Goal: Task Accomplishment & Management: Manage account settings

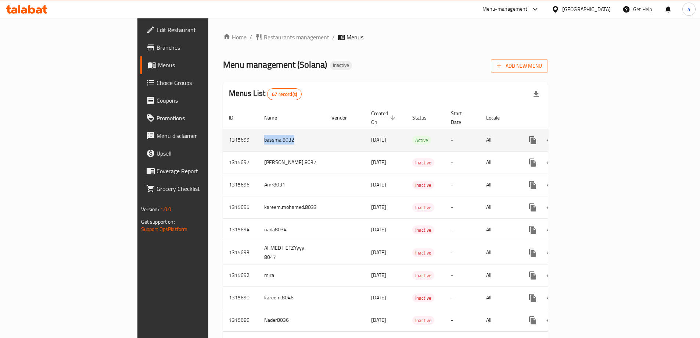
drag, startPoint x: 172, startPoint y: 133, endPoint x: 215, endPoint y: 138, distance: 42.9
click at [258, 138] on td "bassma 8032" at bounding box center [291, 140] width 67 height 22
copy td "bassma 8032"
click at [570, 137] on icon "enhanced table" at bounding box center [567, 140] width 5 height 7
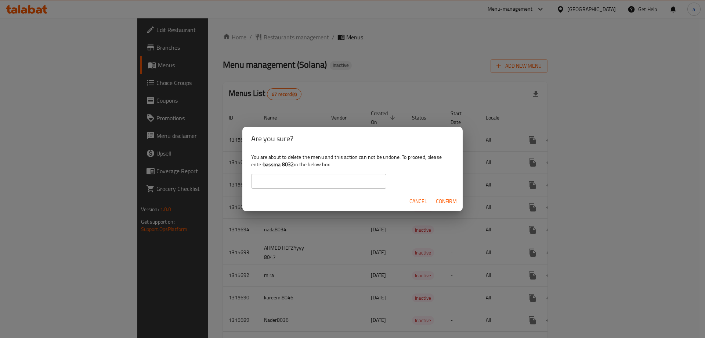
click at [333, 178] on input "text" at bounding box center [318, 181] width 135 height 15
paste input "bassma 8032"
type input "bassma 8032"
click at [445, 202] on span "Confirm" at bounding box center [446, 200] width 21 height 9
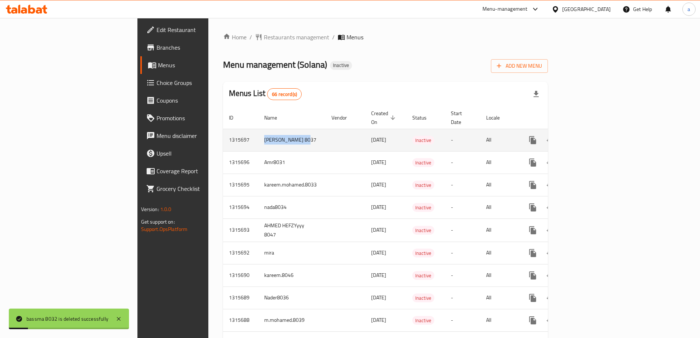
drag, startPoint x: 173, startPoint y: 133, endPoint x: 214, endPoint y: 133, distance: 40.8
click at [258, 133] on td "[PERSON_NAME] 8037" at bounding box center [291, 140] width 67 height 22
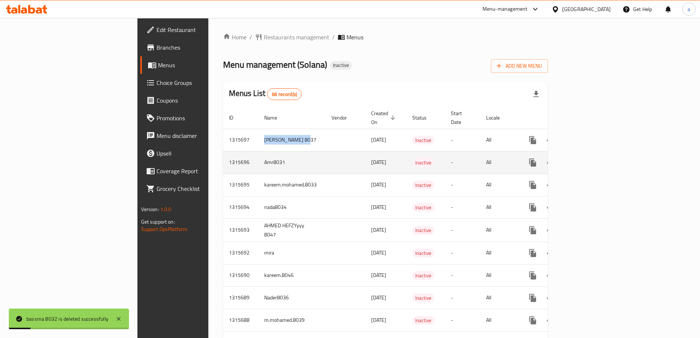
copy td "[PERSON_NAME] 8037"
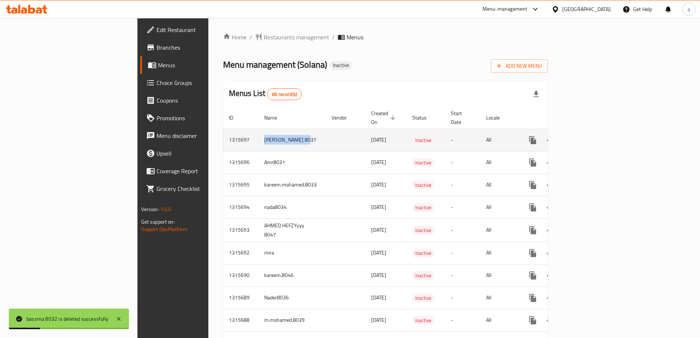
click at [570, 137] on icon "enhanced table" at bounding box center [567, 140] width 5 height 7
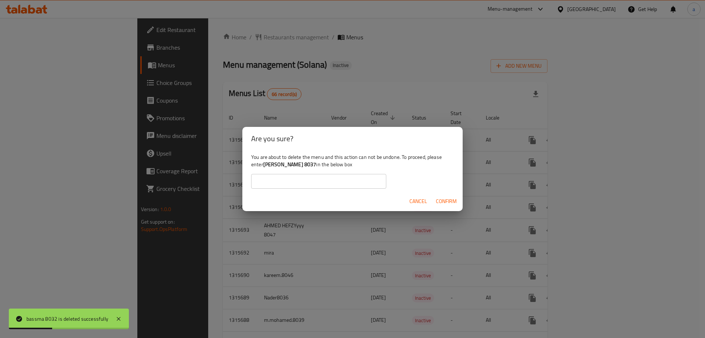
click at [330, 178] on input "text" at bounding box center [318, 181] width 135 height 15
paste input "[PERSON_NAME] 8037"
type input "[PERSON_NAME] 8037"
click at [454, 200] on span "Confirm" at bounding box center [446, 200] width 21 height 9
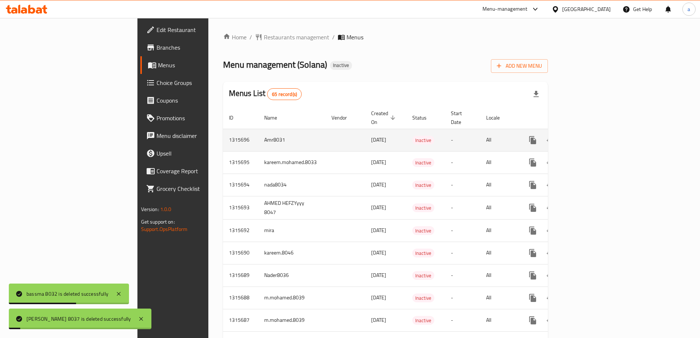
click at [258, 134] on td "Amr8031" at bounding box center [291, 140] width 67 height 22
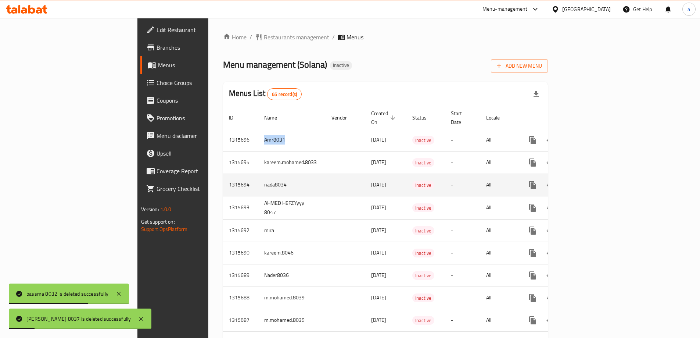
copy td "Amr8031"
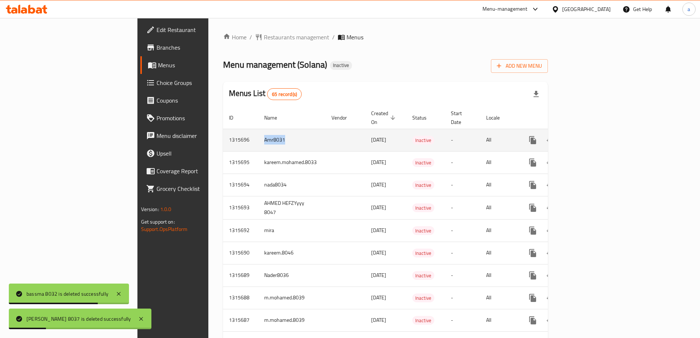
click at [570, 137] on icon "enhanced table" at bounding box center [567, 140] width 5 height 7
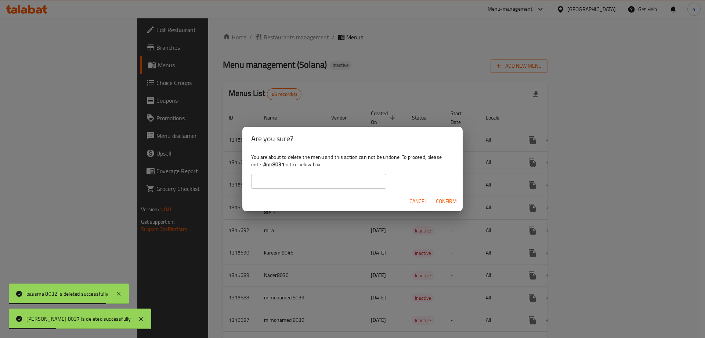
click at [349, 182] on input "text" at bounding box center [318, 181] width 135 height 15
paste input "Amr8031"
type input "Amr8031"
click at [451, 199] on span "Confirm" at bounding box center [446, 200] width 21 height 9
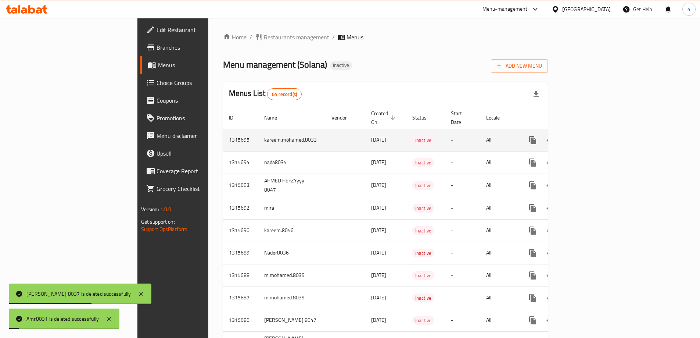
click at [258, 134] on td "kareem.mohamed.8033" at bounding box center [291, 140] width 67 height 22
copy td "kareem.mohamed.8033"
click at [572, 136] on icon "enhanced table" at bounding box center [567, 140] width 9 height 9
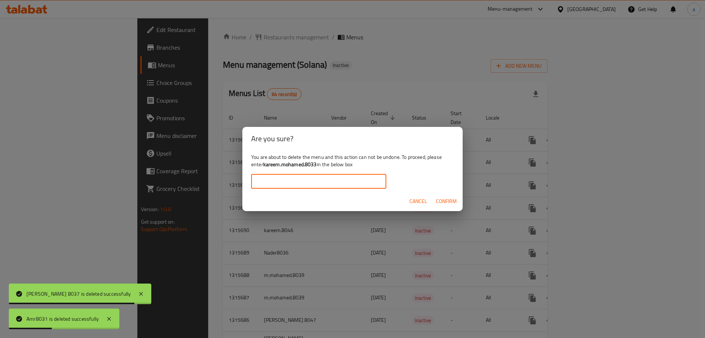
click at [341, 177] on input "text" at bounding box center [318, 181] width 135 height 15
paste input "kareem.mohamed.8033"
click at [450, 202] on span "Confirm" at bounding box center [446, 200] width 21 height 9
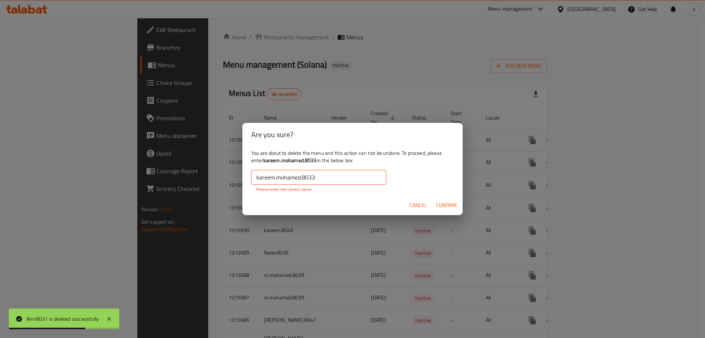
click at [256, 177] on input "kareem.mohamed.8033" at bounding box center [318, 177] width 135 height 15
click at [327, 178] on input "kareem.mohamed.8033" at bounding box center [318, 177] width 135 height 15
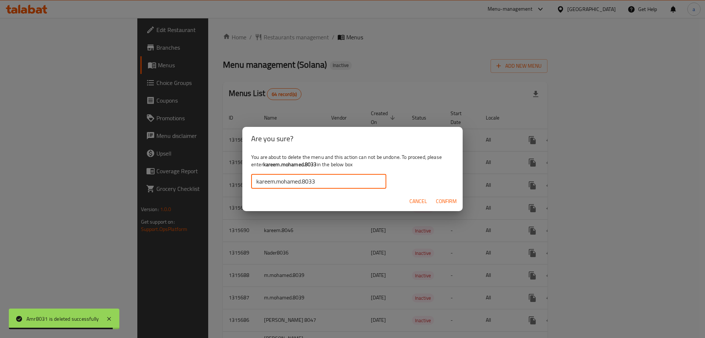
type input "kareem.mohamed.8033"
click at [443, 196] on span "Confirm" at bounding box center [446, 200] width 21 height 9
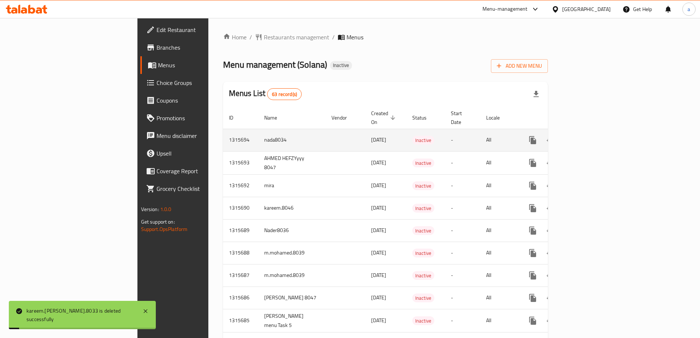
click at [258, 131] on td "nada8034" at bounding box center [291, 140] width 67 height 22
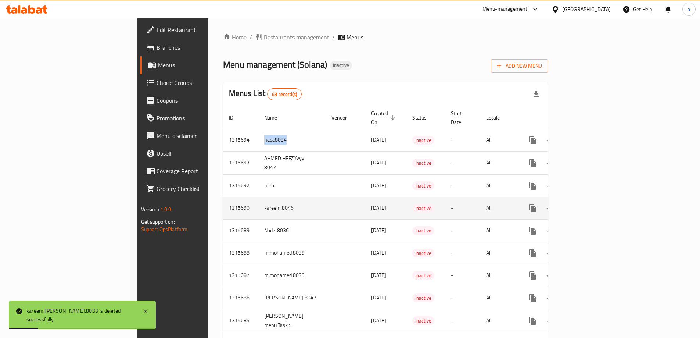
copy td "nada8034"
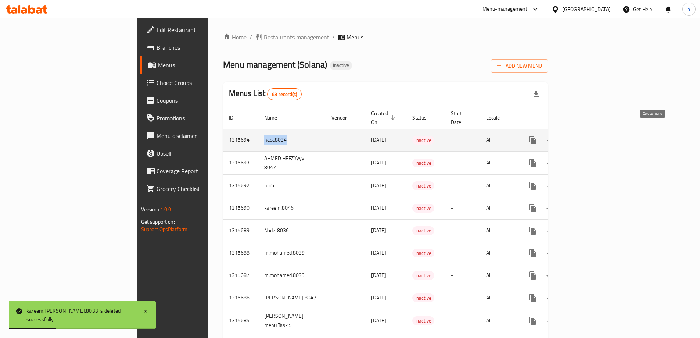
click at [572, 136] on icon "enhanced table" at bounding box center [567, 140] width 9 height 9
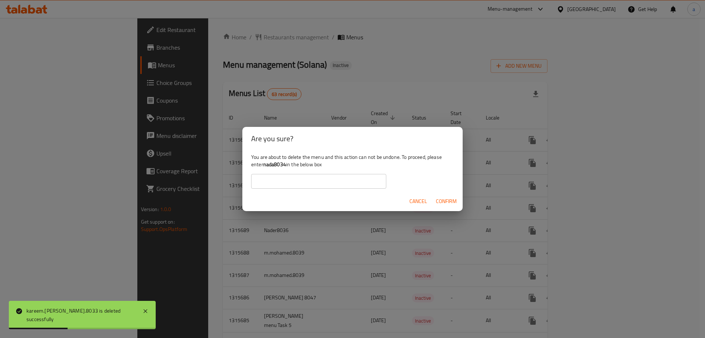
click at [364, 182] on input "text" at bounding box center [318, 181] width 135 height 15
paste input "nada8034"
type input "nada8034"
click at [447, 201] on span "Confirm" at bounding box center [446, 200] width 21 height 9
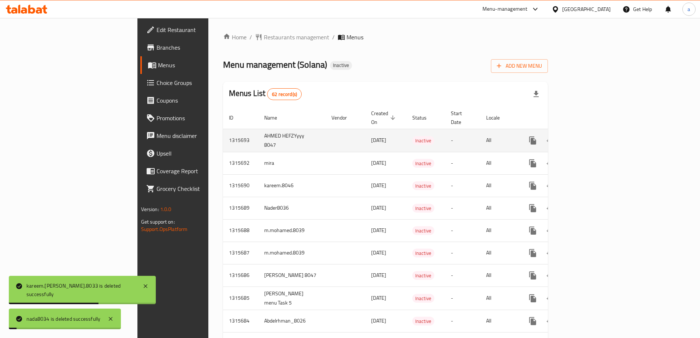
click at [258, 129] on td "AHMED HEFZYyyy 8047" at bounding box center [291, 140] width 67 height 23
copy td "AHMED HEFZYyyy 8047"
click at [570, 137] on icon "enhanced table" at bounding box center [567, 140] width 5 height 7
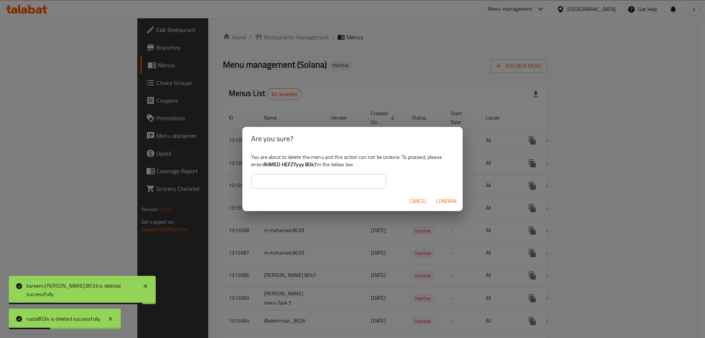
click at [339, 181] on input "text" at bounding box center [318, 181] width 135 height 15
paste input "AHMED HEFZYyyy 8047"
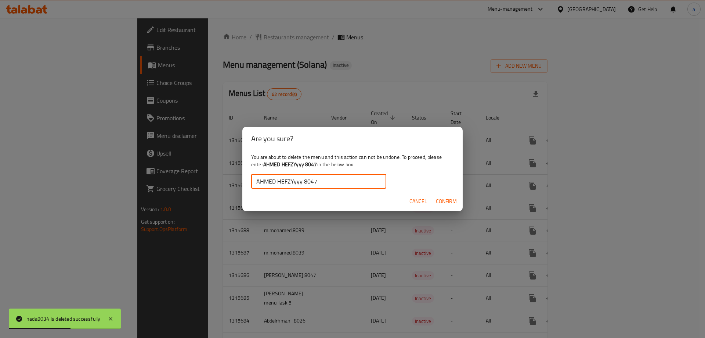
type input "AHMED HEFZYyyy 8047"
click at [439, 198] on span "Confirm" at bounding box center [446, 200] width 21 height 9
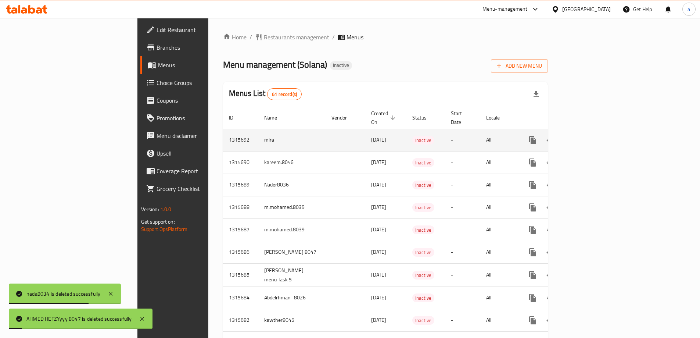
click at [258, 130] on td "mira" at bounding box center [291, 140] width 67 height 22
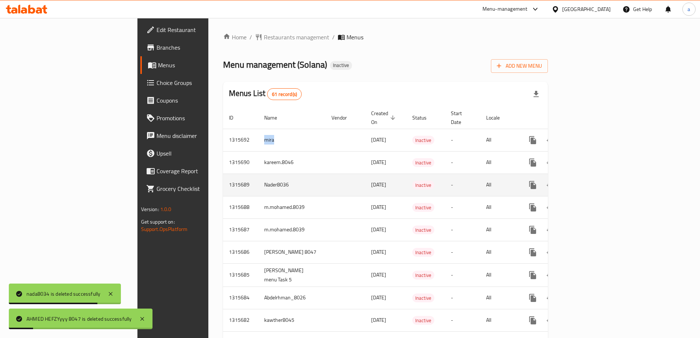
copy td "mira"
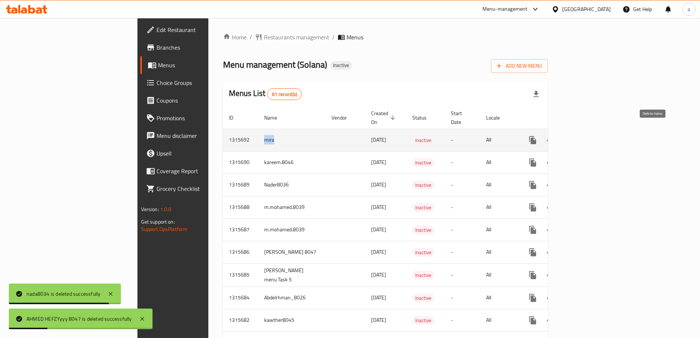
click at [570, 137] on icon "enhanced table" at bounding box center [567, 140] width 5 height 7
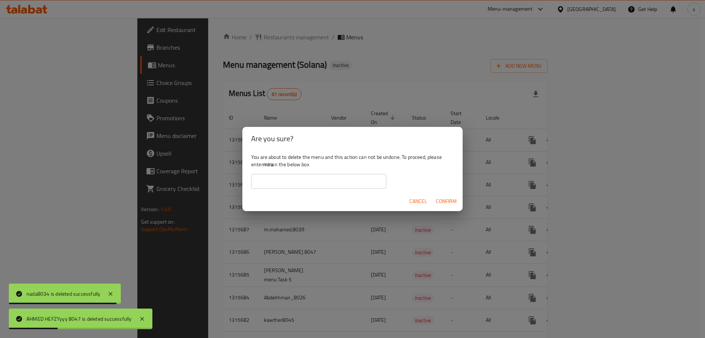
click at [320, 177] on input "text" at bounding box center [318, 181] width 135 height 15
paste input "mira"
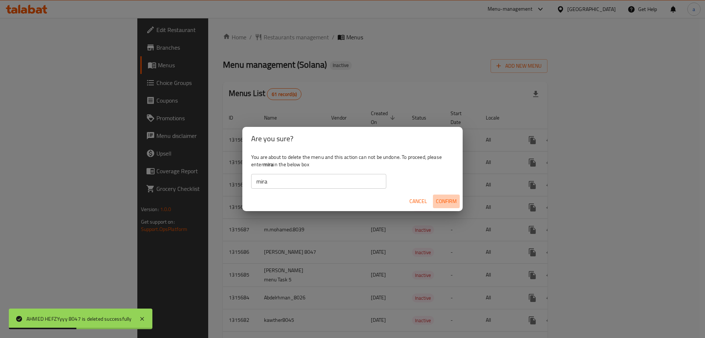
click at [448, 201] on span "Confirm" at bounding box center [446, 200] width 21 height 9
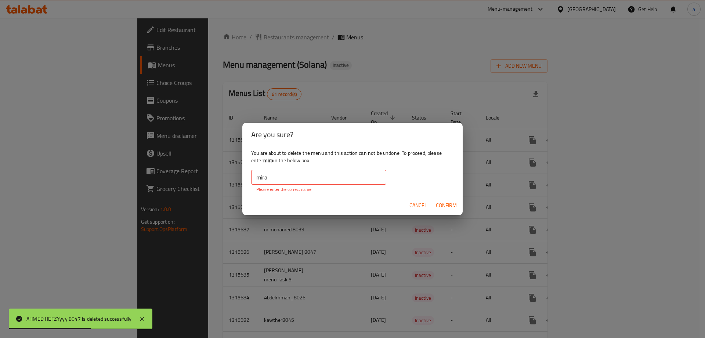
click at [302, 174] on input "mira" at bounding box center [318, 177] width 135 height 15
click at [257, 176] on input "mira" at bounding box center [318, 177] width 135 height 15
click at [296, 176] on input "mira" at bounding box center [318, 177] width 135 height 15
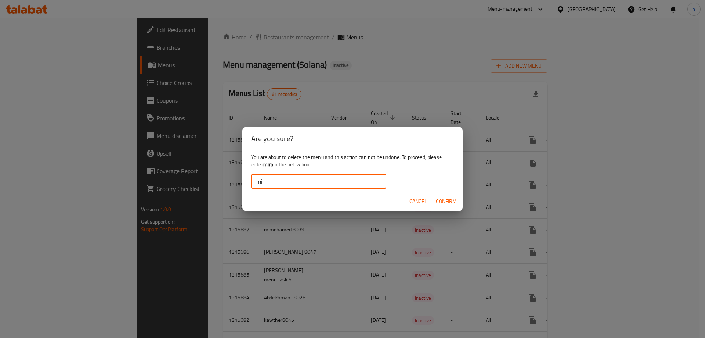
type input "mira"
click at [446, 195] on button "Confirm" at bounding box center [446, 201] width 27 height 14
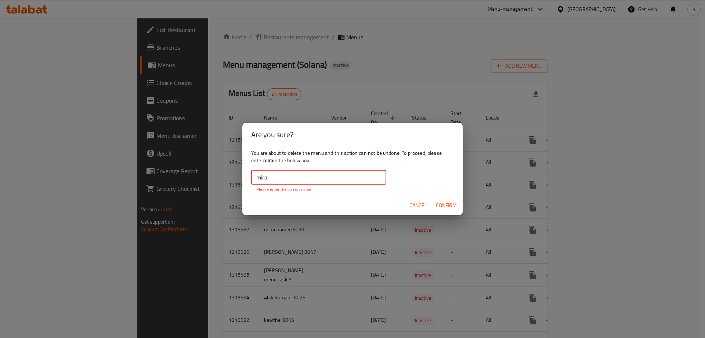
drag, startPoint x: 274, startPoint y: 177, endPoint x: 234, endPoint y: 175, distance: 40.1
click at [234, 175] on div "Are you sure? You are about to delete the menu and this action can not be undon…" at bounding box center [352, 169] width 705 height 338
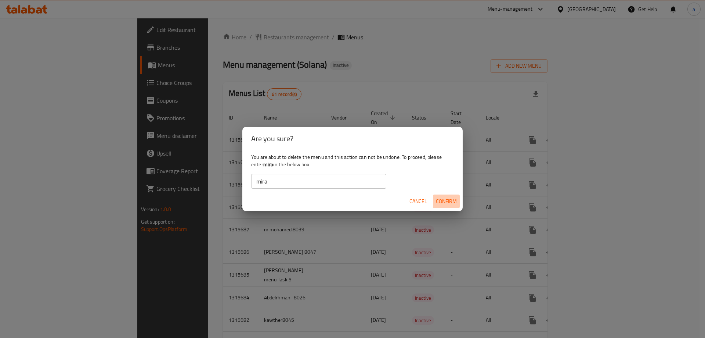
click at [437, 202] on span "Confirm" at bounding box center [446, 200] width 21 height 9
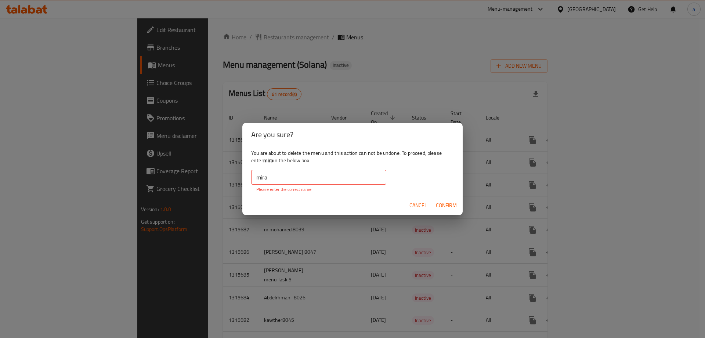
click at [256, 180] on input "mira" at bounding box center [318, 177] width 135 height 15
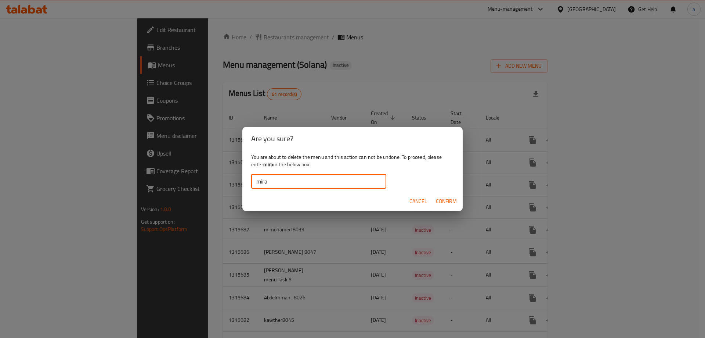
type input "mira"
click at [439, 200] on span "Confirm" at bounding box center [446, 200] width 21 height 9
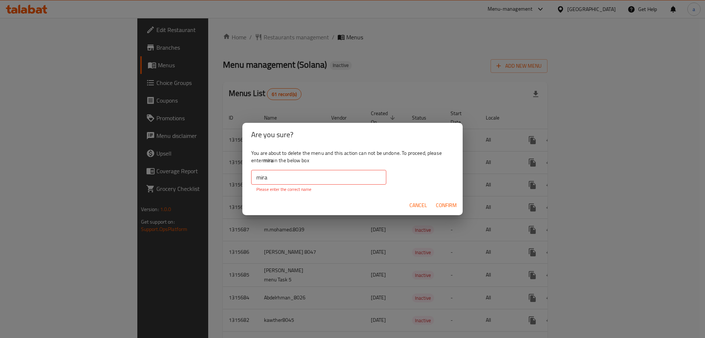
click at [256, 175] on input "mira" at bounding box center [318, 177] width 135 height 15
click at [419, 201] on span "Cancel" at bounding box center [419, 205] width 18 height 9
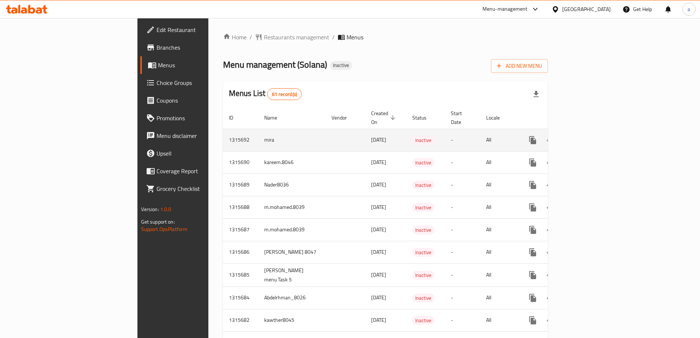
click at [258, 133] on td "mira" at bounding box center [291, 140] width 67 height 22
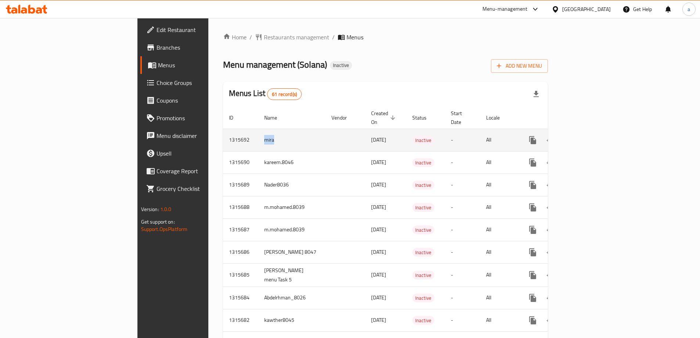
click at [258, 133] on td "mira" at bounding box center [291, 140] width 67 height 22
click at [258, 136] on td "mira" at bounding box center [291, 140] width 67 height 22
drag, startPoint x: 194, startPoint y: 131, endPoint x: 169, endPoint y: 131, distance: 25.0
click at [258, 131] on td "mira" at bounding box center [291, 140] width 67 height 22
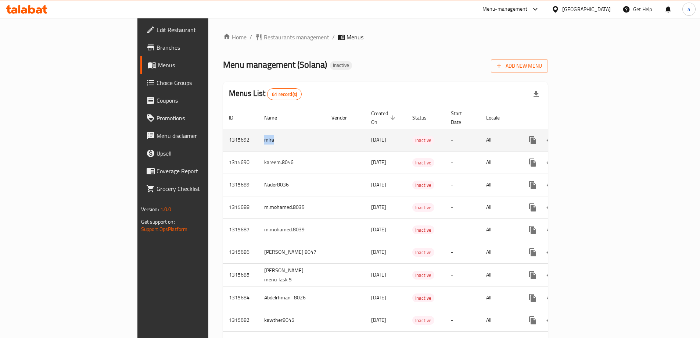
drag, startPoint x: 176, startPoint y: 130, endPoint x: 205, endPoint y: 136, distance: 30.3
click at [258, 136] on td "mira" at bounding box center [291, 140] width 67 height 22
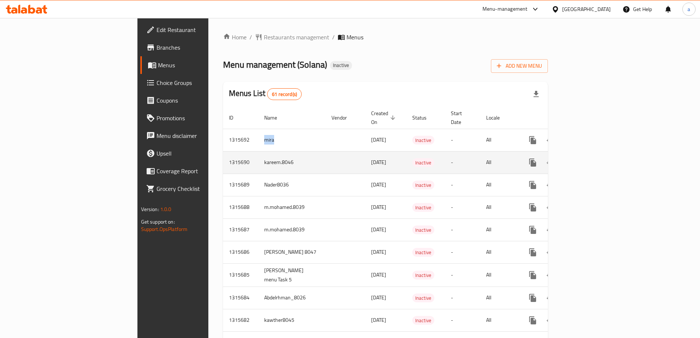
copy td "mira"
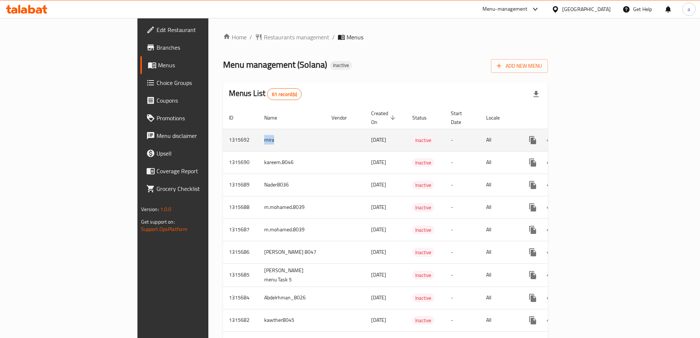
click at [570, 137] on icon "enhanced table" at bounding box center [567, 140] width 5 height 7
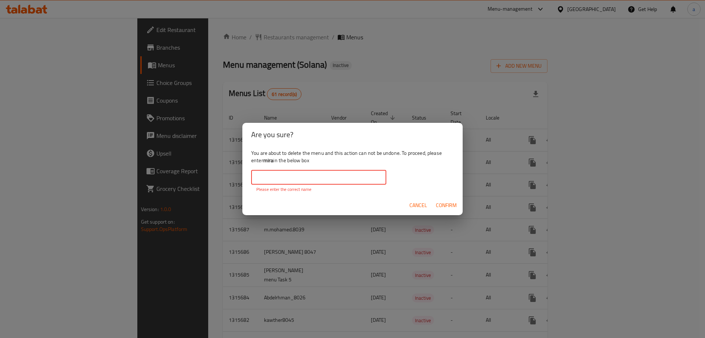
click at [350, 171] on input "text" at bounding box center [318, 177] width 135 height 15
paste input "mira"
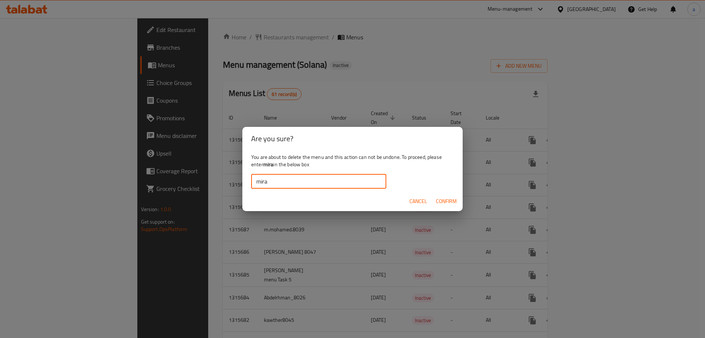
type input "mira"
click at [458, 196] on button "Confirm" at bounding box center [446, 201] width 27 height 14
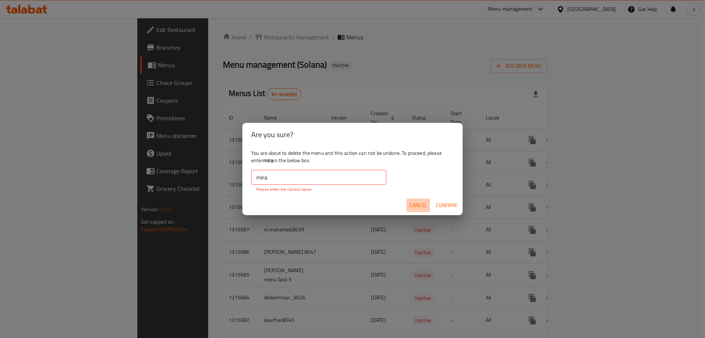
click at [411, 206] on span "Cancel" at bounding box center [419, 205] width 18 height 9
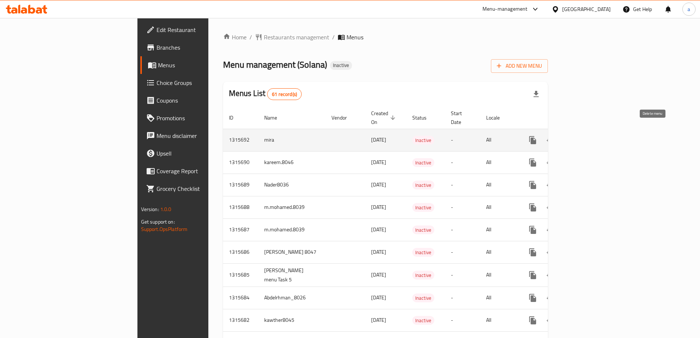
click at [577, 131] on button "enhanced table" at bounding box center [568, 140] width 18 height 18
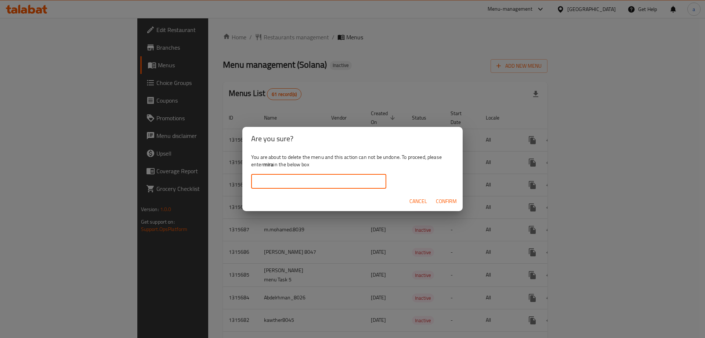
click at [253, 177] on input "text" at bounding box center [318, 181] width 135 height 15
paste input "mira"
type input "mira"
click at [456, 198] on span "Confirm" at bounding box center [446, 200] width 21 height 9
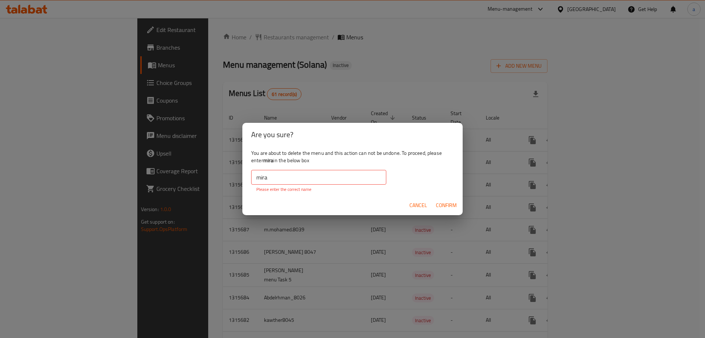
click at [433, 198] on button "Confirm" at bounding box center [446, 205] width 27 height 14
click at [281, 178] on input "mira" at bounding box center [318, 177] width 135 height 15
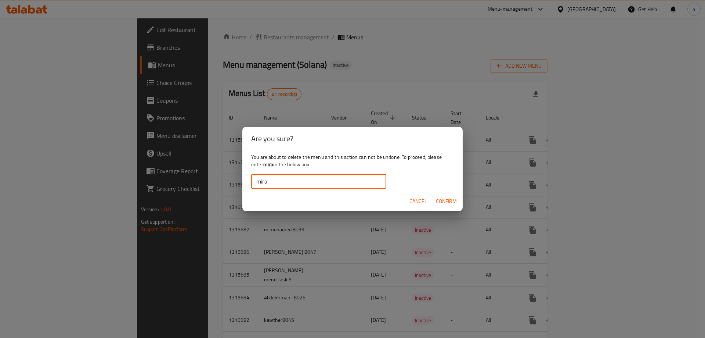
type input "mira"
click at [447, 205] on span "Confirm" at bounding box center [446, 200] width 21 height 9
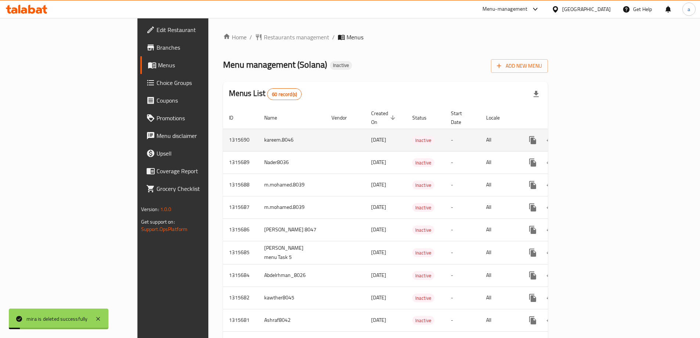
click at [258, 135] on td "kareem.8046" at bounding box center [291, 140] width 67 height 22
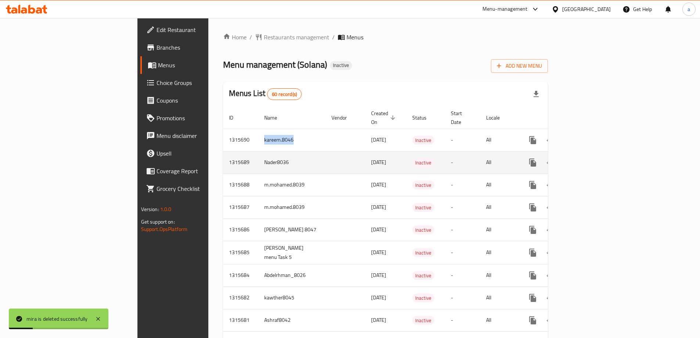
copy td "kareem.8046"
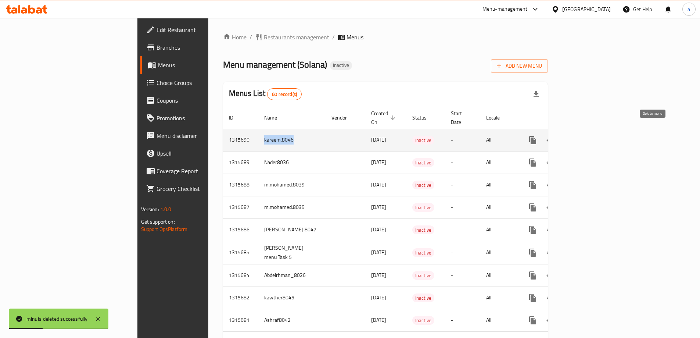
click at [572, 136] on icon "enhanced table" at bounding box center [567, 140] width 9 height 9
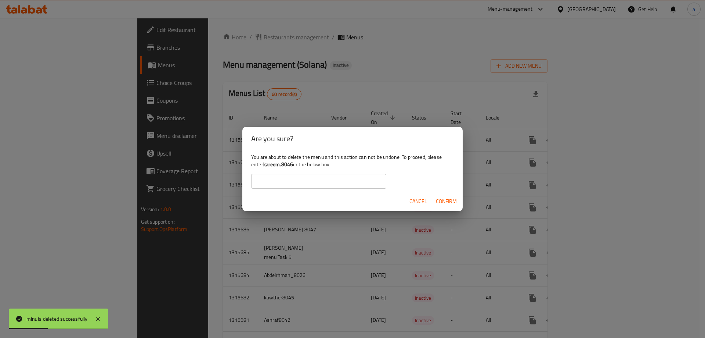
click at [342, 184] on input "text" at bounding box center [318, 181] width 135 height 15
paste input "kareem.8046"
type input "kareem.8046"
click at [440, 195] on button "Confirm" at bounding box center [446, 201] width 27 height 14
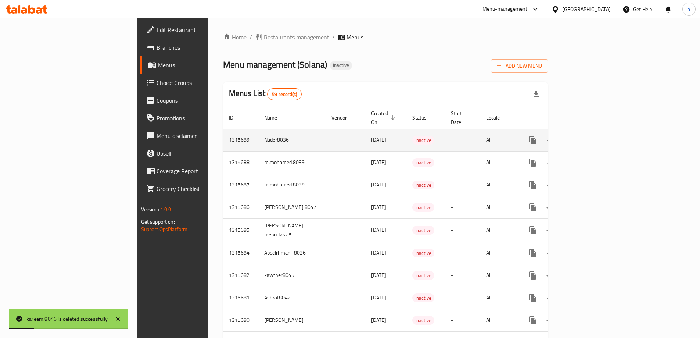
click at [258, 129] on td "Nader8036" at bounding box center [291, 140] width 67 height 22
copy td "Nader8036"
click at [572, 136] on icon "enhanced table" at bounding box center [567, 140] width 9 height 9
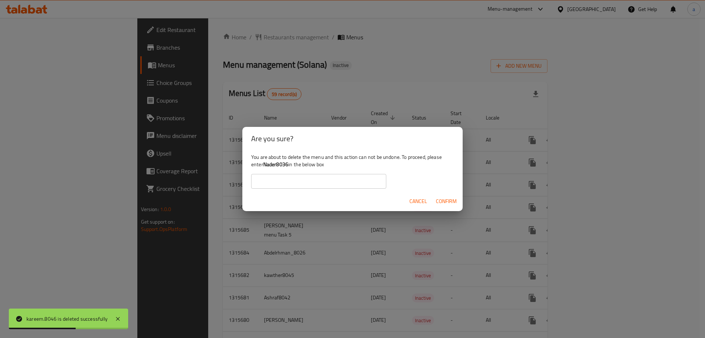
click at [326, 183] on input "text" at bounding box center [318, 181] width 135 height 15
paste input "Nader8036"
type input "Nader8036"
click at [447, 201] on span "Confirm" at bounding box center [446, 200] width 21 height 9
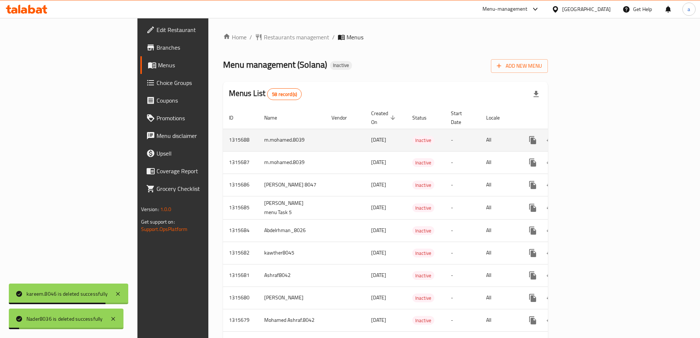
click at [258, 132] on td "m.mohamed.8039" at bounding box center [291, 140] width 67 height 22
click at [258, 135] on td "m.mohamed.8039" at bounding box center [291, 140] width 67 height 22
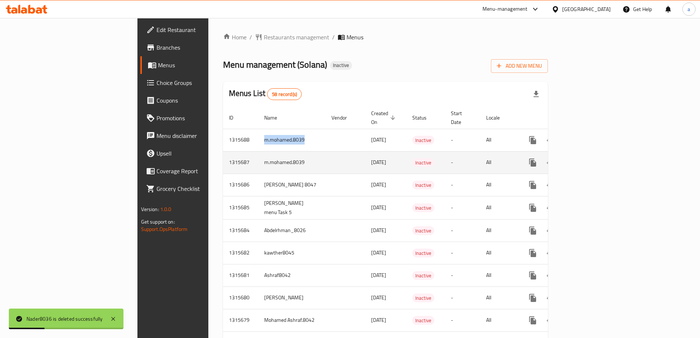
copy td "m.mohamed.8039"
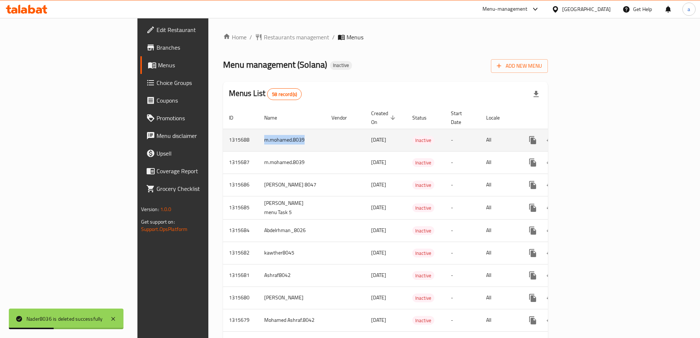
click at [572, 136] on icon "enhanced table" at bounding box center [567, 140] width 9 height 9
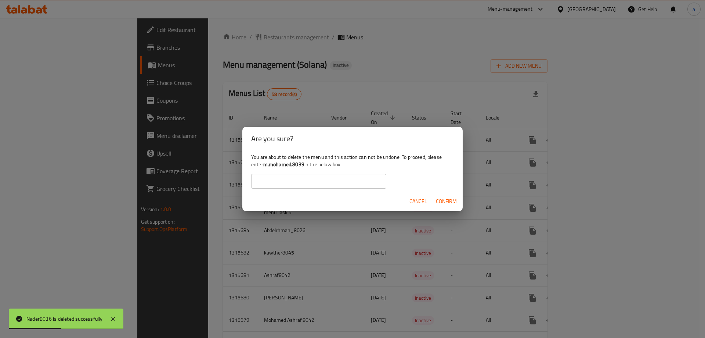
click at [381, 181] on input "text" at bounding box center [318, 181] width 135 height 15
paste input "m.mohamed.8039"
type input "m.mohamed.8039"
click at [441, 203] on span "Confirm" at bounding box center [446, 200] width 21 height 9
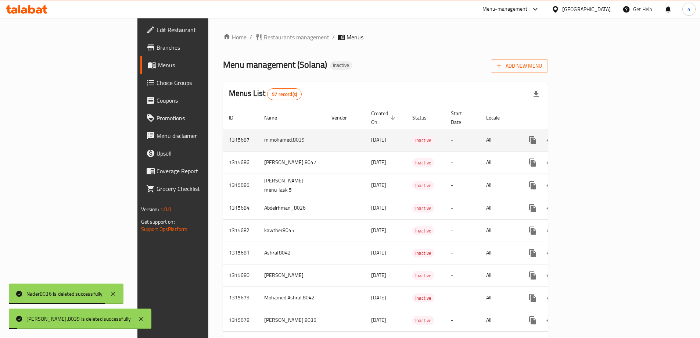
click at [258, 132] on td "m.mohamed.8039" at bounding box center [291, 140] width 67 height 22
copy td "m.mohamed.8039"
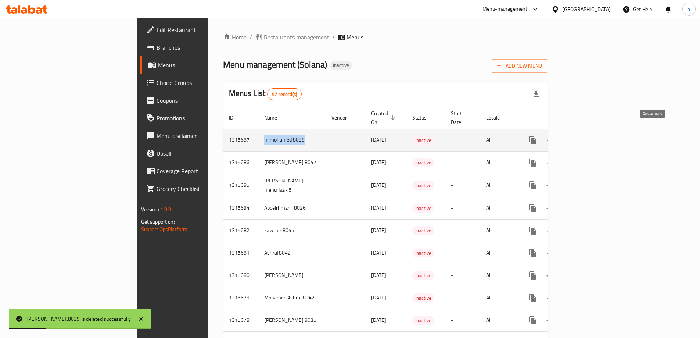
click at [570, 137] on icon "enhanced table" at bounding box center [567, 140] width 5 height 7
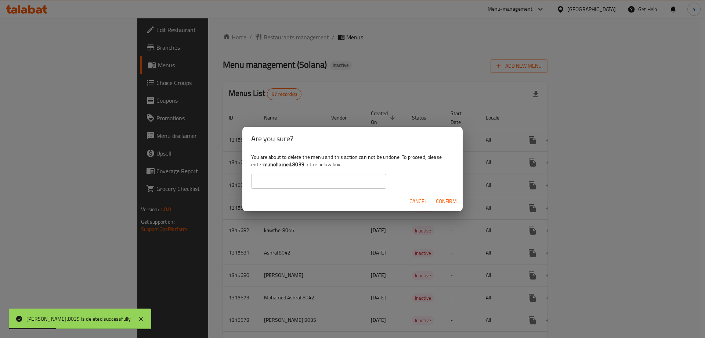
click at [304, 179] on input "text" at bounding box center [318, 181] width 135 height 15
paste input "m.mohamed.8039"
type input "m.mohamed.8039"
click at [442, 202] on span "Confirm" at bounding box center [446, 200] width 21 height 9
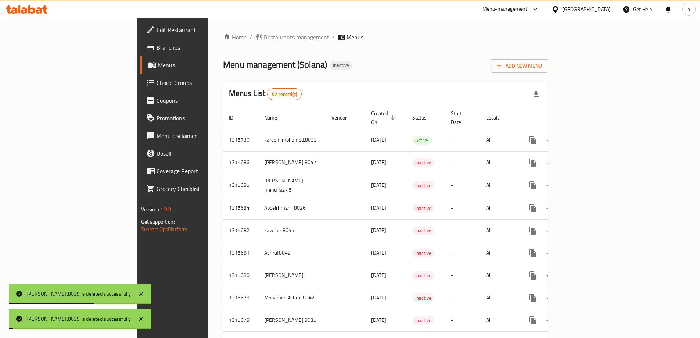
click at [258, 133] on td "kareem.mohamed.8033" at bounding box center [291, 140] width 67 height 22
copy td "kareem.mohamed.8033"
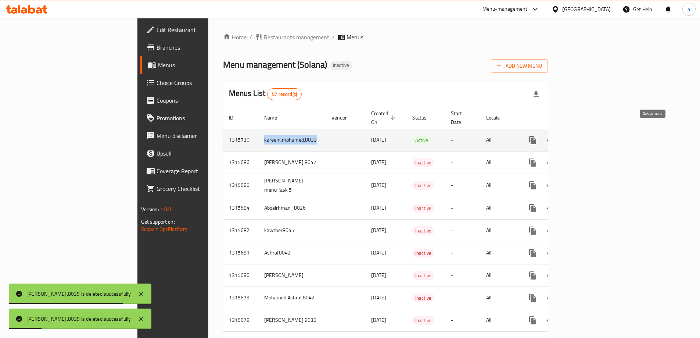
click at [570, 137] on icon "enhanced table" at bounding box center [567, 140] width 5 height 7
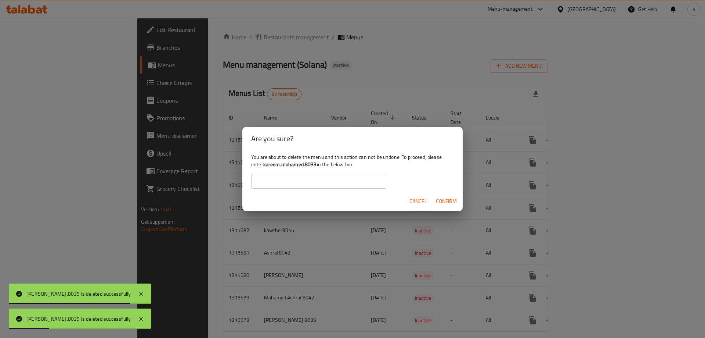
click at [369, 188] on input "text" at bounding box center [318, 181] width 135 height 15
paste input "kareem.mohamed.8033"
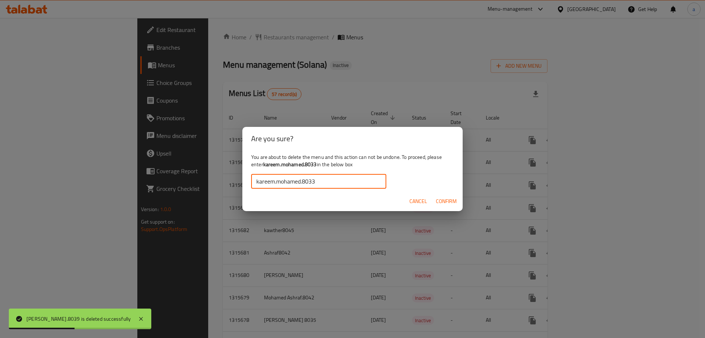
type input "kareem.mohamed.8033"
click at [452, 200] on span "Confirm" at bounding box center [446, 200] width 21 height 9
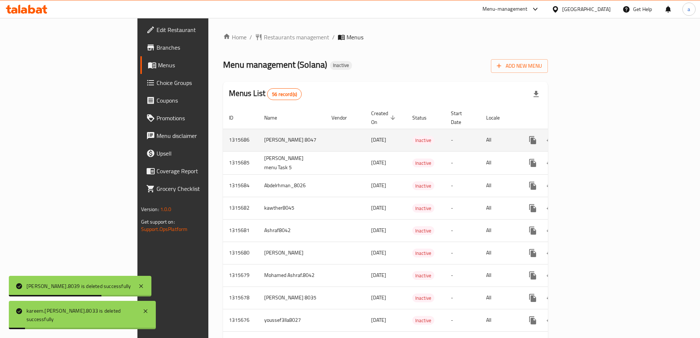
click at [258, 129] on td "AHMED HEFZY 8047" at bounding box center [291, 140] width 67 height 22
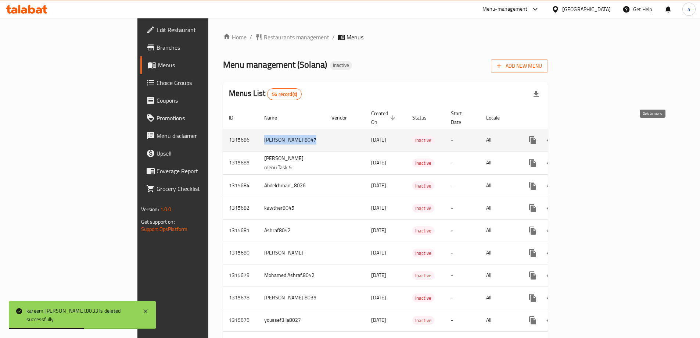
click at [572, 136] on icon "enhanced table" at bounding box center [567, 140] width 9 height 9
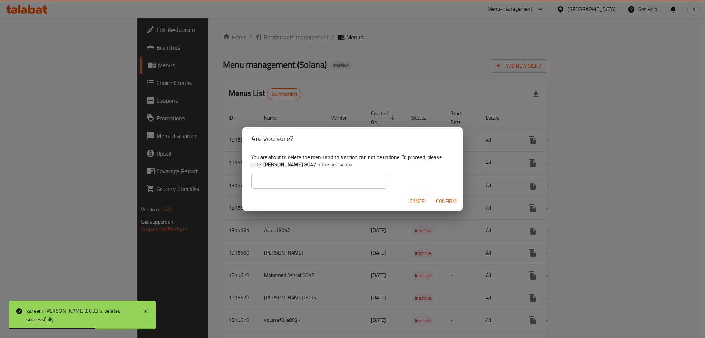
click at [340, 179] on input "text" at bounding box center [318, 181] width 135 height 15
paste input "kareem.mohamed.8033"
type input "kareem.mohamed.8033"
click at [448, 201] on span "Confirm" at bounding box center [446, 200] width 21 height 9
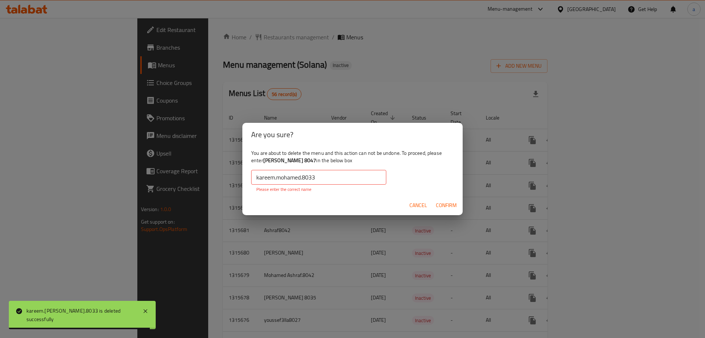
click at [433, 198] on button "Confirm" at bounding box center [446, 205] width 27 height 14
click at [443, 204] on span "Confirm" at bounding box center [446, 205] width 21 height 9
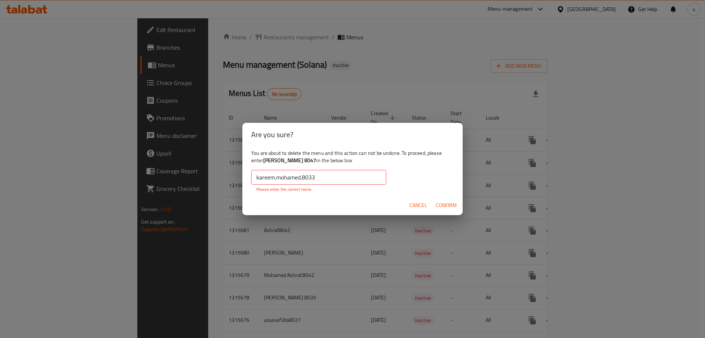
click at [327, 169] on div "You are about to delete the menu and this action can not be undone. To proceed,…" at bounding box center [352, 170] width 220 height 49
click at [329, 180] on input "kareem.mohamed.8033" at bounding box center [318, 177] width 135 height 15
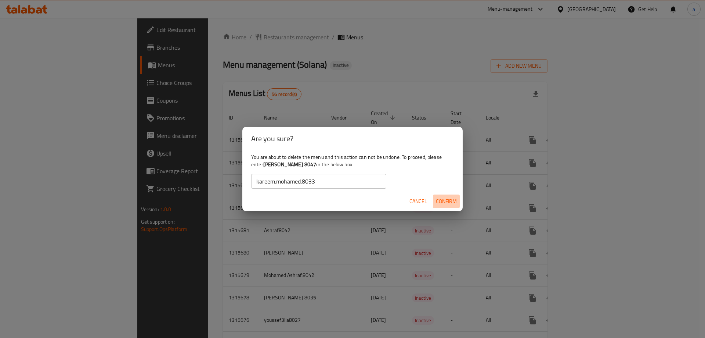
click at [450, 202] on span "Confirm" at bounding box center [446, 200] width 21 height 9
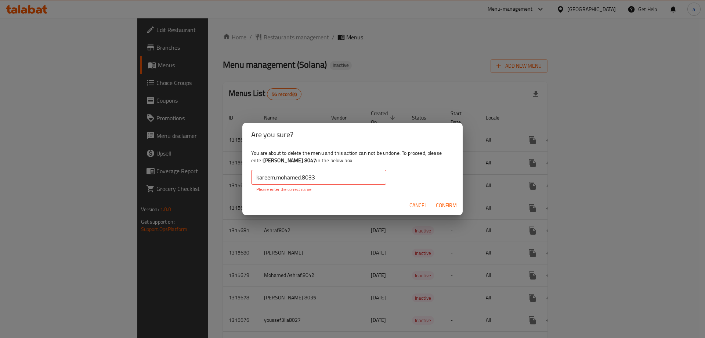
click at [331, 167] on div "You are about to delete the menu and this action can not be undone. To proceed,…" at bounding box center [352, 170] width 220 height 49
click at [333, 175] on input "kareem.mohamed.8033" at bounding box center [318, 177] width 135 height 15
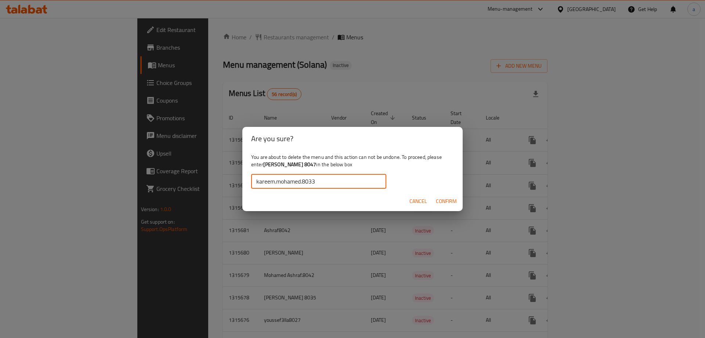
click at [442, 203] on span "Confirm" at bounding box center [446, 200] width 21 height 9
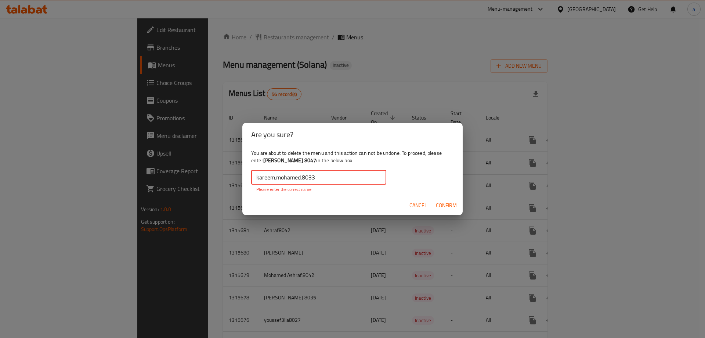
click at [351, 183] on input "kareem.mohamed.8033" at bounding box center [318, 177] width 135 height 15
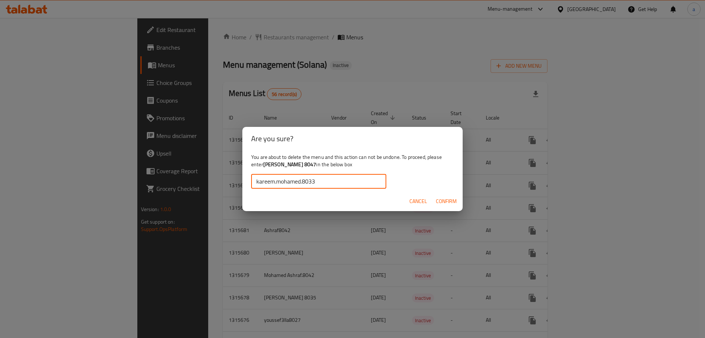
type input "kareem.mohamed.8033"
click at [454, 199] on span "Confirm" at bounding box center [446, 200] width 21 height 9
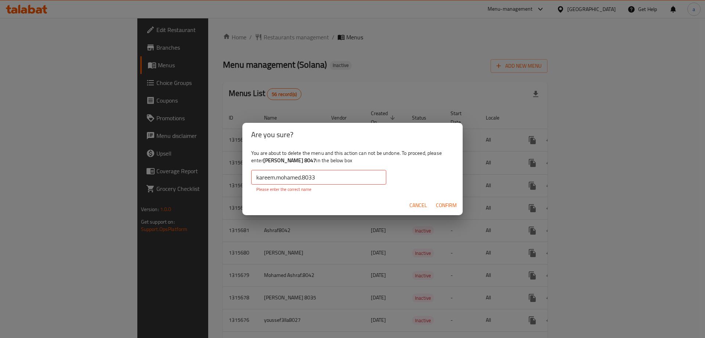
click at [255, 176] on input "kareem.mohamed.8033" at bounding box center [318, 177] width 135 height 15
click at [410, 201] on span "Cancel" at bounding box center [419, 205] width 18 height 9
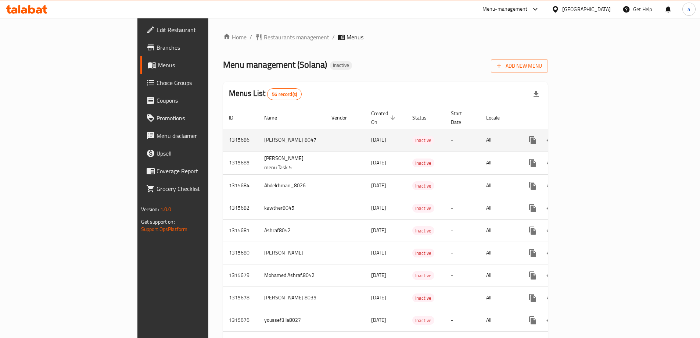
click at [258, 138] on td "[PERSON_NAME] 8047" at bounding box center [291, 140] width 67 height 22
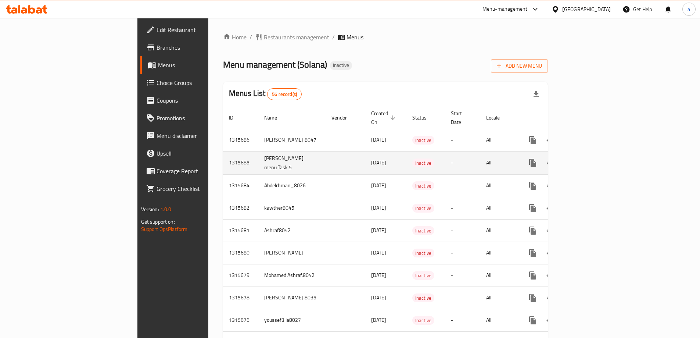
click at [325, 156] on td "enhanced table" at bounding box center [345, 162] width 40 height 23
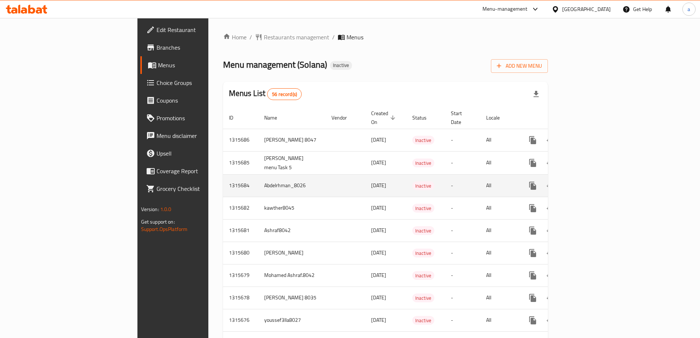
click at [325, 178] on td "enhanced table" at bounding box center [345, 185] width 40 height 22
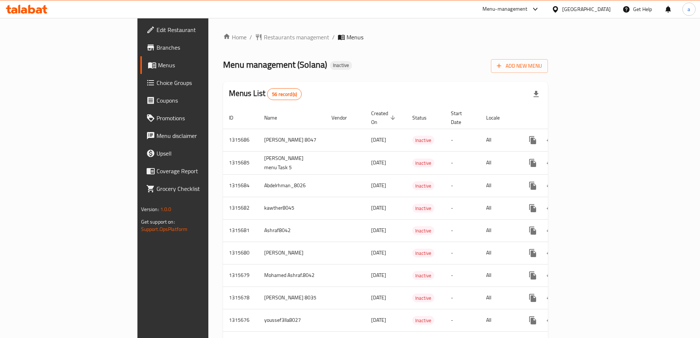
click at [267, 94] on span "56 record(s)" at bounding box center [284, 94] width 34 height 7
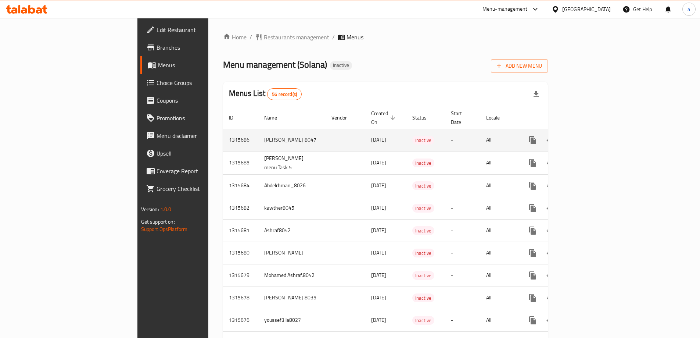
click at [258, 135] on td "[PERSON_NAME] 8047" at bounding box center [291, 140] width 67 height 22
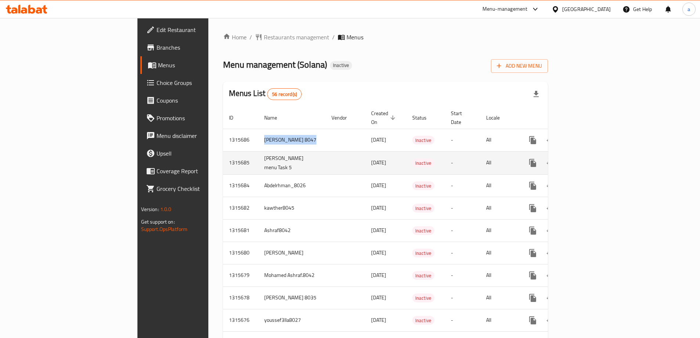
copy td "[PERSON_NAME] 8047"
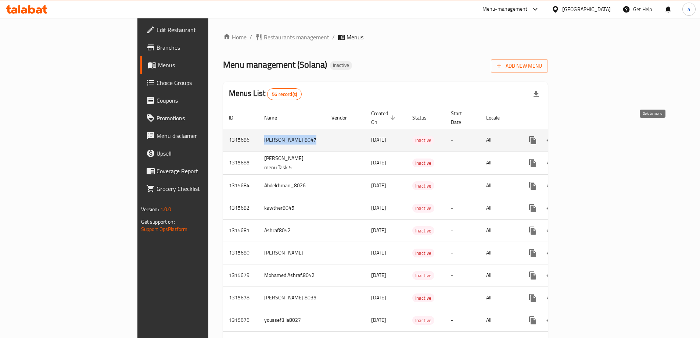
click at [572, 136] on icon "enhanced table" at bounding box center [567, 140] width 9 height 9
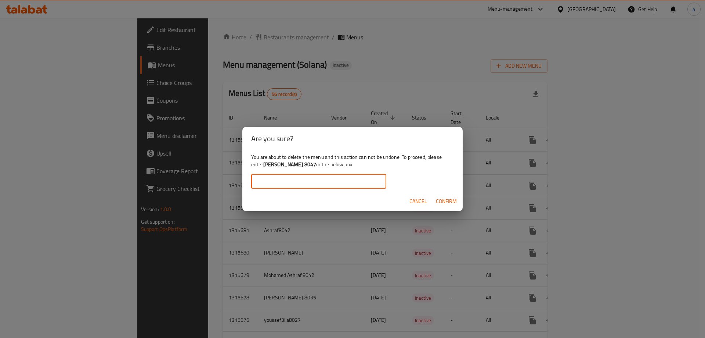
click at [344, 181] on input "text" at bounding box center [318, 181] width 135 height 15
paste input "[PERSON_NAME] 8047"
type input "[PERSON_NAME] 8047"
click at [441, 202] on span "Confirm" at bounding box center [446, 200] width 21 height 9
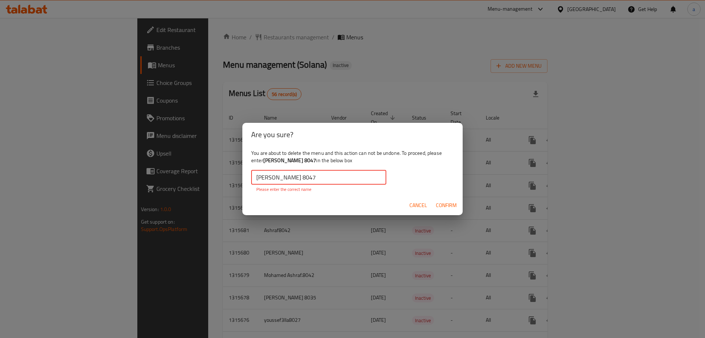
click at [335, 176] on input "[PERSON_NAME] 8047" at bounding box center [318, 177] width 135 height 15
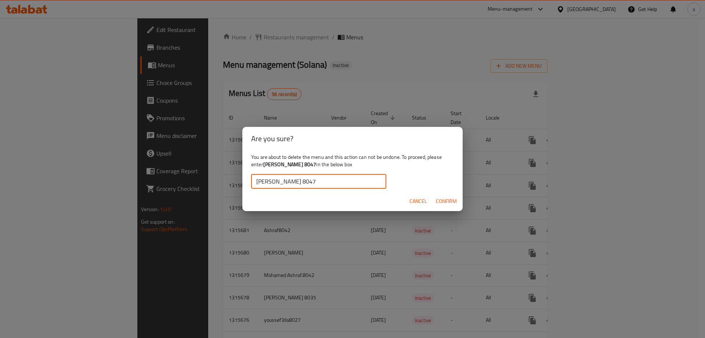
type input "[PERSON_NAME] 8047"
click at [452, 202] on span "Confirm" at bounding box center [446, 200] width 21 height 9
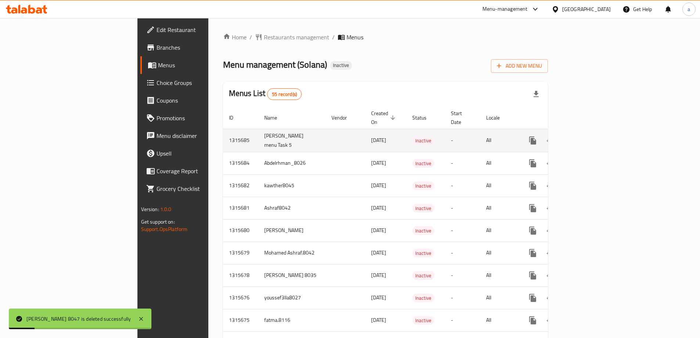
drag, startPoint x: 172, startPoint y: 127, endPoint x: 218, endPoint y: 135, distance: 46.6
click at [258, 135] on td "[PERSON_NAME] menu Task 5" at bounding box center [291, 140] width 67 height 23
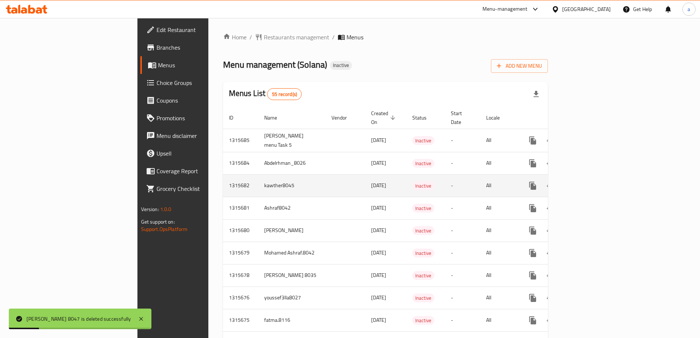
copy td "[PERSON_NAME] menu Task 5"
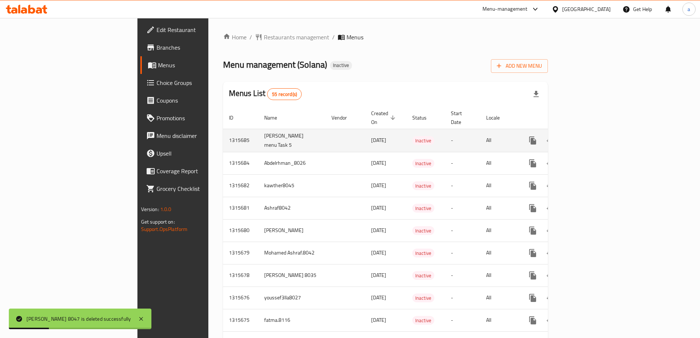
click at [570, 137] on icon "enhanced table" at bounding box center [567, 140] width 5 height 7
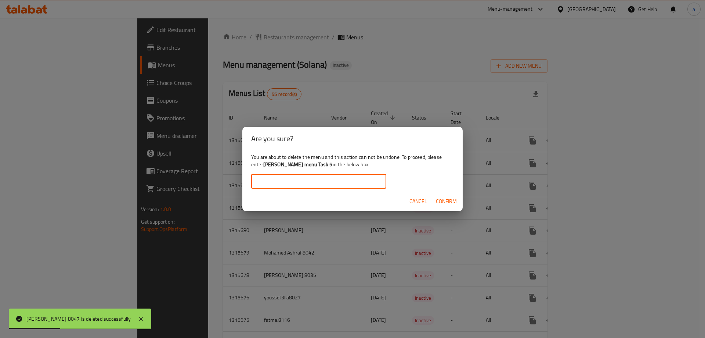
click at [306, 188] on input "text" at bounding box center [318, 181] width 135 height 15
paste input "[PERSON_NAME] menu Task 5"
click at [444, 199] on span "Confirm" at bounding box center [446, 200] width 21 height 9
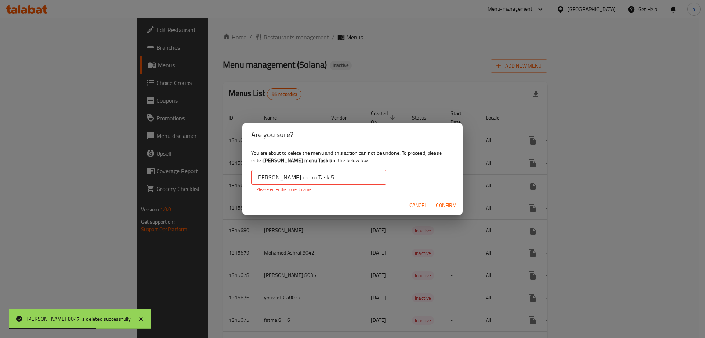
click at [257, 179] on input "[PERSON_NAME] menu Task 5" at bounding box center [318, 177] width 135 height 15
click at [375, 179] on input "[PERSON_NAME] menu Task 5" at bounding box center [318, 177] width 135 height 15
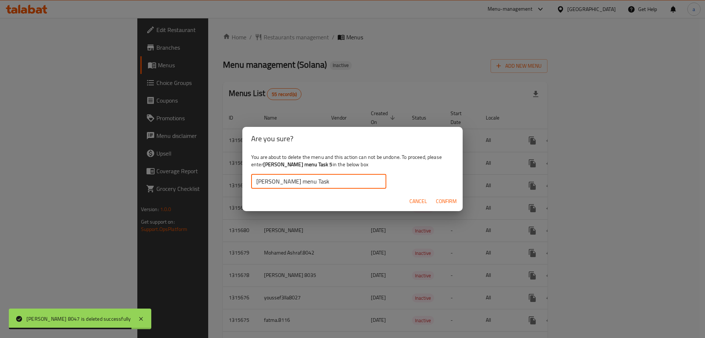
type input "[PERSON_NAME] menu Task 5"
click at [436, 199] on span "Confirm" at bounding box center [446, 200] width 21 height 9
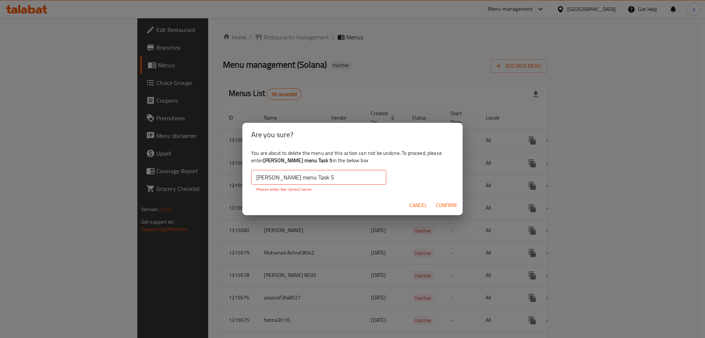
click at [421, 205] on span "Cancel" at bounding box center [419, 205] width 18 height 9
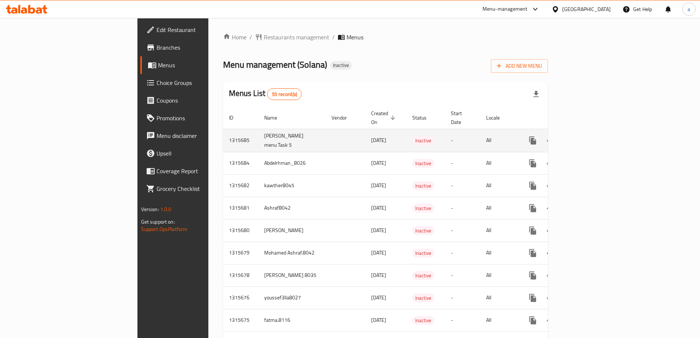
drag, startPoint x: 216, startPoint y: 137, endPoint x: 173, endPoint y: 126, distance: 43.7
click at [258, 129] on td "[PERSON_NAME] menu Task 5" at bounding box center [291, 140] width 67 height 23
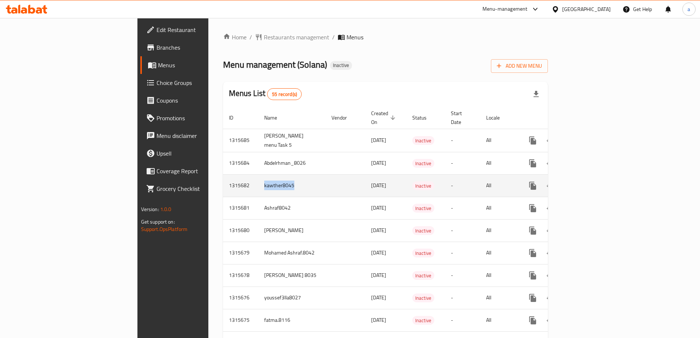
drag, startPoint x: 171, startPoint y: 177, endPoint x: 221, endPoint y: 183, distance: 50.3
click at [258, 183] on td "kawther8045" at bounding box center [291, 185] width 67 height 22
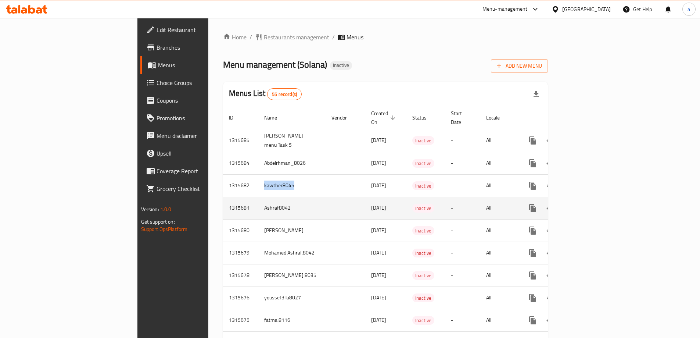
copy td "kawther8045"
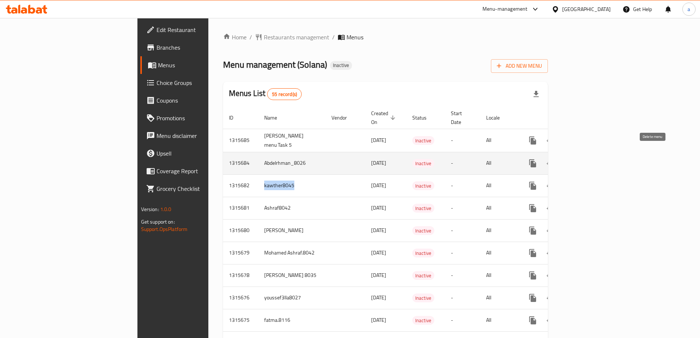
click at [572, 159] on icon "enhanced table" at bounding box center [567, 163] width 9 height 9
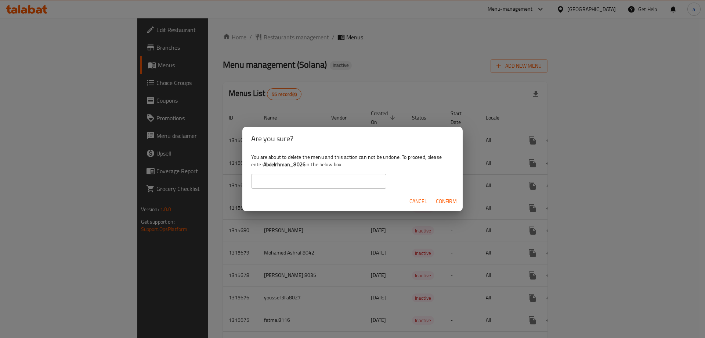
click at [284, 178] on input "text" at bounding box center [318, 181] width 135 height 15
paste input "kawther8045"
click at [449, 203] on span "Confirm" at bounding box center [446, 200] width 21 height 9
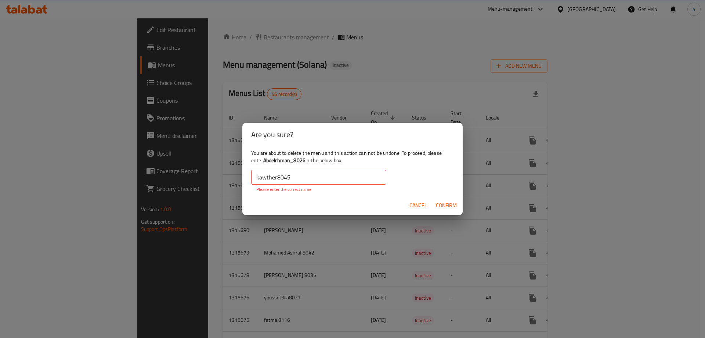
click at [322, 181] on input "kawther8045" at bounding box center [318, 177] width 135 height 15
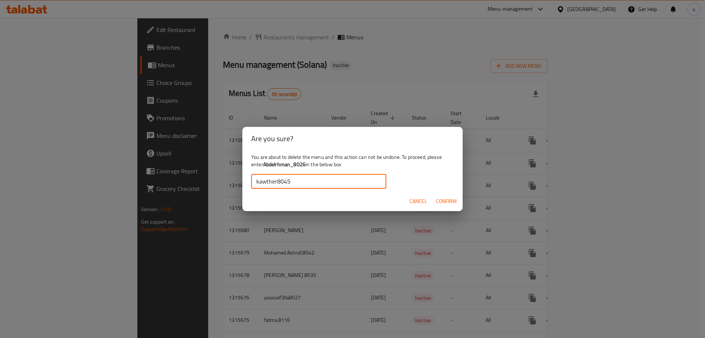
click at [445, 200] on span "Confirm" at bounding box center [446, 200] width 21 height 9
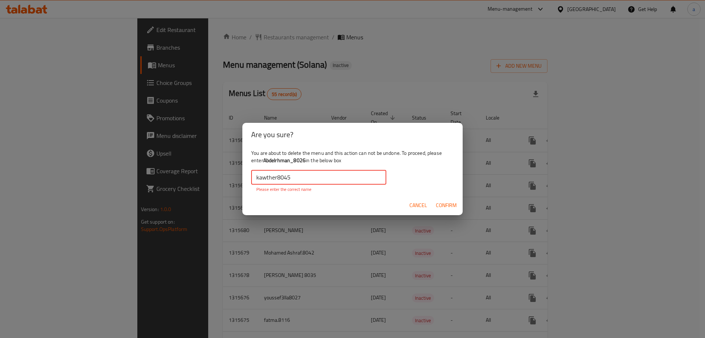
click at [303, 177] on input "kawther8045" at bounding box center [318, 177] width 135 height 15
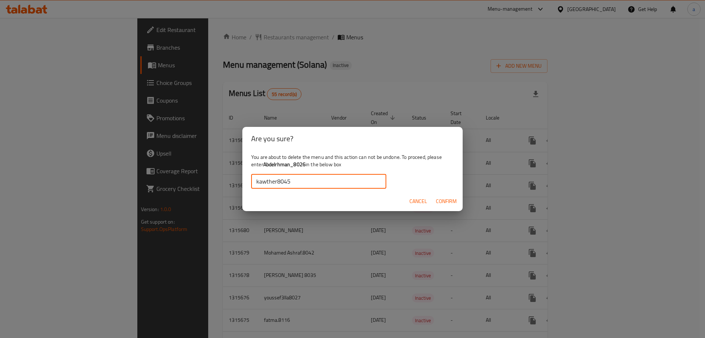
type input "kawther8045"
click at [446, 202] on span "Confirm" at bounding box center [446, 200] width 21 height 9
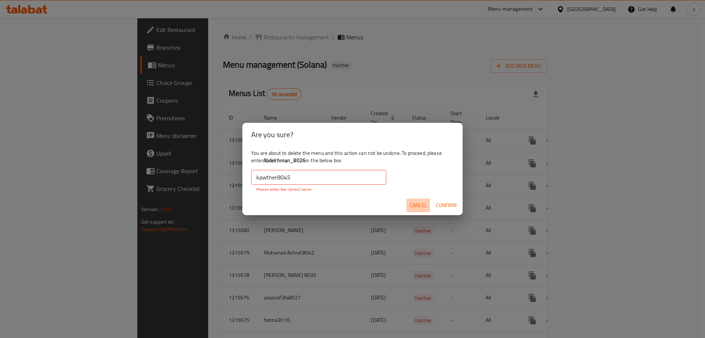
click at [415, 205] on span "Cancel" at bounding box center [419, 205] width 18 height 9
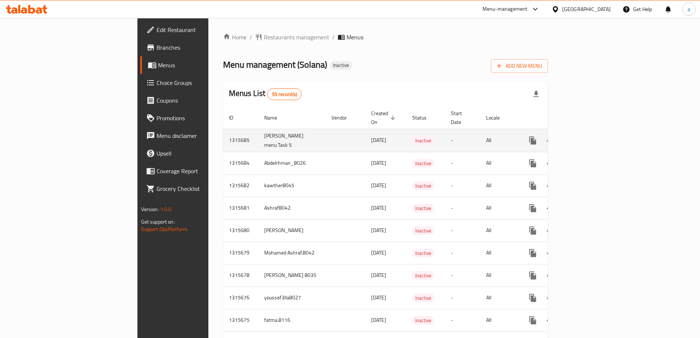
click at [258, 129] on td "[PERSON_NAME] menu Task 5" at bounding box center [291, 140] width 67 height 23
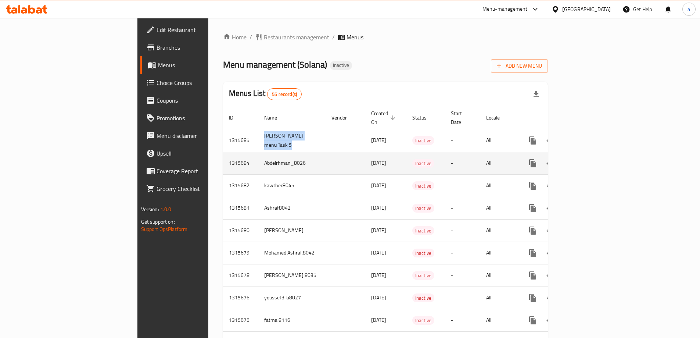
copy td "[PERSON_NAME] menu Task 5"
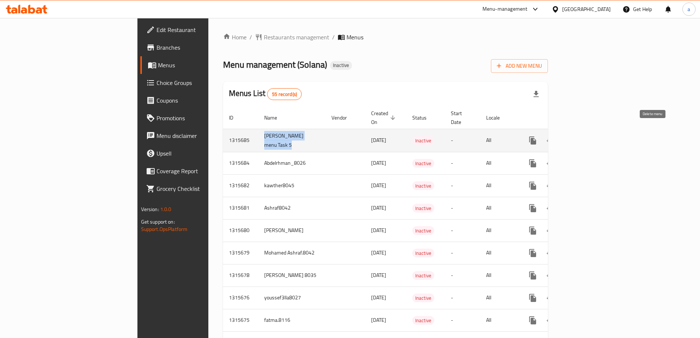
click at [572, 136] on icon "enhanced table" at bounding box center [567, 140] width 9 height 9
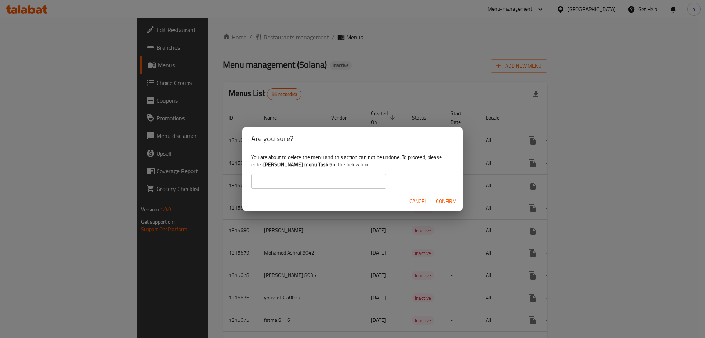
drag, startPoint x: 360, startPoint y: 189, endPoint x: 357, endPoint y: 179, distance: 10.5
click at [358, 186] on div "You are about to delete the menu and this action can not be undone. To proceed,…" at bounding box center [352, 170] width 220 height 41
click at [357, 179] on input "text" at bounding box center [318, 181] width 135 height 15
paste input "[PERSON_NAME] menu Task 5"
click at [446, 198] on span "Confirm" at bounding box center [446, 200] width 21 height 9
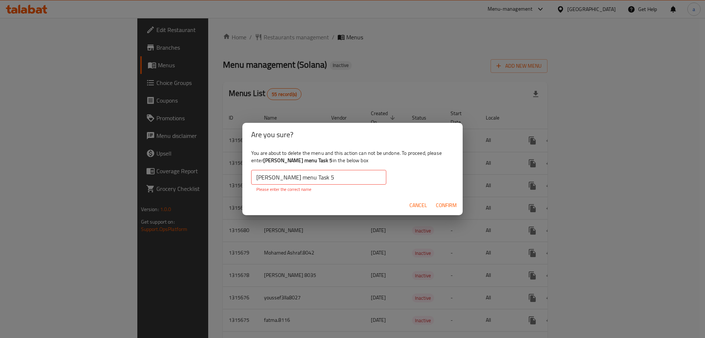
click at [358, 179] on input "[PERSON_NAME] menu Task 5" at bounding box center [318, 177] width 135 height 15
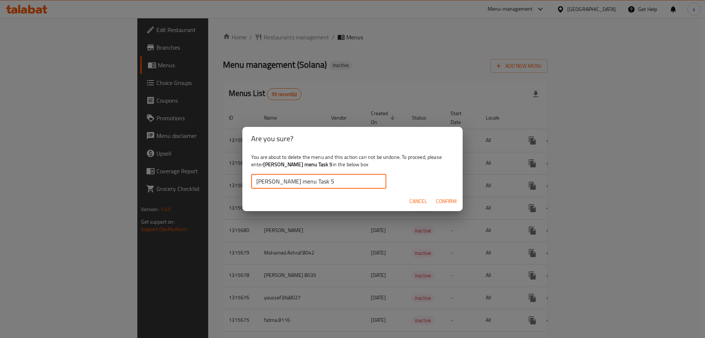
type input "[PERSON_NAME] menu Task 5"
click at [437, 204] on span "Confirm" at bounding box center [446, 200] width 21 height 9
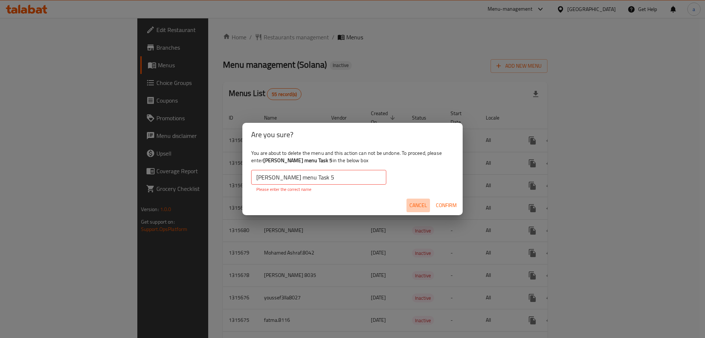
click at [420, 206] on span "Cancel" at bounding box center [419, 205] width 18 height 9
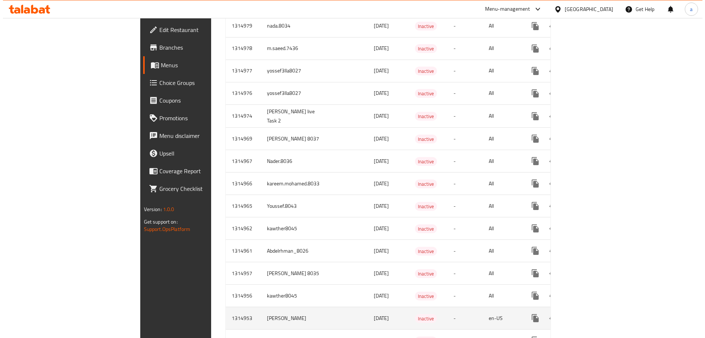
scroll to position [1040, 0]
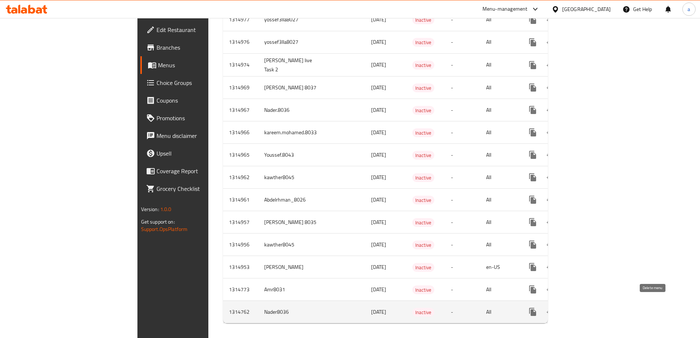
click at [570, 308] on icon "enhanced table" at bounding box center [567, 311] width 5 height 7
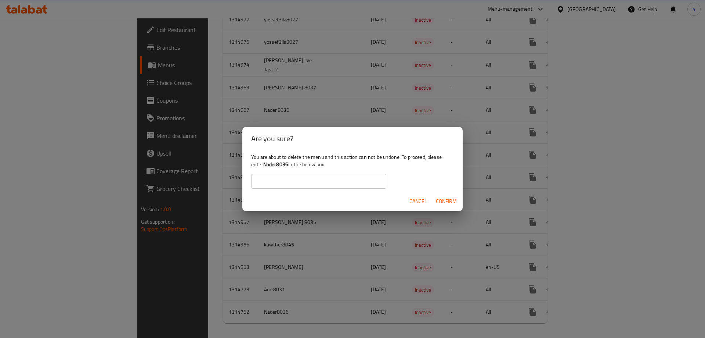
click at [281, 165] on b "Nader8036" at bounding box center [275, 164] width 25 height 10
copy div "Nader8036"
click at [281, 177] on input "text" at bounding box center [318, 181] width 135 height 15
paste input "Nader8036"
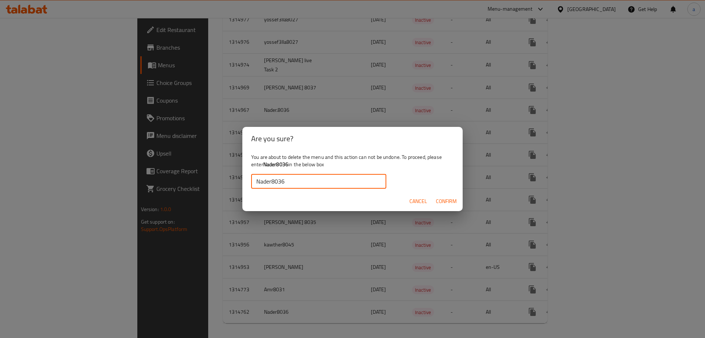
click at [442, 201] on span "Confirm" at bounding box center [446, 200] width 21 height 9
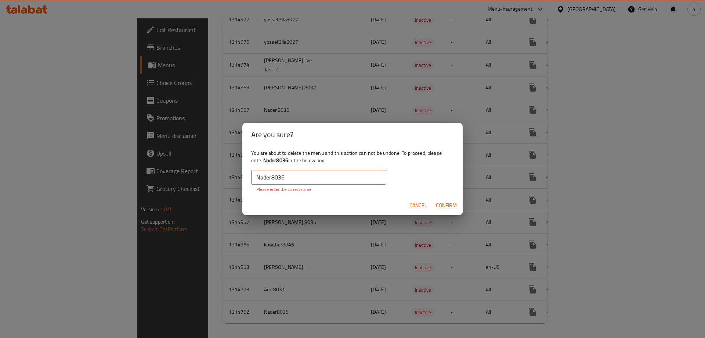
click at [308, 179] on input "Nader8036" at bounding box center [318, 177] width 135 height 15
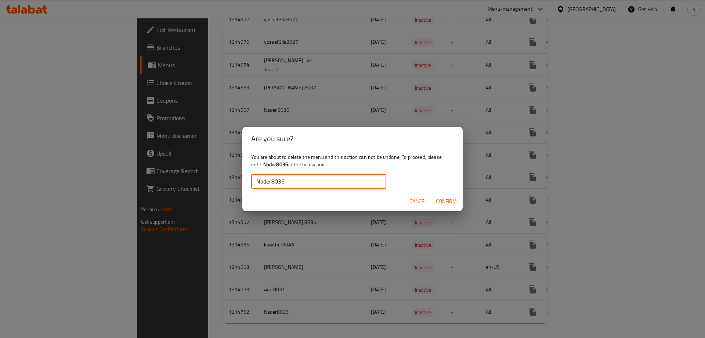
type input "Nader8036"
click at [443, 201] on span "Confirm" at bounding box center [446, 200] width 21 height 9
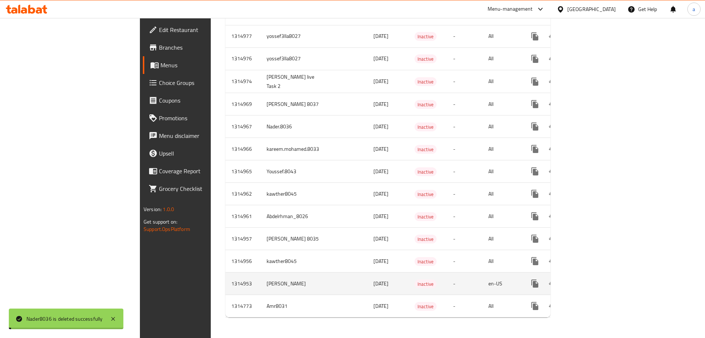
scroll to position [1018, 0]
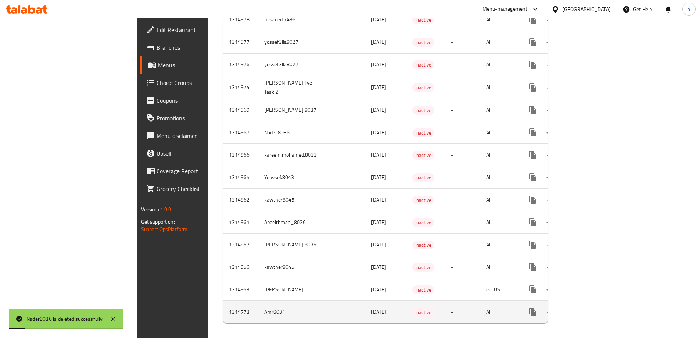
click at [572, 307] on icon "enhanced table" at bounding box center [567, 311] width 9 height 9
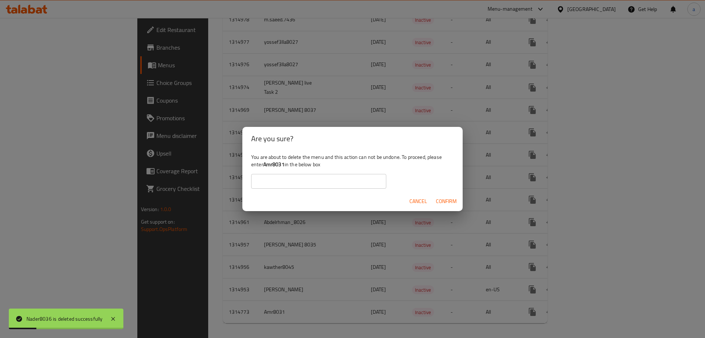
click at [275, 161] on b "Amr8031" at bounding box center [273, 164] width 21 height 10
copy div "Amr8031"
click at [292, 181] on input "text" at bounding box center [318, 181] width 135 height 15
paste input "Amr8031"
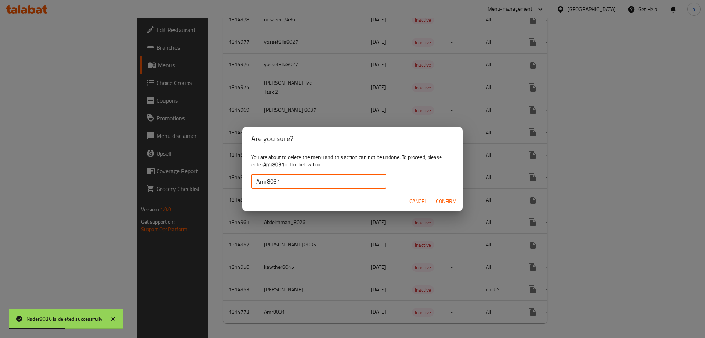
type input "Amr8031"
click at [443, 199] on span "Confirm" at bounding box center [446, 200] width 21 height 9
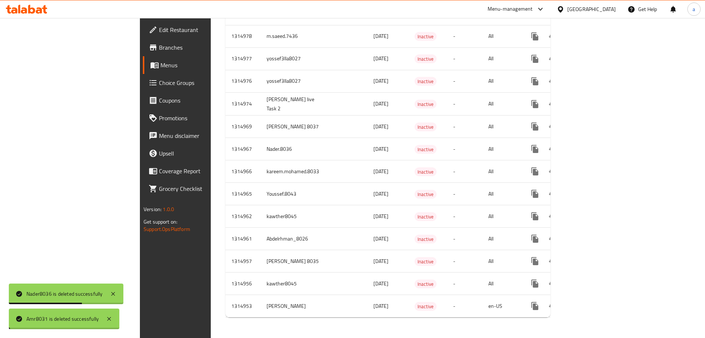
scroll to position [995, 0]
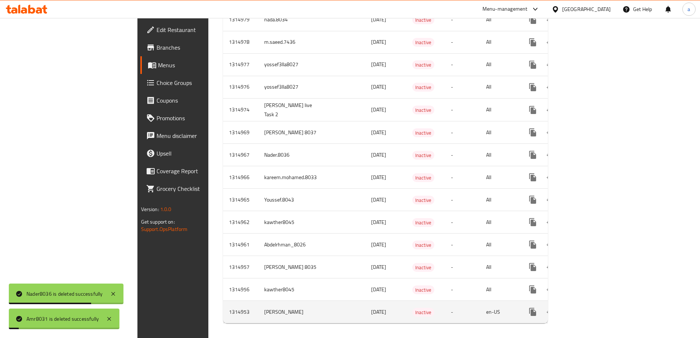
click at [258, 306] on td "[PERSON_NAME]" at bounding box center [291, 311] width 67 height 22
copy td "[PERSON_NAME]"
click at [570, 308] on icon "enhanced table" at bounding box center [567, 311] width 5 height 7
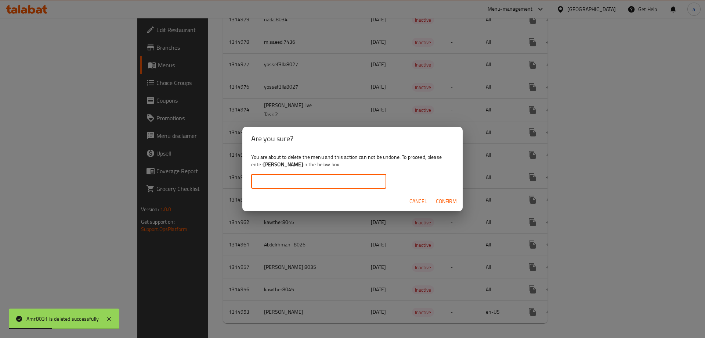
click at [347, 181] on input "text" at bounding box center [318, 181] width 135 height 15
paste input "[PERSON_NAME]"
type input "[PERSON_NAME]"
click at [446, 202] on span "Confirm" at bounding box center [446, 200] width 21 height 9
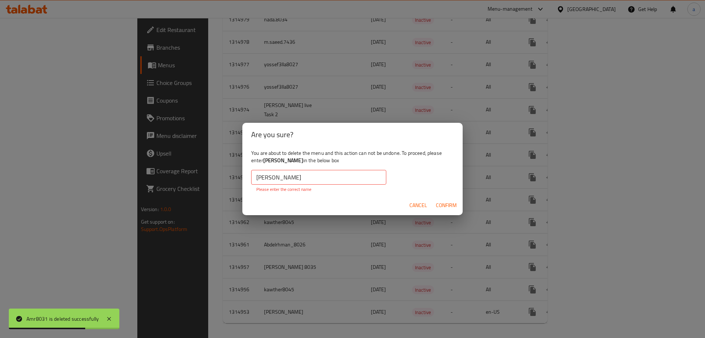
click at [284, 159] on b "[PERSON_NAME]" at bounding box center [283, 160] width 40 height 10
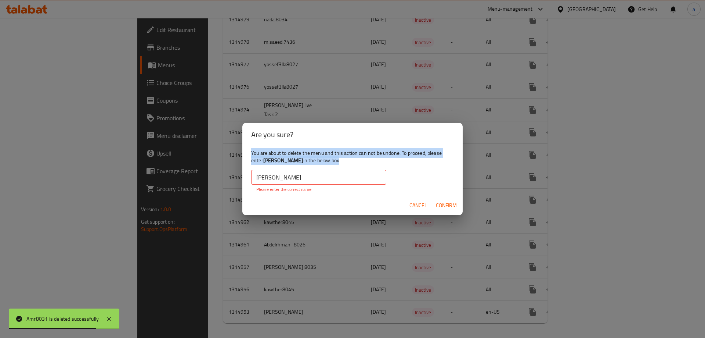
click at [284, 159] on b "[PERSON_NAME]" at bounding box center [283, 160] width 40 height 10
click at [268, 161] on b "[PERSON_NAME]" at bounding box center [283, 160] width 40 height 10
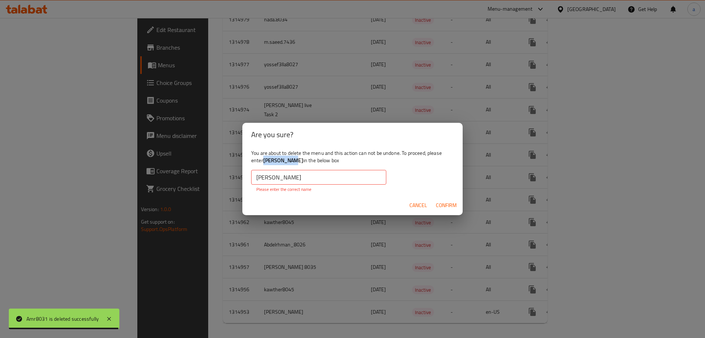
drag, startPoint x: 264, startPoint y: 159, endPoint x: 297, endPoint y: 161, distance: 32.7
click at [297, 161] on b "[PERSON_NAME]" at bounding box center [283, 160] width 40 height 10
copy b "[PERSON_NAME]"
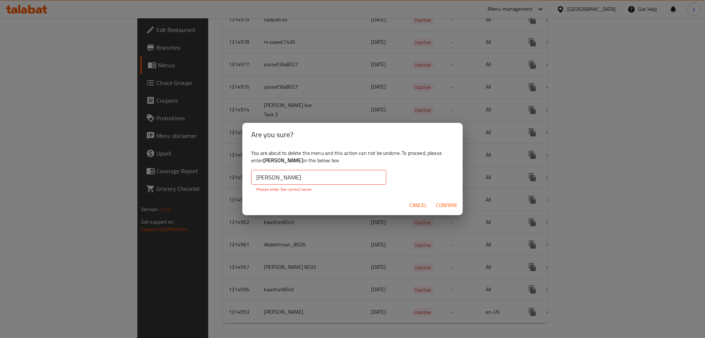
click at [300, 179] on input "[PERSON_NAME]" at bounding box center [318, 177] width 135 height 15
click at [450, 207] on span "Confirm" at bounding box center [446, 205] width 21 height 9
click at [444, 209] on span "Confirm" at bounding box center [446, 205] width 21 height 9
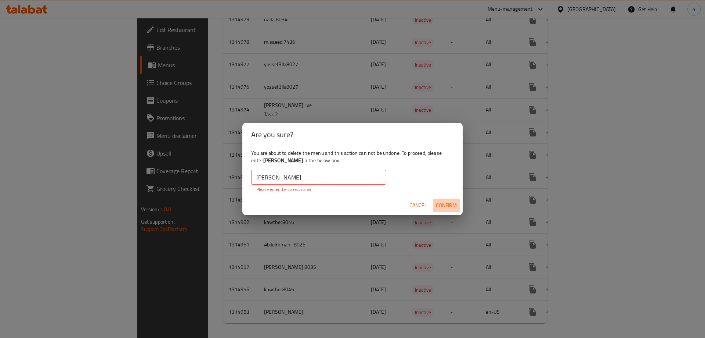
click at [444, 209] on span "Confirm" at bounding box center [446, 205] width 21 height 9
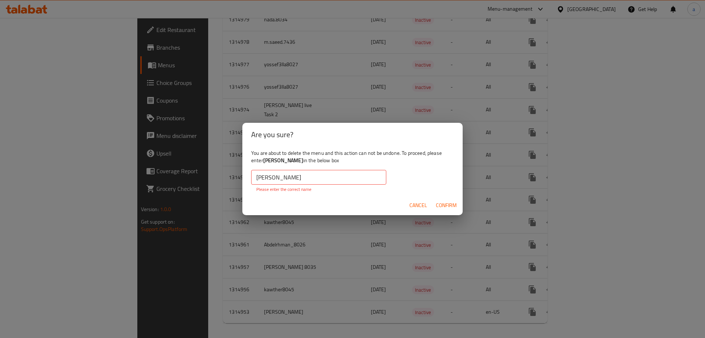
click at [401, 208] on div "Cancel Confirm" at bounding box center [352, 204] width 220 height 19
drag, startPoint x: 412, startPoint y: 206, endPoint x: 431, endPoint y: 226, distance: 26.8
click at [413, 206] on span "Cancel" at bounding box center [419, 205] width 18 height 9
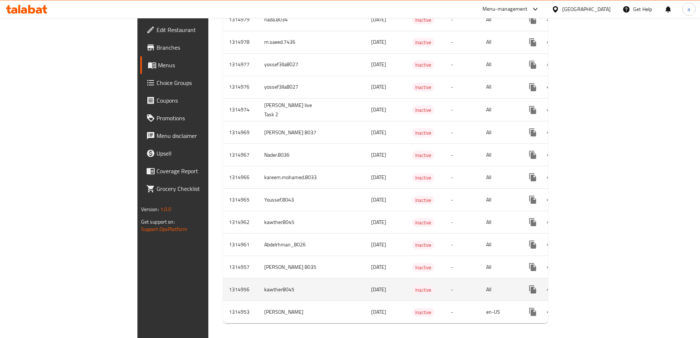
click at [577, 281] on button "enhanced table" at bounding box center [568, 289] width 18 height 18
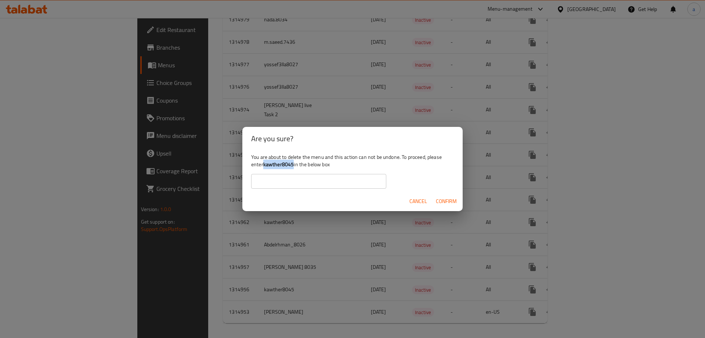
drag, startPoint x: 263, startPoint y: 165, endPoint x: 294, endPoint y: 166, distance: 30.5
click at [294, 166] on div "You are about to delete the menu and this action can not be undone. To proceed,…" at bounding box center [352, 170] width 220 height 41
copy div "kawther8045"
click at [276, 182] on input "text" at bounding box center [318, 181] width 135 height 15
paste input "kawther8045"
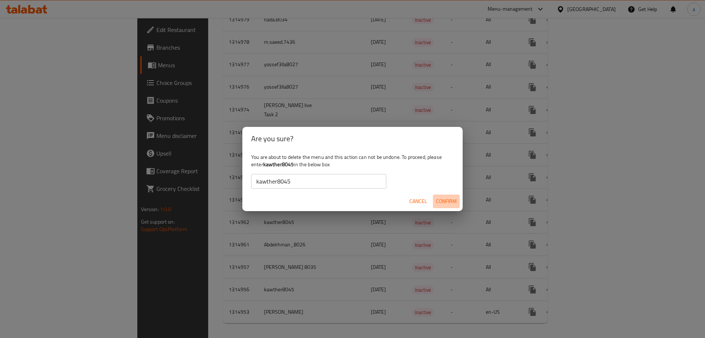
click at [441, 200] on span "Confirm" at bounding box center [446, 200] width 21 height 9
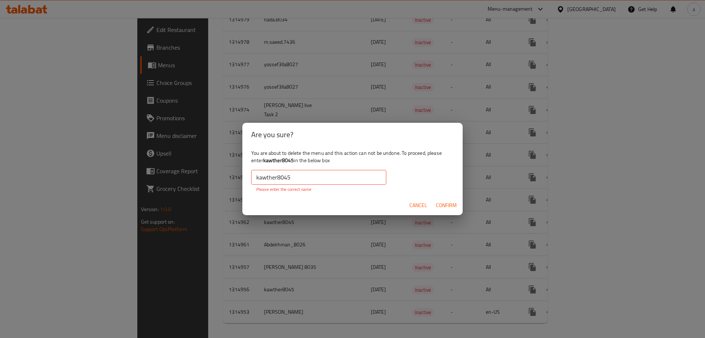
click at [257, 177] on input "kawther8045" at bounding box center [318, 177] width 135 height 15
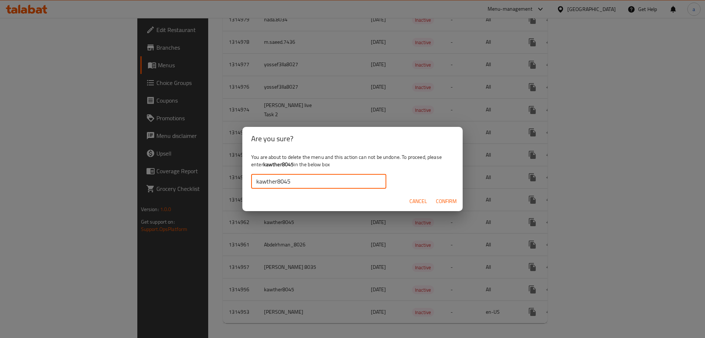
type input "kawther8045"
click at [443, 201] on span "Confirm" at bounding box center [446, 200] width 21 height 9
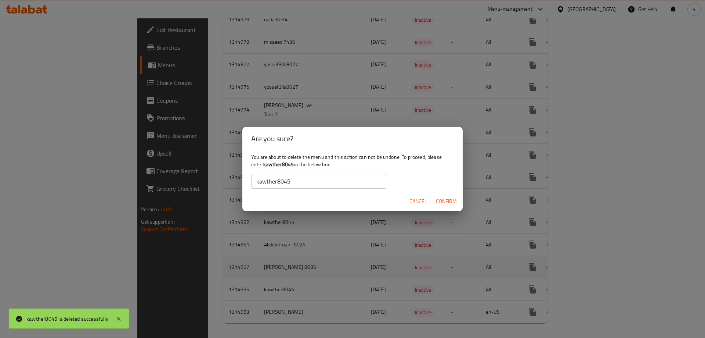
scroll to position [973, 0]
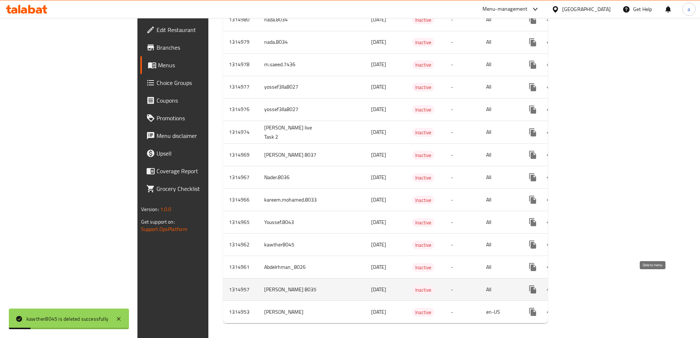
click at [570, 286] on icon "enhanced table" at bounding box center [567, 289] width 5 height 7
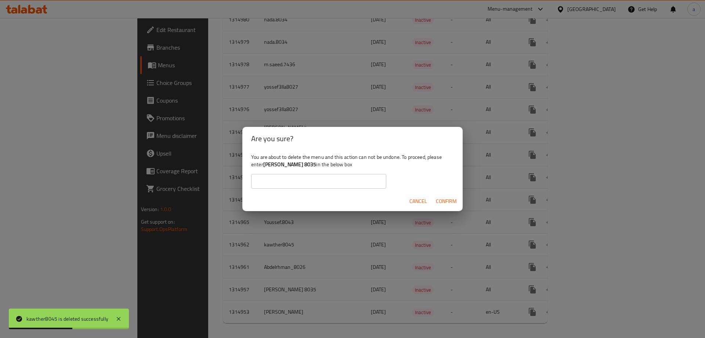
drag, startPoint x: 264, startPoint y: 165, endPoint x: 322, endPoint y: 168, distance: 58.5
click at [317, 168] on b "[PERSON_NAME] 8035" at bounding box center [289, 164] width 53 height 10
copy b "[PERSON_NAME] 8035"
click at [318, 182] on input "text" at bounding box center [318, 181] width 135 height 15
paste input "[PERSON_NAME] 8035"
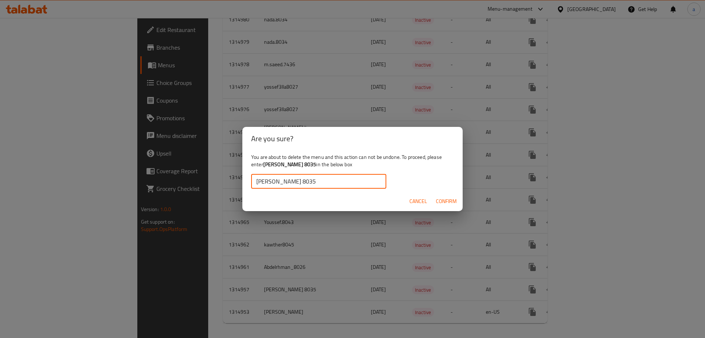
click at [257, 182] on input "[PERSON_NAME] 8035" at bounding box center [318, 181] width 135 height 15
type input "[PERSON_NAME] 8035"
click at [444, 203] on span "Confirm" at bounding box center [446, 200] width 21 height 9
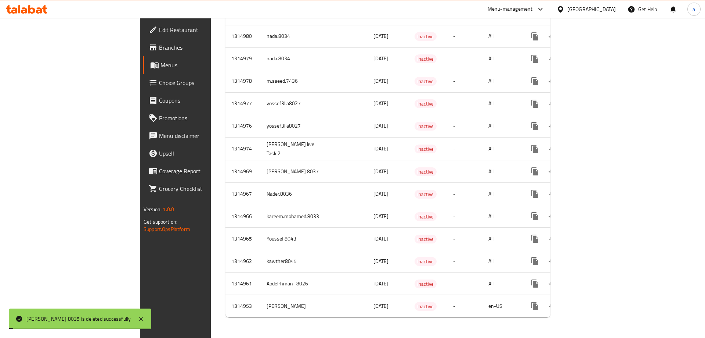
scroll to position [950, 0]
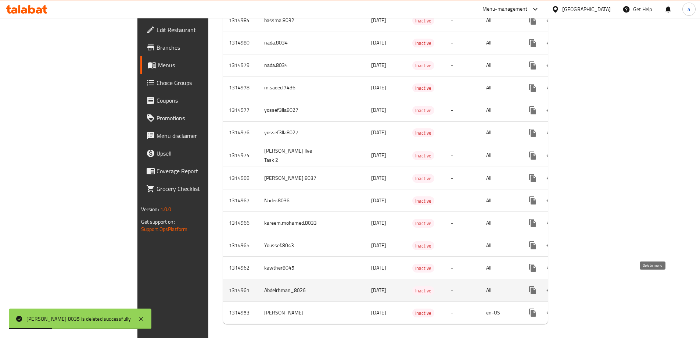
click at [570, 286] on icon "enhanced table" at bounding box center [567, 289] width 5 height 7
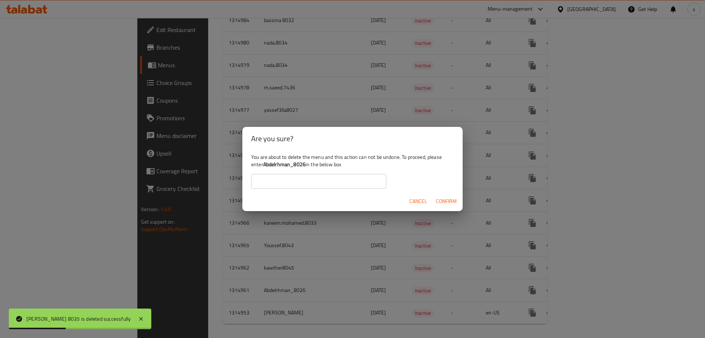
click at [298, 174] on input "text" at bounding box center [318, 181] width 135 height 15
drag, startPoint x: 265, startPoint y: 165, endPoint x: 306, endPoint y: 166, distance: 40.8
click at [306, 166] on b "Abdelrhman_8026" at bounding box center [284, 164] width 42 height 10
copy b "Abdelrhman_8026"
click at [284, 183] on input "text" at bounding box center [318, 181] width 135 height 15
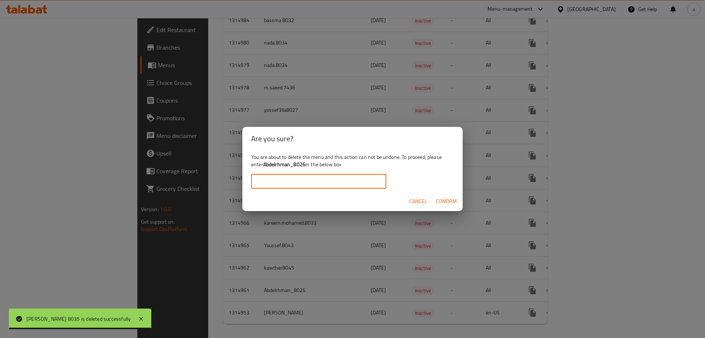
paste input "Abdelrhman_8026"
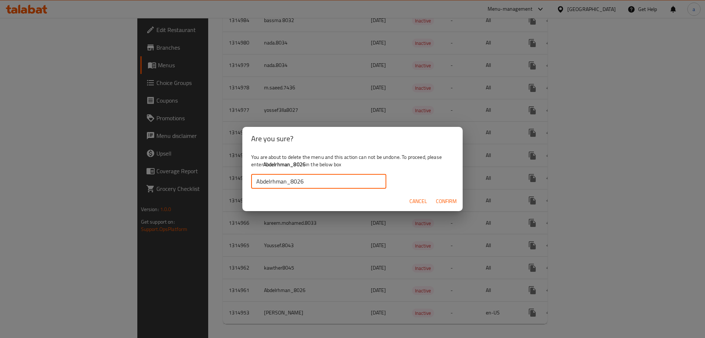
type input "Abdelrhman_8026"
click at [451, 200] on span "Confirm" at bounding box center [446, 200] width 21 height 9
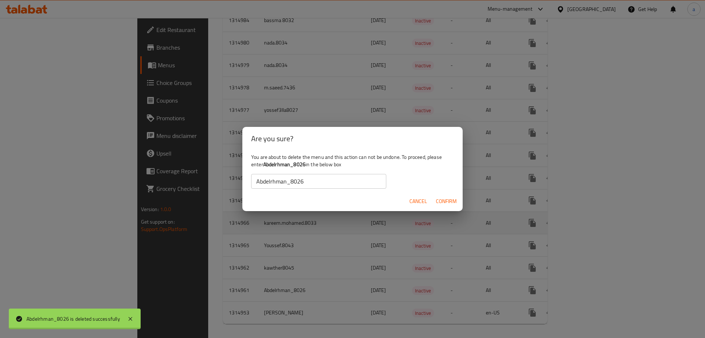
scroll to position [927, 0]
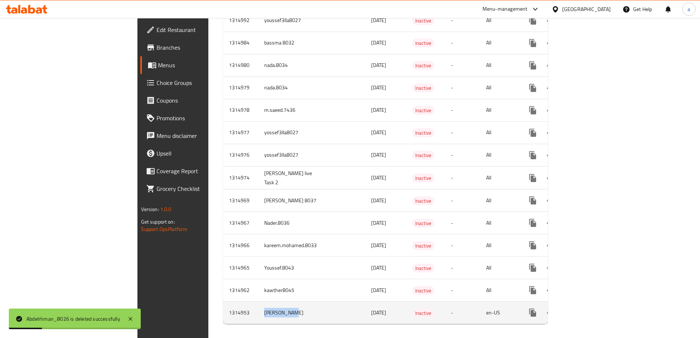
drag, startPoint x: 173, startPoint y: 306, endPoint x: 204, endPoint y: 308, distance: 30.9
click at [258, 308] on td "[PERSON_NAME]" at bounding box center [291, 312] width 67 height 22
copy td "[PERSON_NAME]"
click at [572, 308] on icon "enhanced table" at bounding box center [567, 312] width 9 height 9
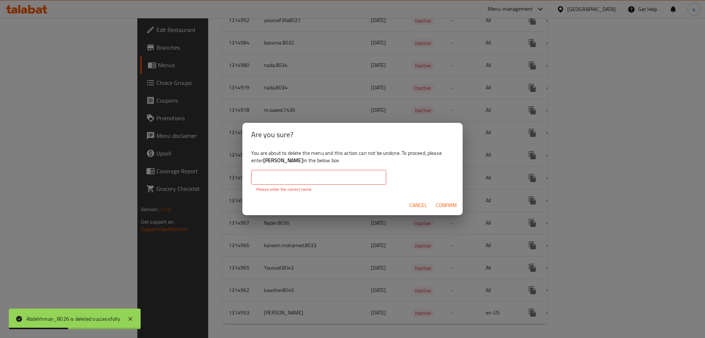
click at [294, 173] on input "text" at bounding box center [318, 177] width 135 height 15
paste input "[PERSON_NAME]"
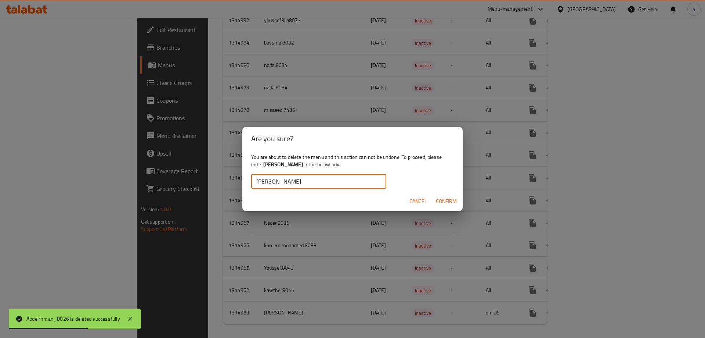
type input "[PERSON_NAME]"
click at [454, 202] on span "Confirm" at bounding box center [446, 200] width 21 height 9
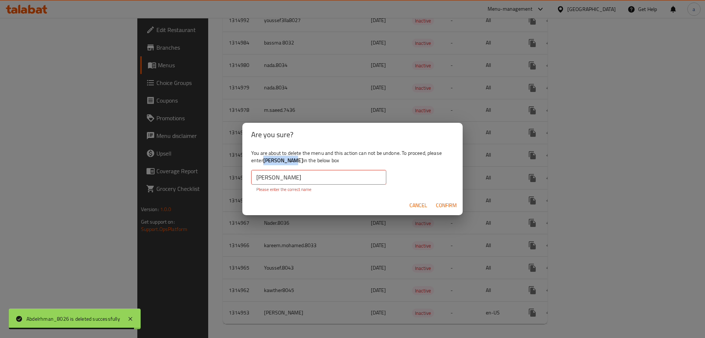
drag, startPoint x: 296, startPoint y: 159, endPoint x: 265, endPoint y: 161, distance: 31.6
click at [265, 161] on b "[PERSON_NAME]" at bounding box center [283, 160] width 40 height 10
copy b "[PERSON_NAME]"
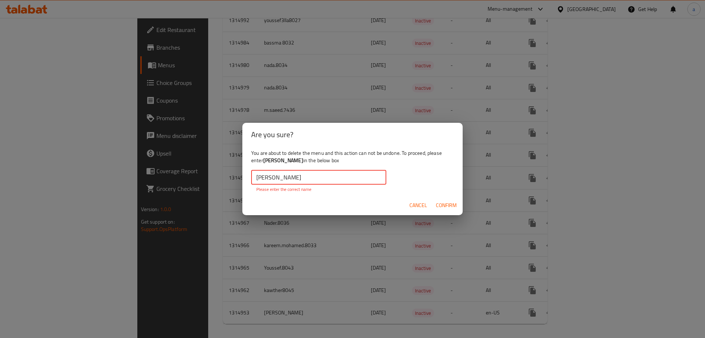
drag, startPoint x: 300, startPoint y: 176, endPoint x: 242, endPoint y: 178, distance: 57.7
click at [242, 178] on div "Are you sure? You are about to delete the menu and this action can not be undon…" at bounding box center [352, 169] width 705 height 338
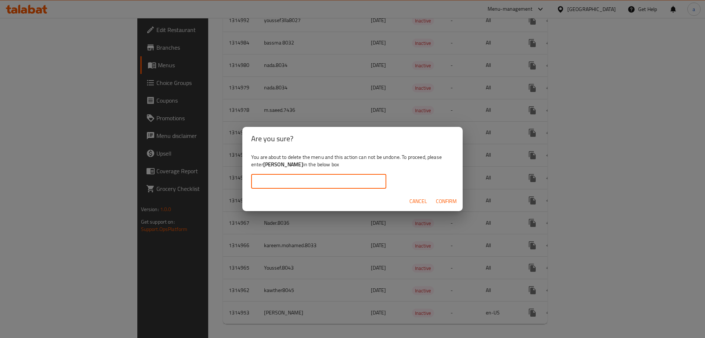
paste input "[PERSON_NAME]"
type input "[PERSON_NAME]"
click at [257, 180] on input "[PERSON_NAME]" at bounding box center [318, 181] width 135 height 15
click at [334, 178] on input "[PERSON_NAME]" at bounding box center [318, 181] width 135 height 15
click at [452, 201] on span "Confirm" at bounding box center [446, 200] width 21 height 9
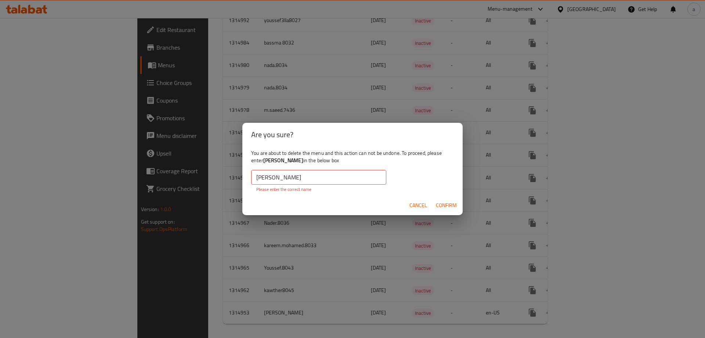
click at [419, 202] on span "Cancel" at bounding box center [419, 205] width 18 height 9
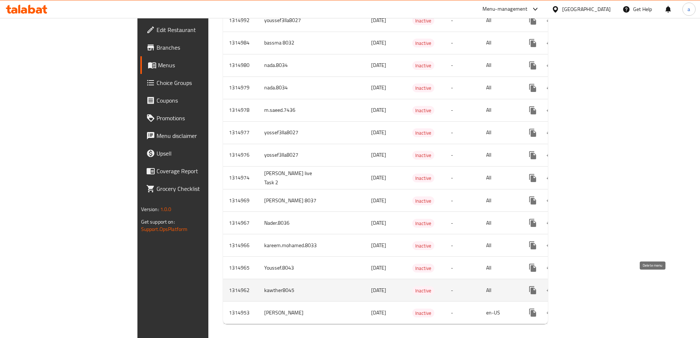
click at [572, 285] on icon "enhanced table" at bounding box center [567, 289] width 9 height 9
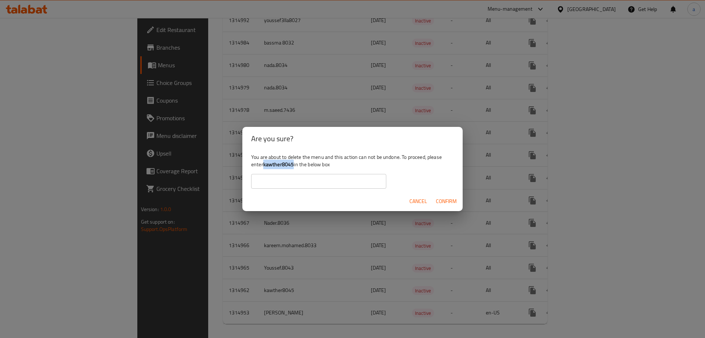
drag, startPoint x: 293, startPoint y: 165, endPoint x: 264, endPoint y: 167, distance: 29.1
click at [264, 167] on b "kawther8045" at bounding box center [278, 164] width 31 height 10
click at [274, 195] on div "Cancel Confirm" at bounding box center [352, 200] width 220 height 19
click at [276, 184] on input "text" at bounding box center [318, 181] width 135 height 15
paste input "kawther8045"
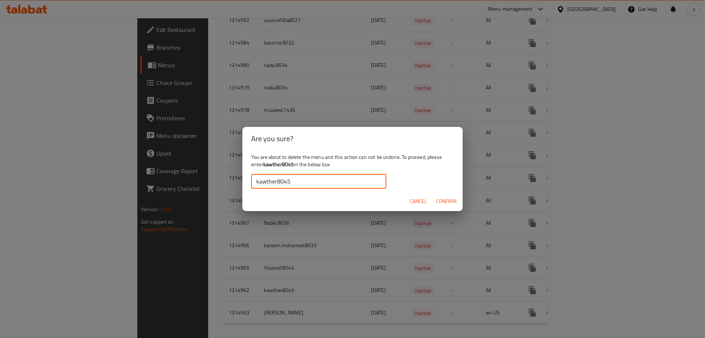
type input "kawther8045"
click at [440, 199] on span "Confirm" at bounding box center [446, 200] width 21 height 9
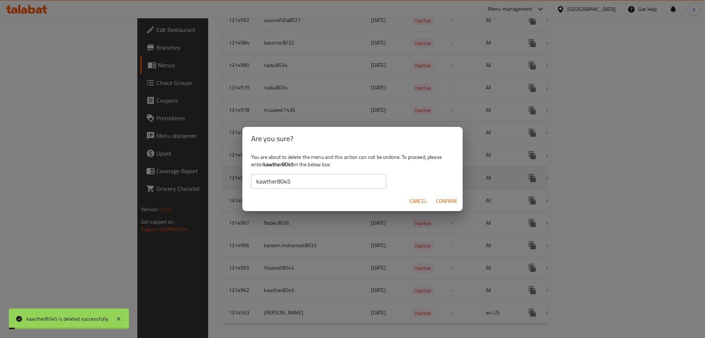
scroll to position [905, 0]
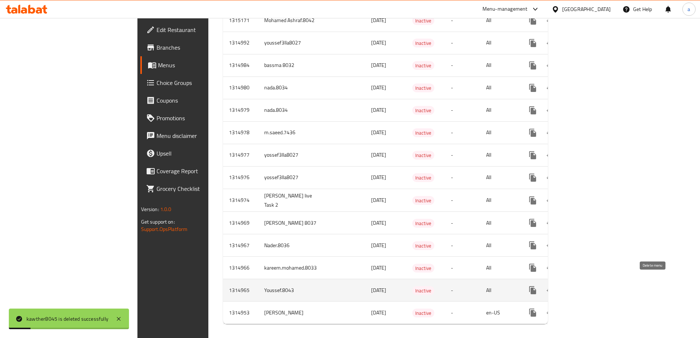
click at [572, 285] on icon "enhanced table" at bounding box center [567, 289] width 9 height 9
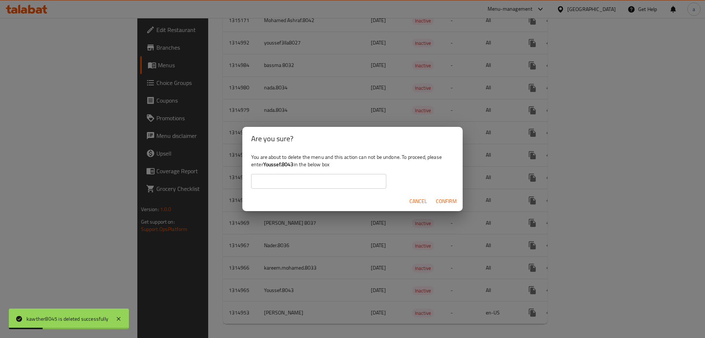
click at [294, 181] on input "text" at bounding box center [318, 181] width 135 height 15
drag, startPoint x: 264, startPoint y: 164, endPoint x: 294, endPoint y: 167, distance: 29.5
click at [294, 167] on b "Youssef.8043" at bounding box center [278, 164] width 30 height 10
click at [285, 181] on input "text" at bounding box center [318, 181] width 135 height 15
paste input "kawther8045"
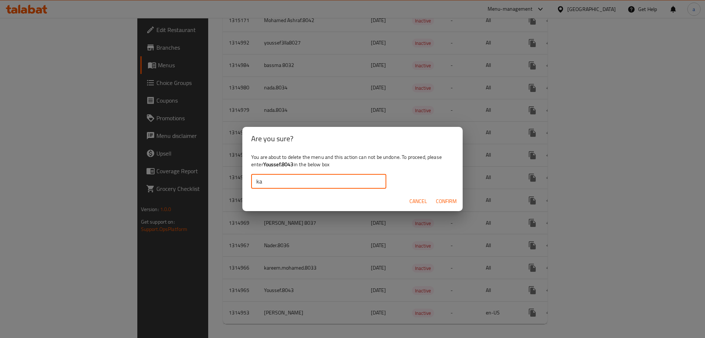
type input "k"
drag, startPoint x: 293, startPoint y: 165, endPoint x: 265, endPoint y: 167, distance: 28.4
click at [265, 167] on b "Youssef.8043" at bounding box center [278, 164] width 30 height 10
click at [332, 183] on input "text" at bounding box center [318, 181] width 135 height 15
paste input "Youssef.8043"
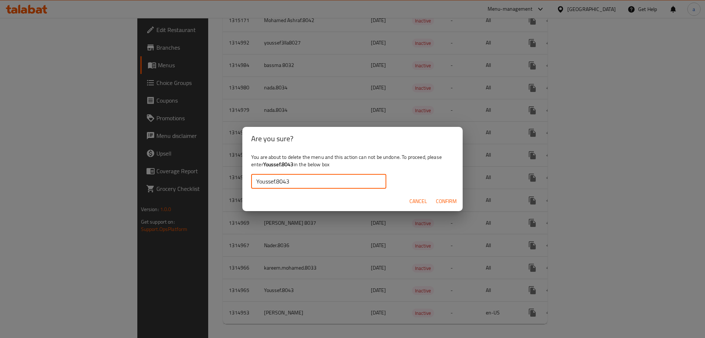
type input "Youssef.8043"
click at [437, 200] on span "Confirm" at bounding box center [446, 200] width 21 height 9
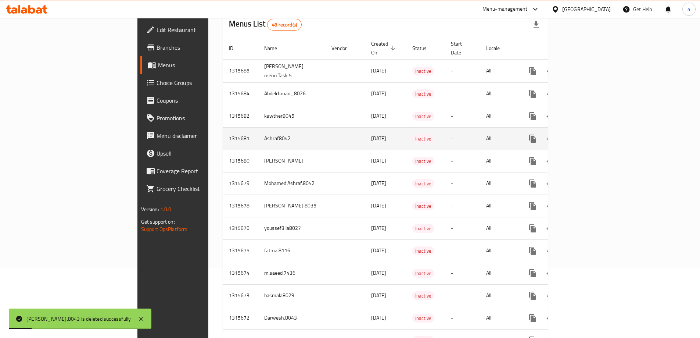
scroll to position [0, 0]
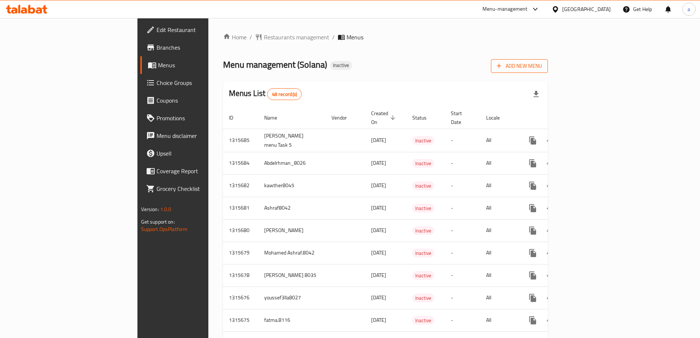
click at [502, 65] on icon "button" at bounding box center [498, 65] width 7 height 7
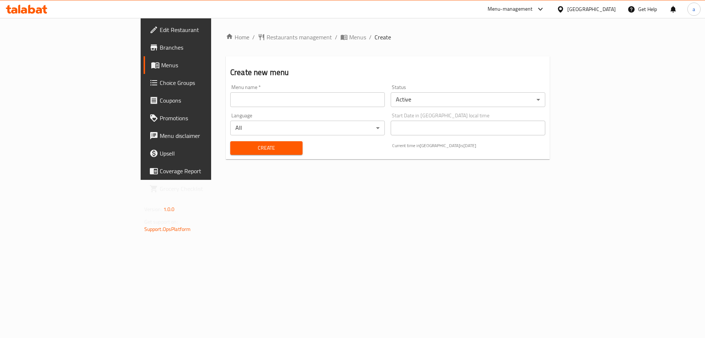
click at [230, 94] on input "text" at bounding box center [307, 99] width 155 height 15
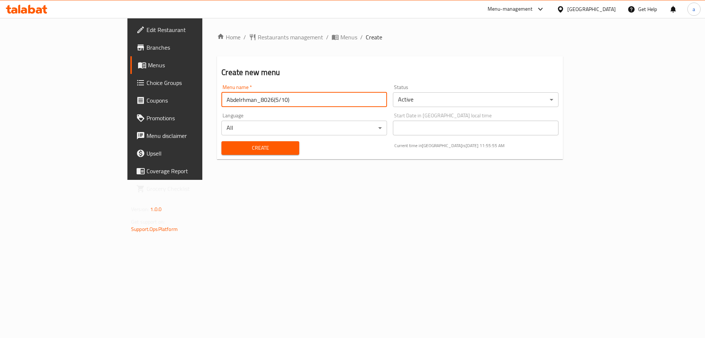
click at [221, 102] on input "Abdelrhman_8026(5/10)" at bounding box center [304, 99] width 166 height 15
click at [221, 100] on input "Abdelrhman_8026(5/10)" at bounding box center [304, 99] width 166 height 15
paste input "First Menu"
click at [221, 101] on input "Abdelrhman_8026(5/10) First Menu" at bounding box center [304, 99] width 166 height 15
type input "Abdelrhman_8026_(5/10)_First Menu"
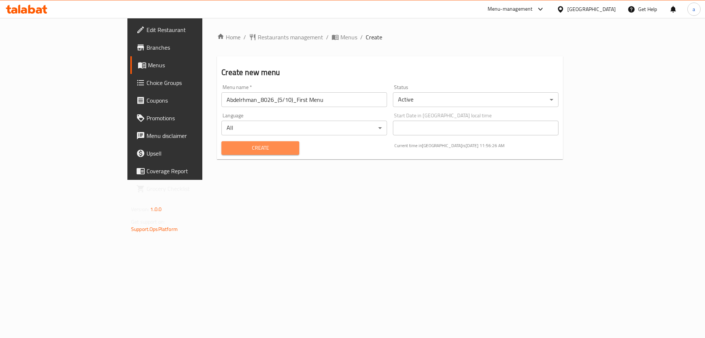
click at [228, 151] on span "Create" at bounding box center [260, 147] width 66 height 9
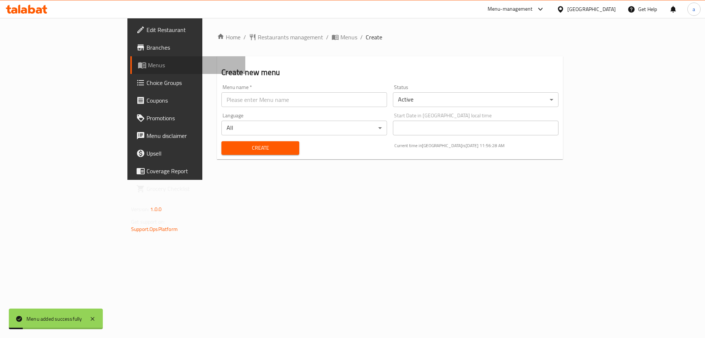
click at [148, 66] on span "Menus" at bounding box center [193, 65] width 91 height 9
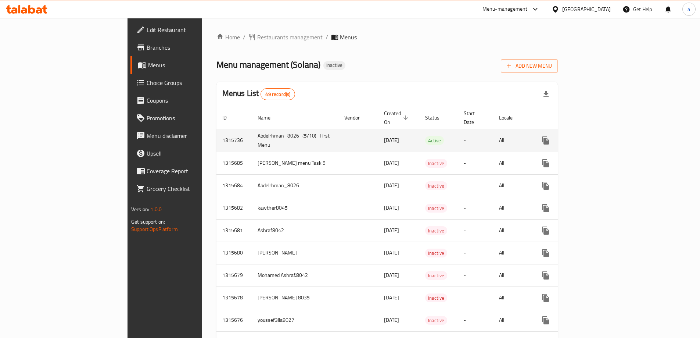
click at [602, 137] on icon "enhanced table" at bounding box center [598, 140] width 7 height 7
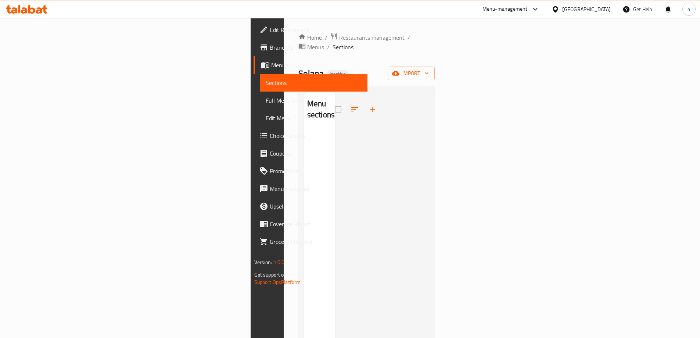
click at [435, 71] on div "Home / Restaurants management / Menus / Sections Solana Inactive import Menu se…" at bounding box center [366, 234] width 137 height 403
click at [429, 69] on span "import" at bounding box center [410, 73] width 35 height 9
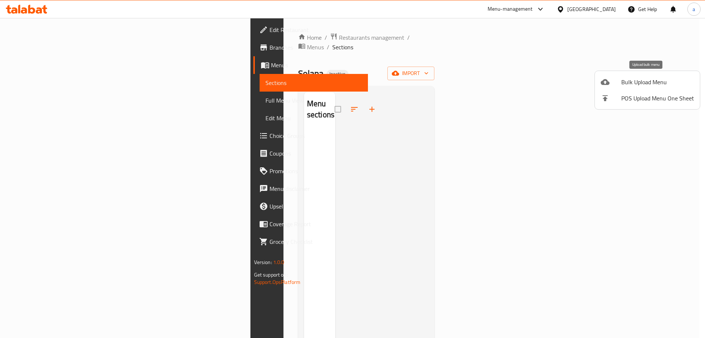
click at [647, 83] on span "Bulk Upload Menu" at bounding box center [657, 81] width 73 height 9
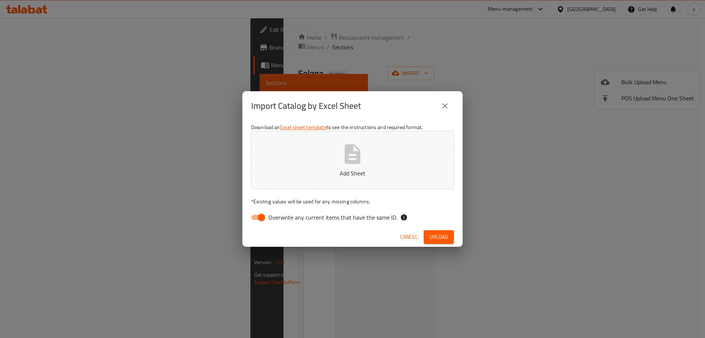
click at [288, 218] on span "Overwrite any current items that have the same ID." at bounding box center [332, 217] width 129 height 9
click at [282, 218] on input "Overwrite any current items that have the same ID." at bounding box center [262, 217] width 42 height 14
checkbox input "false"
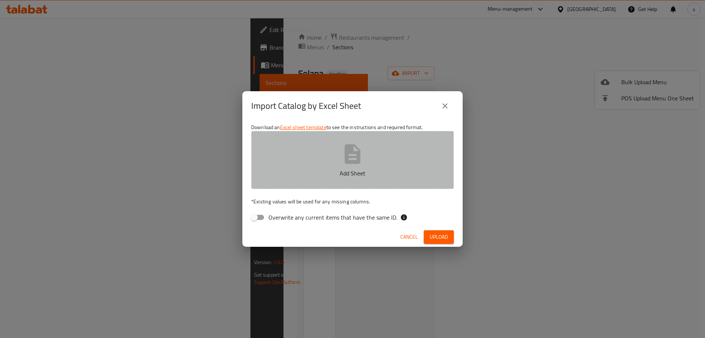
click at [342, 158] on icon "button" at bounding box center [353, 154] width 24 height 24
click at [355, 158] on icon "button" at bounding box center [353, 154] width 24 height 24
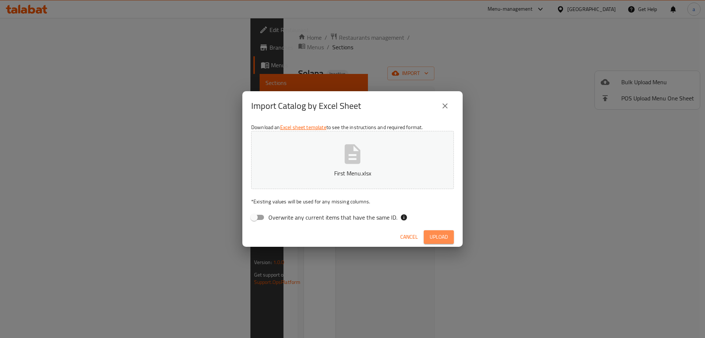
click at [443, 238] on span "Upload" at bounding box center [439, 236] width 18 height 9
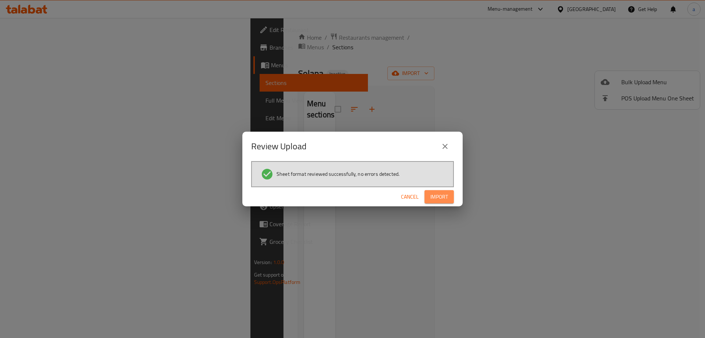
click at [439, 200] on span "Import" at bounding box center [439, 196] width 18 height 9
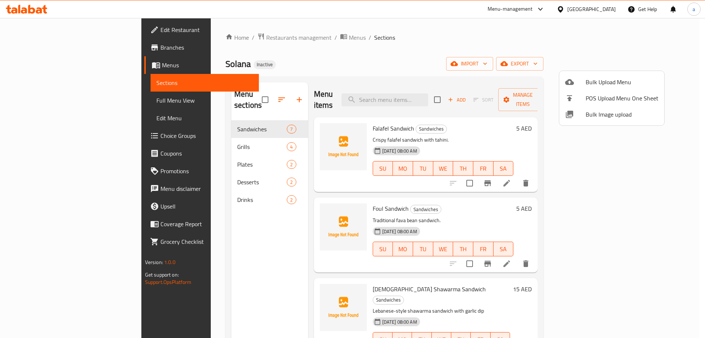
click at [444, 77] on div at bounding box center [352, 169] width 705 height 338
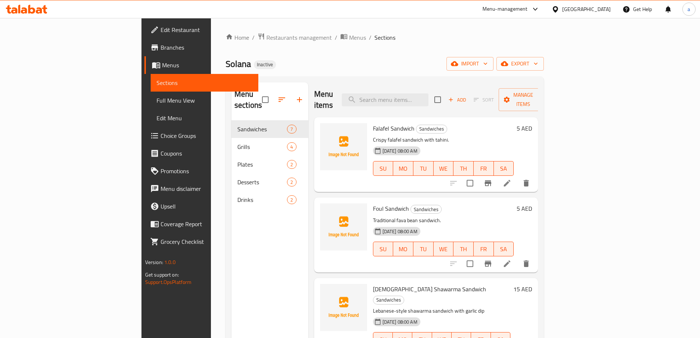
click at [156, 104] on span "Full Menu View" at bounding box center [204, 100] width 96 height 9
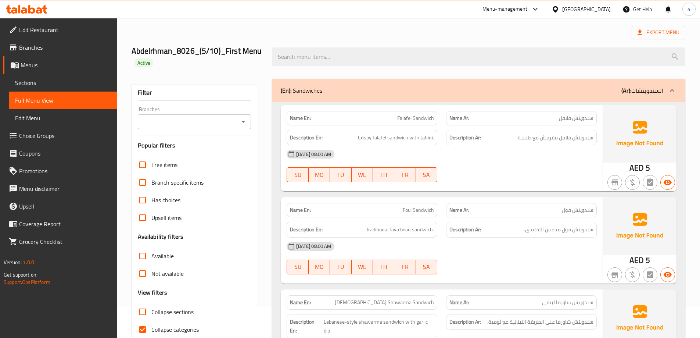
scroll to position [73, 0]
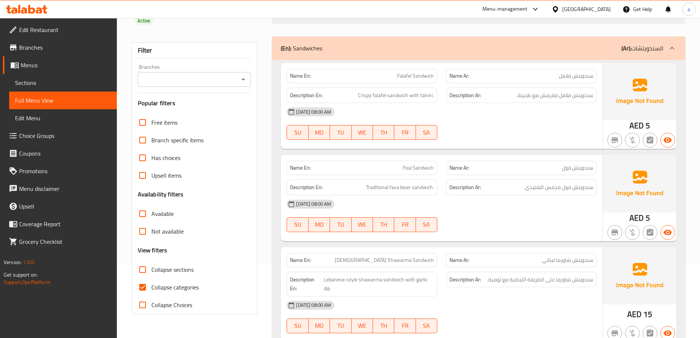
click at [145, 216] on input "Available" at bounding box center [143, 214] width 18 height 18
checkbox input "true"
click at [148, 287] on input "Collapse categories" at bounding box center [143, 287] width 18 height 18
checkbox input "false"
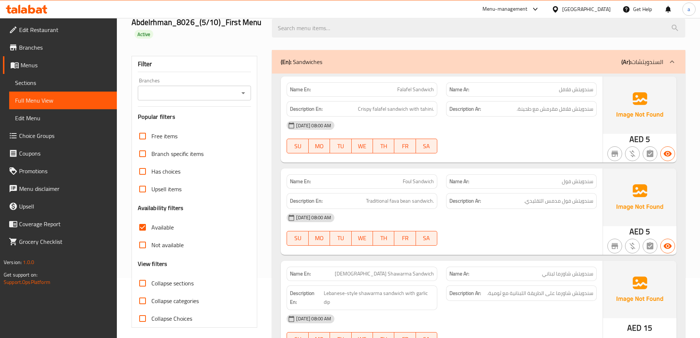
scroll to position [0, 0]
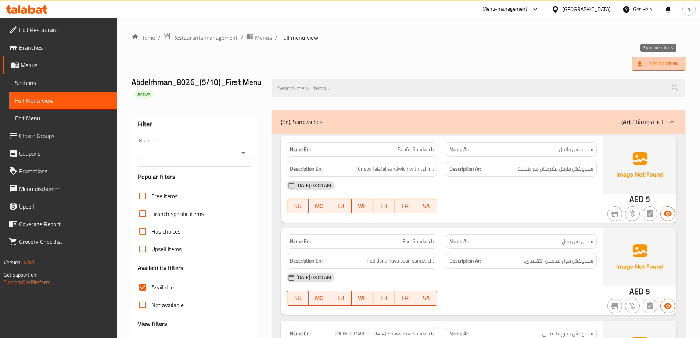
click at [659, 68] on span "Export Menu" at bounding box center [658, 64] width 54 height 14
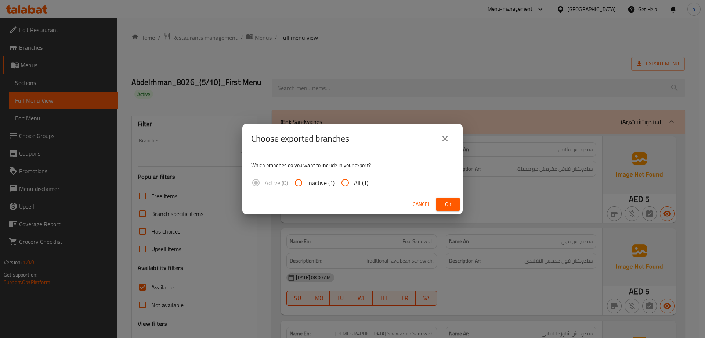
click at [340, 181] on input "All (1)" at bounding box center [345, 183] width 18 height 18
radio input "true"
click at [448, 201] on span "Ok" at bounding box center [448, 203] width 12 height 9
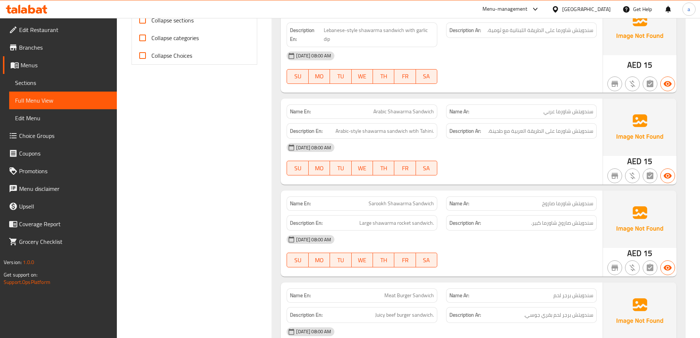
scroll to position [441, 0]
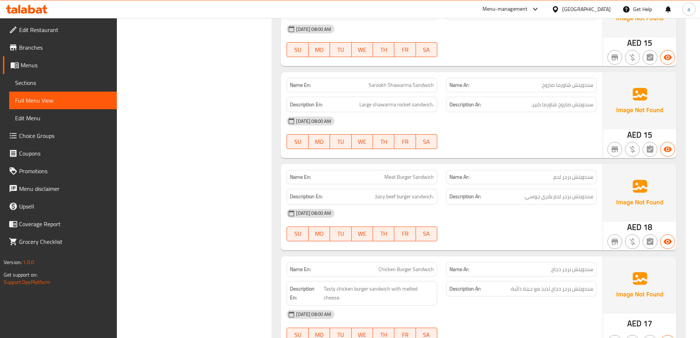
click at [32, 87] on span "Sections" at bounding box center [63, 82] width 96 height 9
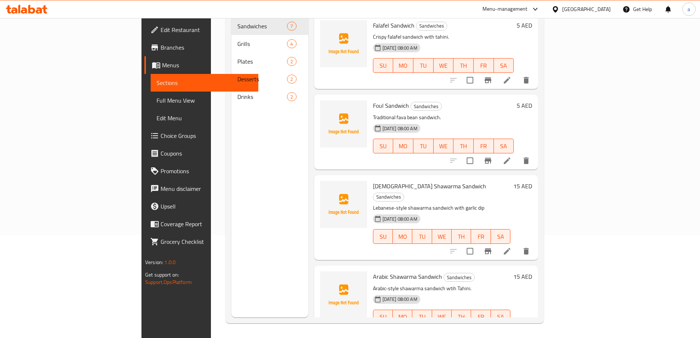
scroll to position [103, 0]
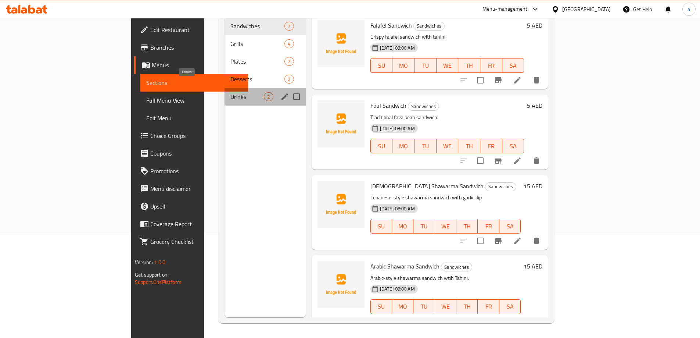
click at [230, 92] on span "Drinks" at bounding box center [246, 96] width 33 height 9
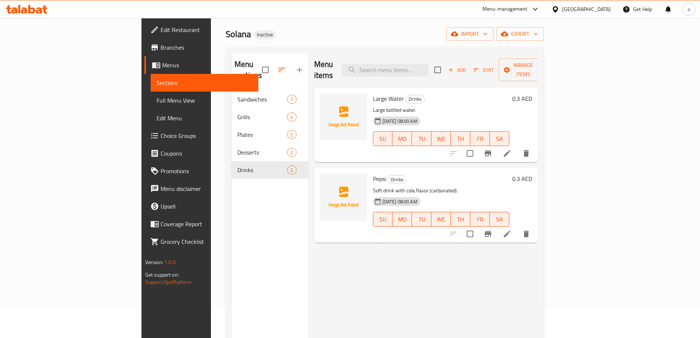
scroll to position [29, 0]
click at [530, 149] on icon "delete" at bounding box center [526, 153] width 9 height 9
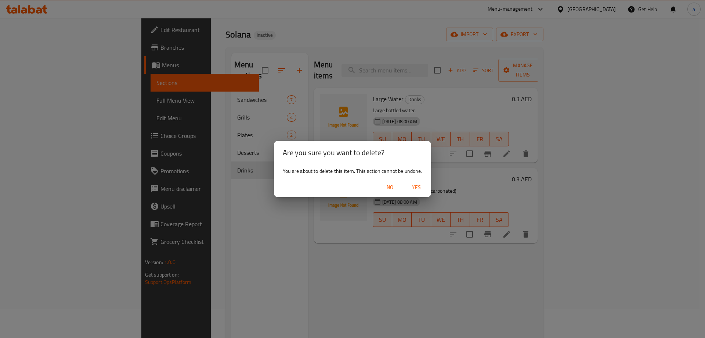
click at [415, 186] on span "Yes" at bounding box center [417, 187] width 18 height 9
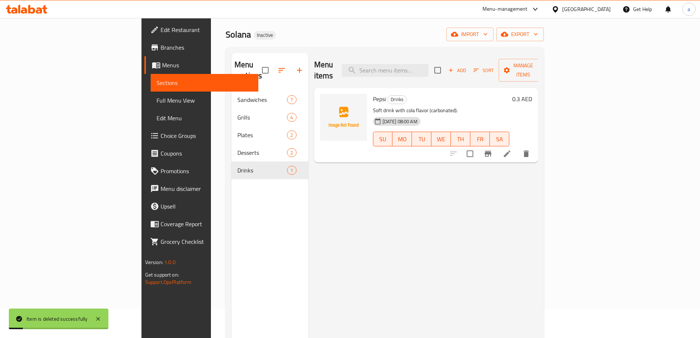
click at [156, 103] on span "Full Menu View" at bounding box center [204, 100] width 96 height 9
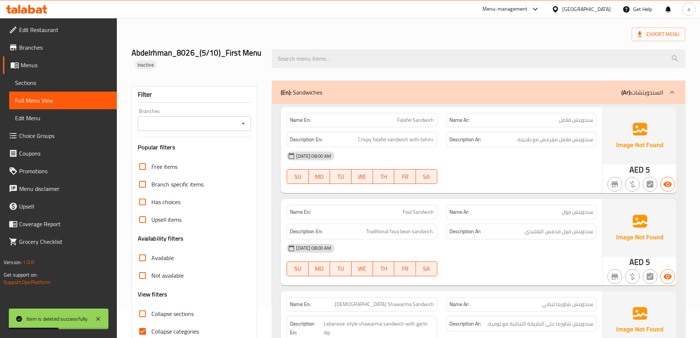
scroll to position [140, 0]
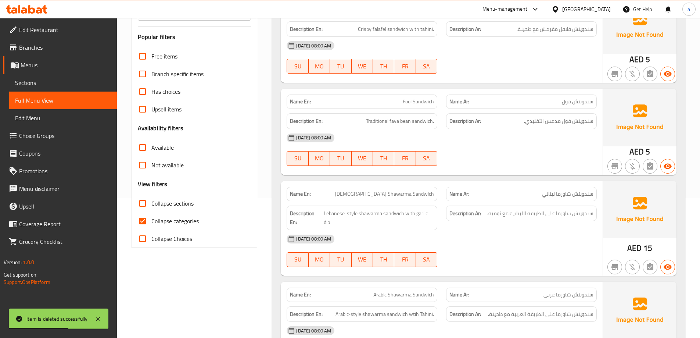
drag, startPoint x: 183, startPoint y: 222, endPoint x: 157, endPoint y: 169, distance: 58.8
click at [182, 222] on span "Collapse categories" at bounding box center [174, 220] width 47 height 9
click at [159, 145] on span "Available" at bounding box center [162, 147] width 22 height 9
click at [151, 145] on input "Available" at bounding box center [143, 147] width 18 height 18
checkbox input "true"
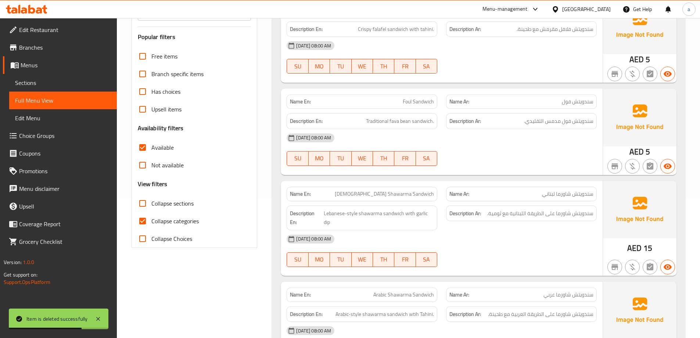
click at [145, 214] on input "Collapse categories" at bounding box center [143, 221] width 18 height 18
checkbox input "false"
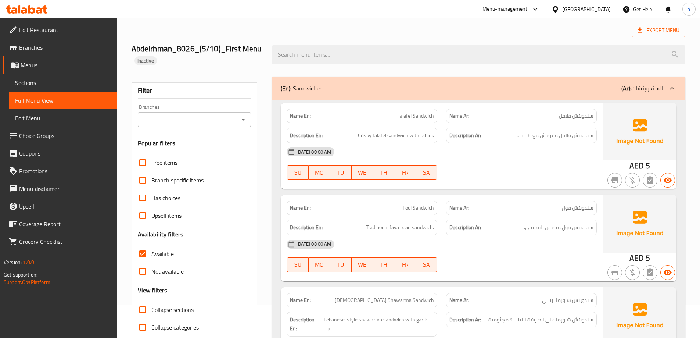
scroll to position [0, 0]
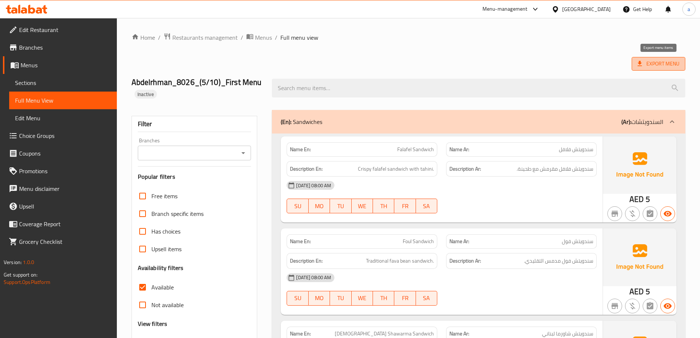
click at [665, 65] on span "Export Menu" at bounding box center [658, 63] width 42 height 9
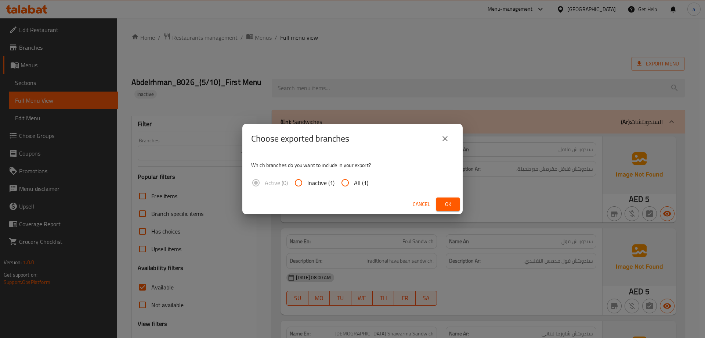
click at [344, 184] on input "All (1)" at bounding box center [345, 183] width 18 height 18
radio input "true"
click at [458, 203] on button "Ok" at bounding box center [448, 204] width 24 height 14
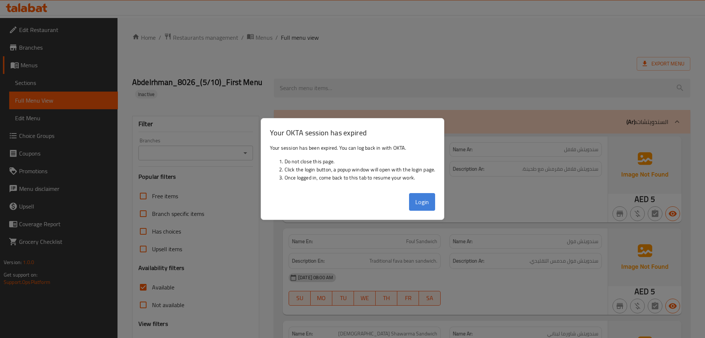
click at [430, 206] on button "Login" at bounding box center [422, 202] width 26 height 18
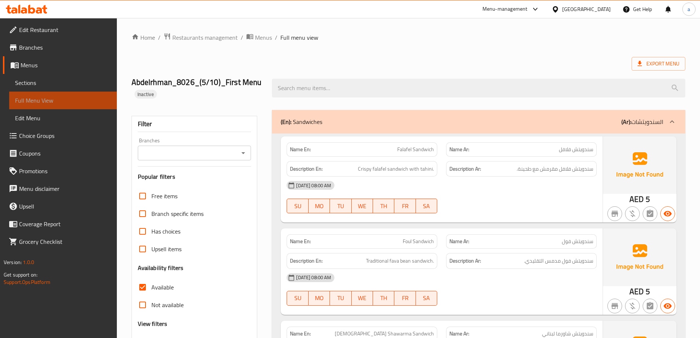
click at [24, 98] on span "Full Menu View" at bounding box center [63, 100] width 96 height 9
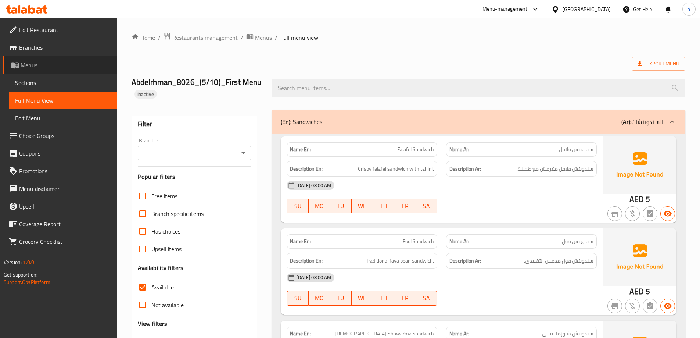
click at [34, 61] on span "Menus" at bounding box center [66, 65] width 90 height 9
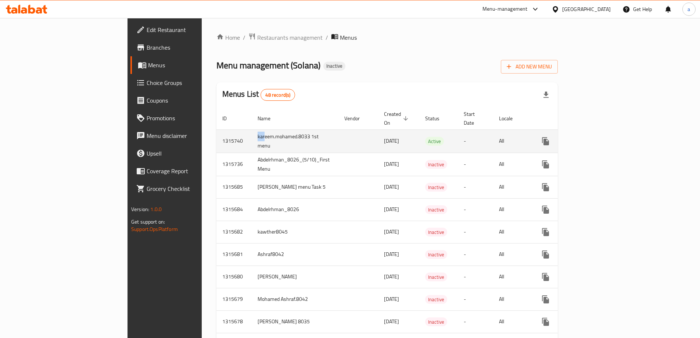
drag, startPoint x: 172, startPoint y: 129, endPoint x: 178, endPoint y: 129, distance: 5.9
click at [252, 129] on td "kareem.mohamed.8033 1st menu" at bounding box center [295, 140] width 87 height 23
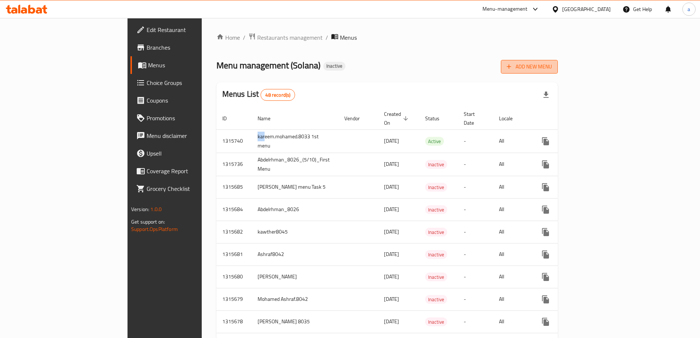
click at [552, 69] on span "Add New Menu" at bounding box center [528, 66] width 45 height 9
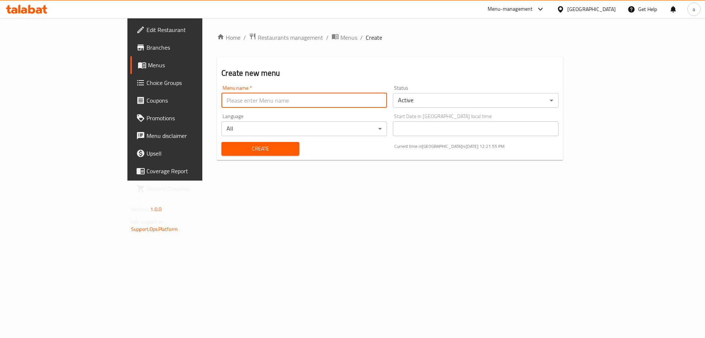
click at [320, 105] on input "text" at bounding box center [304, 100] width 166 height 15
drag, startPoint x: 222, startPoint y: 100, endPoint x: 211, endPoint y: 101, distance: 11.4
click at [221, 101] on input "Abdelrhman_8026_(5/10)_First Menu" at bounding box center [304, 100] width 166 height 15
click at [221, 100] on input "Abdelrhman_8026_(5/10)_First Menu" at bounding box center [304, 100] width 166 height 15
click at [224, 101] on input "Abdelrhman_8026_(5/10)_First Menu" at bounding box center [304, 100] width 166 height 15
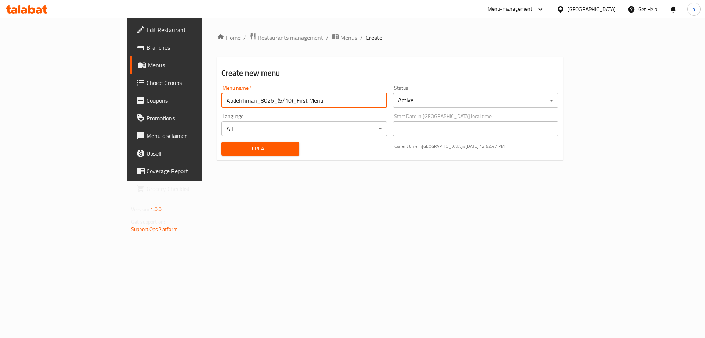
drag, startPoint x: 223, startPoint y: 101, endPoint x: 212, endPoint y: 99, distance: 11.5
click at [221, 99] on input "Abdelrhman_8026_(5/10)_First Menu" at bounding box center [304, 100] width 166 height 15
type input "Abdelrhman_8026_(5/10)_Second Menu"
click at [227, 148] on span "Create" at bounding box center [260, 148] width 66 height 9
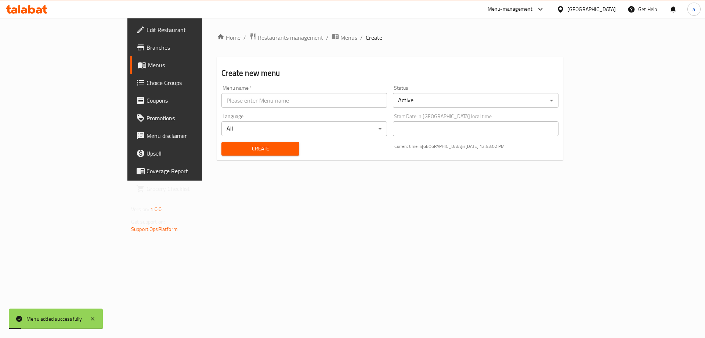
click at [148, 67] on span "Menus" at bounding box center [193, 65] width 91 height 9
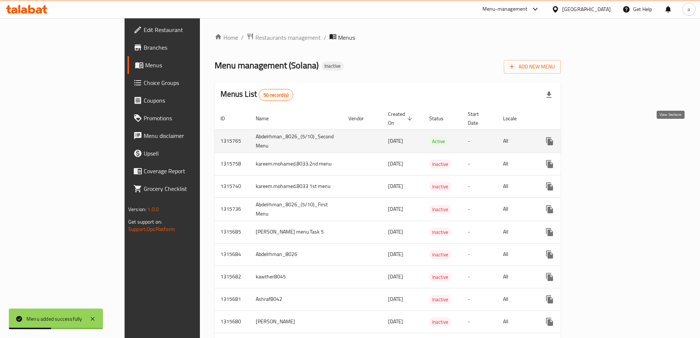
click at [607, 137] on icon "enhanced table" at bounding box center [602, 141] width 9 height 9
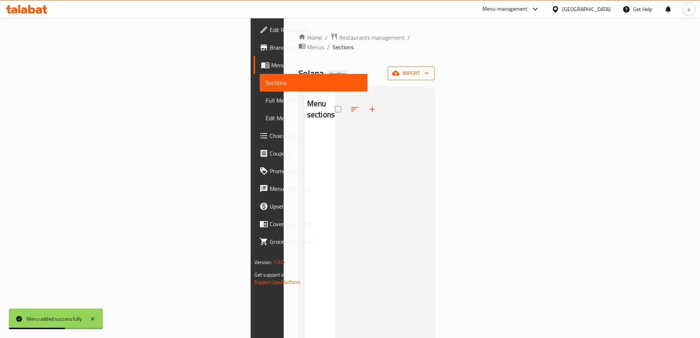
click at [430, 69] on icon "button" at bounding box center [426, 72] width 7 height 7
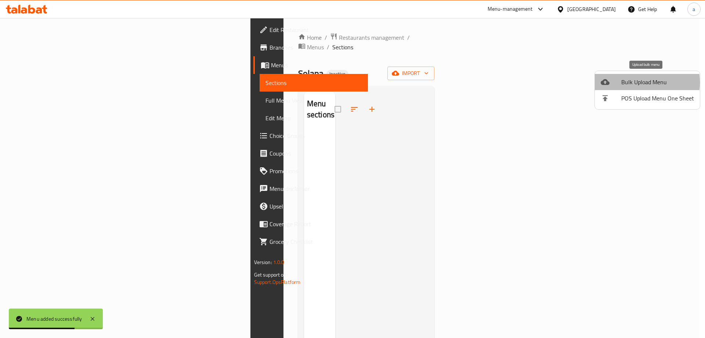
click at [633, 82] on span "Bulk Upload Menu" at bounding box center [657, 81] width 73 height 9
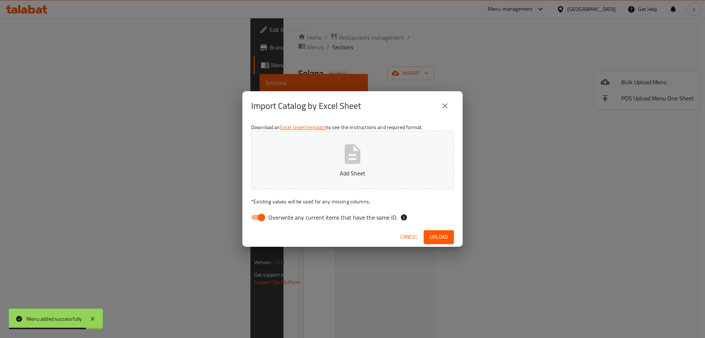
click at [330, 219] on span "Overwrite any current items that have the same ID." at bounding box center [332, 217] width 129 height 9
click at [282, 219] on input "Overwrite any current items that have the same ID." at bounding box center [262, 217] width 42 height 14
checkbox input "false"
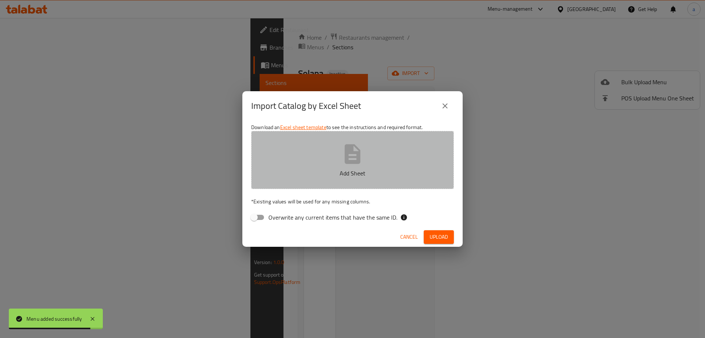
click at [340, 171] on p "Add Sheet" at bounding box center [353, 173] width 180 height 9
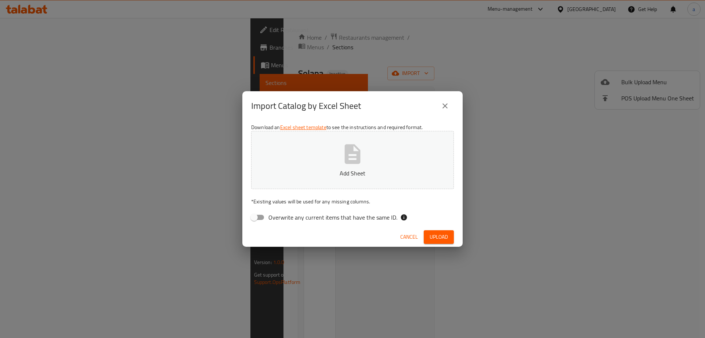
click at [406, 146] on button "Add Sheet" at bounding box center [352, 160] width 203 height 58
click at [445, 238] on span "Upload" at bounding box center [439, 236] width 18 height 9
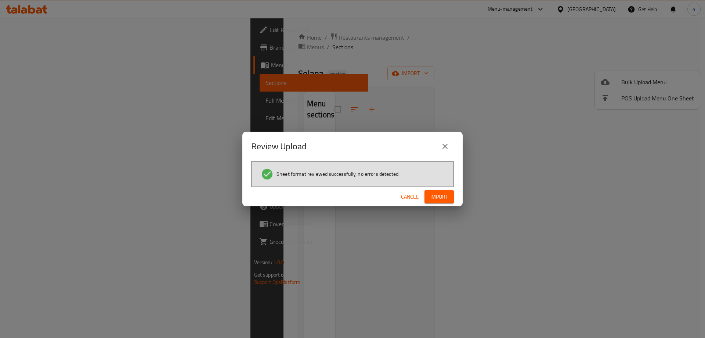
click at [433, 199] on span "Import" at bounding box center [439, 196] width 18 height 9
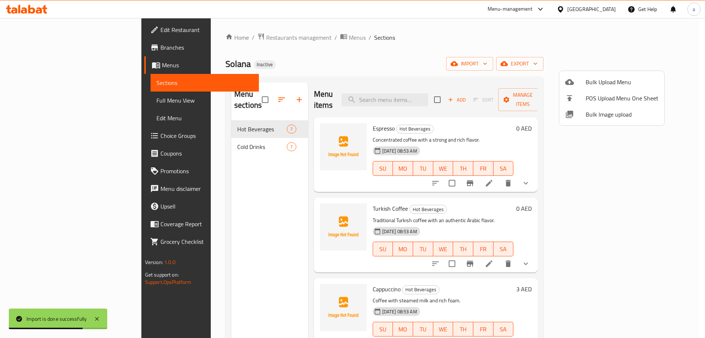
click at [42, 100] on div at bounding box center [352, 169] width 705 height 338
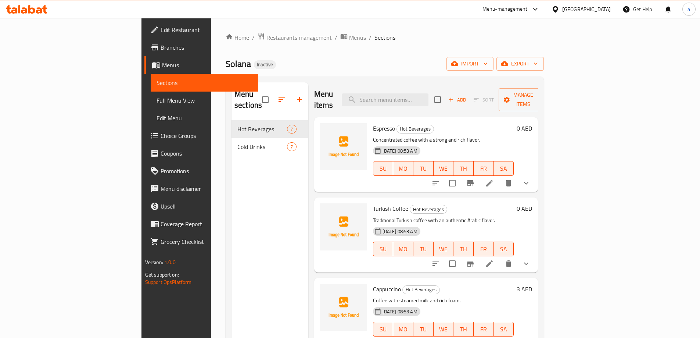
click at [156, 101] on span "Full Menu View" at bounding box center [204, 100] width 96 height 9
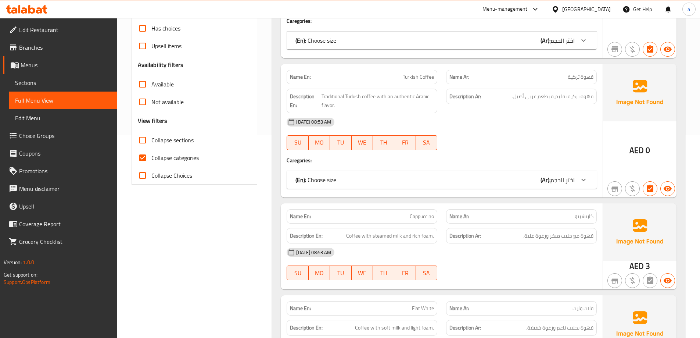
scroll to position [257, 0]
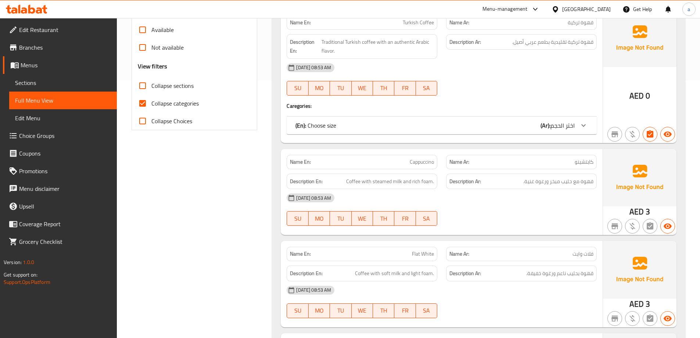
click at [164, 107] on span "Collapse categories" at bounding box center [174, 103] width 47 height 9
click at [151, 107] on input "Collapse categories" at bounding box center [143, 103] width 18 height 18
checkbox input "false"
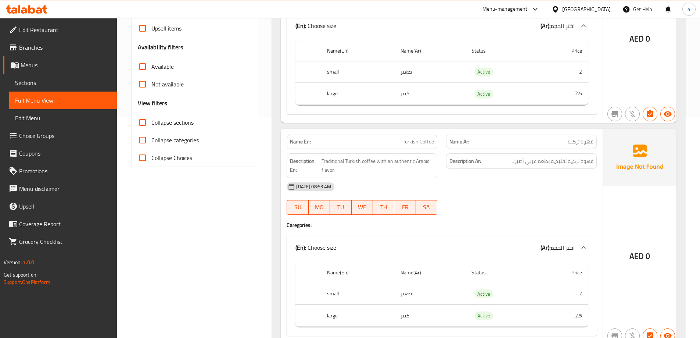
scroll to position [184, 0]
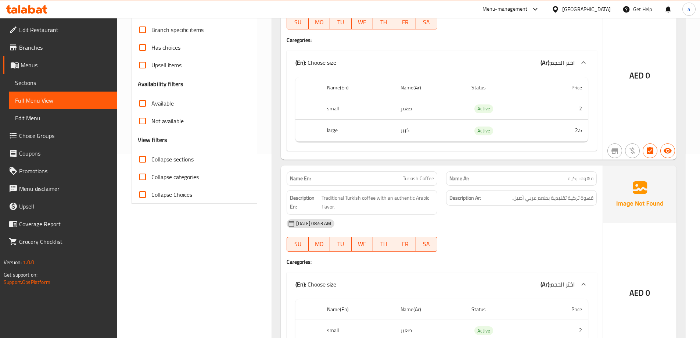
click at [146, 101] on input "Available" at bounding box center [143, 103] width 18 height 18
checkbox input "true"
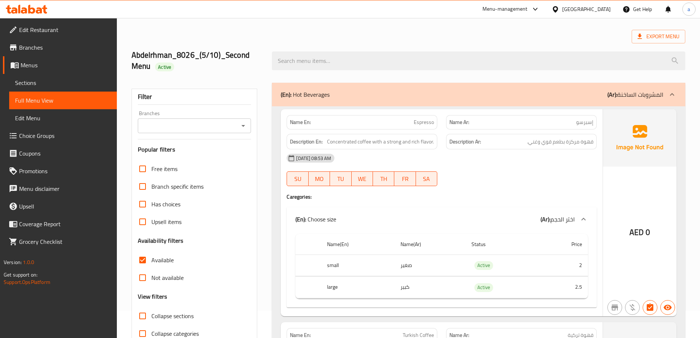
scroll to position [0, 0]
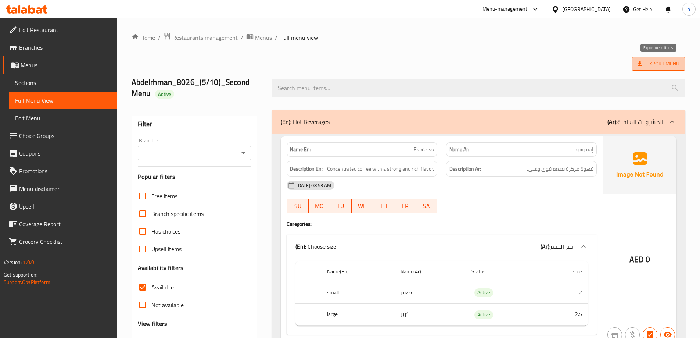
click at [644, 65] on span "Export Menu" at bounding box center [658, 63] width 42 height 9
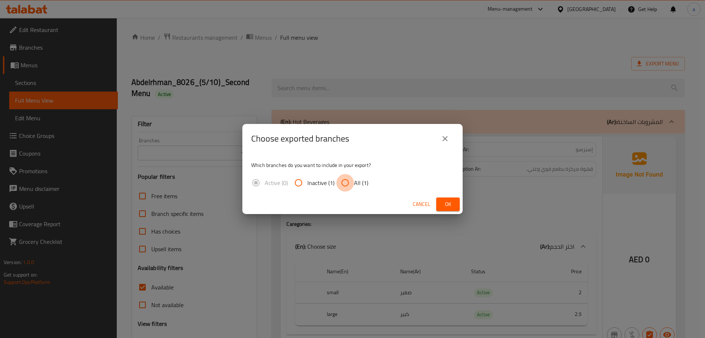
click at [351, 180] on input "All (1)" at bounding box center [345, 183] width 18 height 18
radio input "true"
click at [444, 202] on span "Ok" at bounding box center [448, 203] width 12 height 9
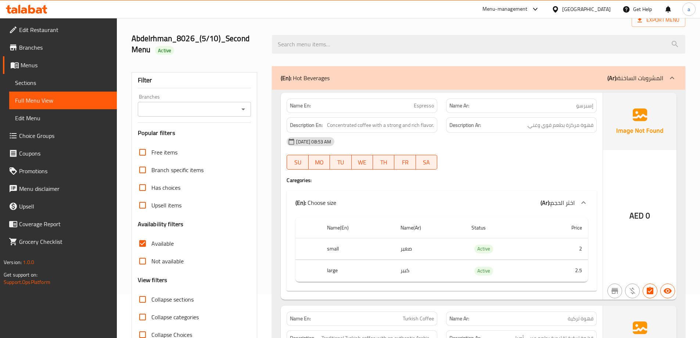
scroll to position [147, 0]
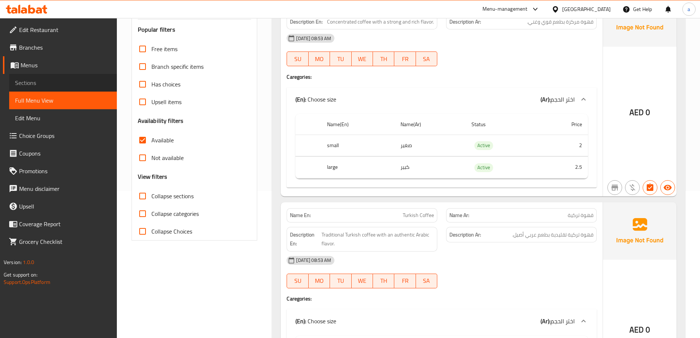
click at [75, 86] on span "Sections" at bounding box center [63, 82] width 96 height 9
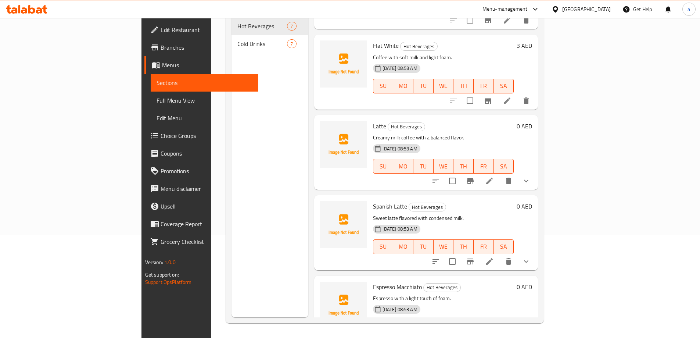
scroll to position [242, 0]
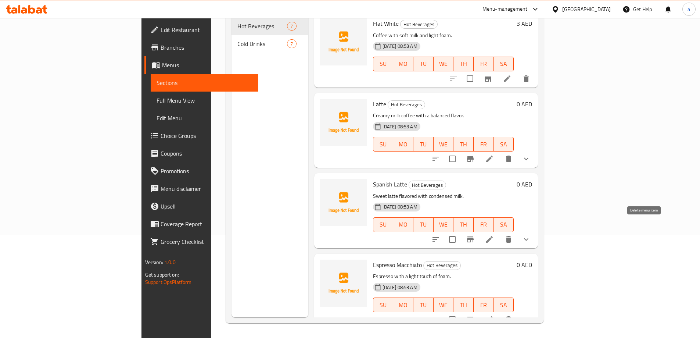
click at [511, 236] on icon "delete" at bounding box center [508, 239] width 5 height 7
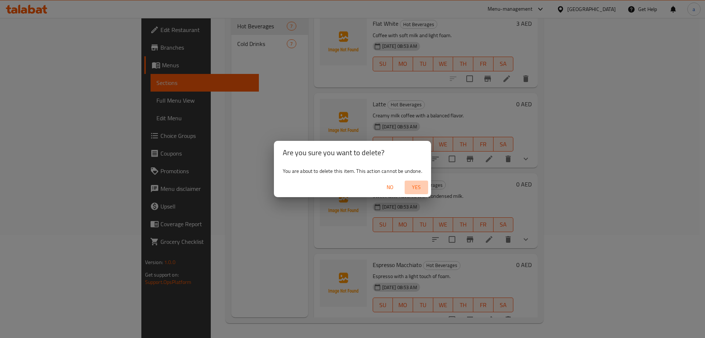
click at [420, 188] on span "Yes" at bounding box center [417, 187] width 18 height 9
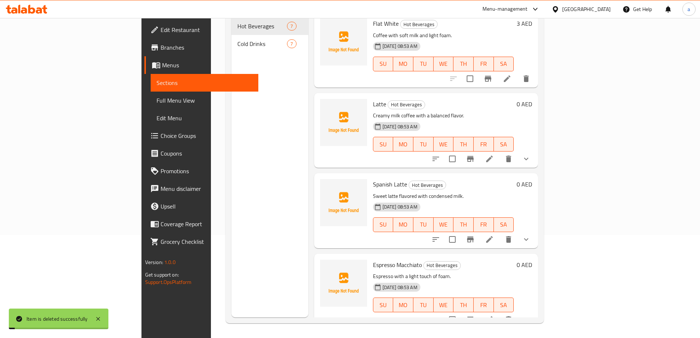
scroll to position [162, 0]
click at [162, 66] on span "Menus" at bounding box center [207, 65] width 90 height 9
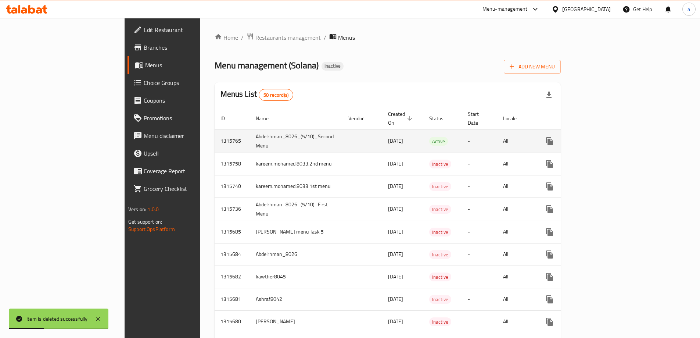
click at [250, 132] on td "Abdelrhman_8026_(5/10)_Second Menu" at bounding box center [296, 140] width 93 height 23
click at [607, 137] on icon "enhanced table" at bounding box center [602, 141] width 9 height 9
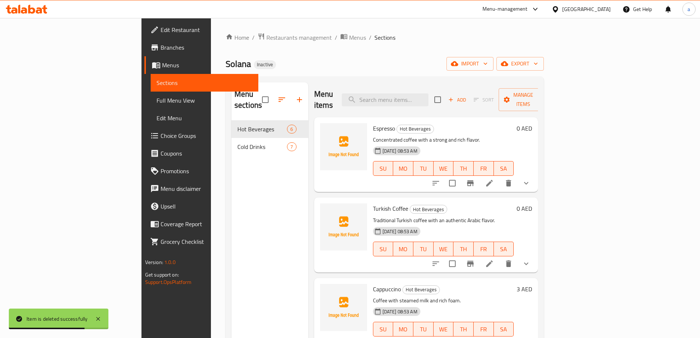
click at [156, 96] on span "Full Menu View" at bounding box center [204, 100] width 96 height 9
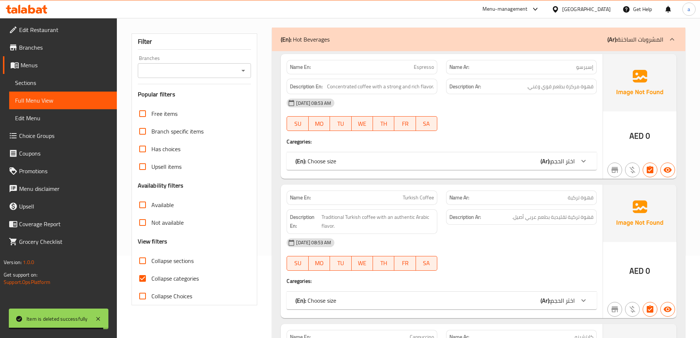
scroll to position [110, 0]
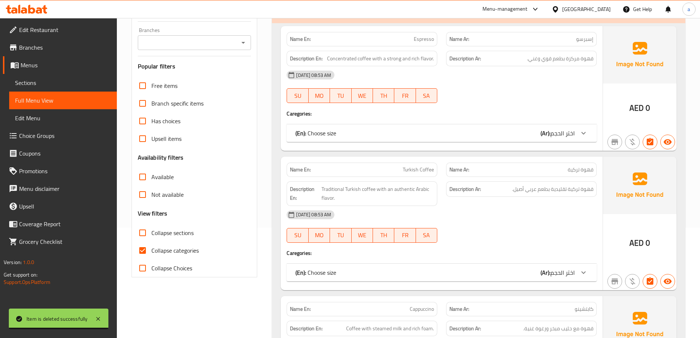
click at [154, 249] on span "Collapse categories" at bounding box center [174, 250] width 47 height 9
click at [151, 249] on input "Collapse categories" at bounding box center [143, 250] width 18 height 18
checkbox input "false"
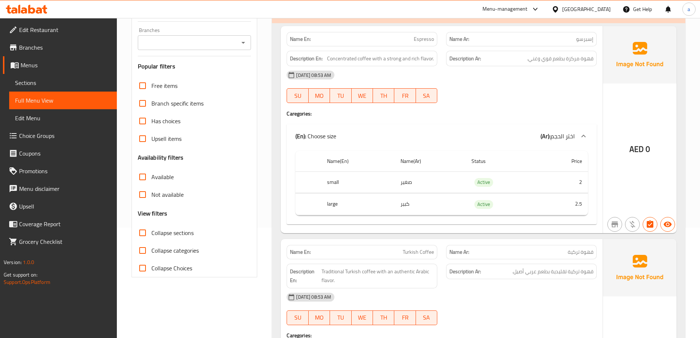
click at [152, 181] on span "Available" at bounding box center [162, 176] width 22 height 9
click at [151, 181] on input "Available" at bounding box center [143, 177] width 18 height 18
checkbox input "true"
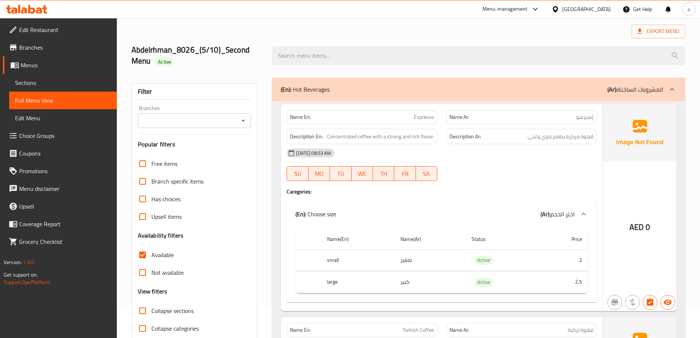
scroll to position [0, 0]
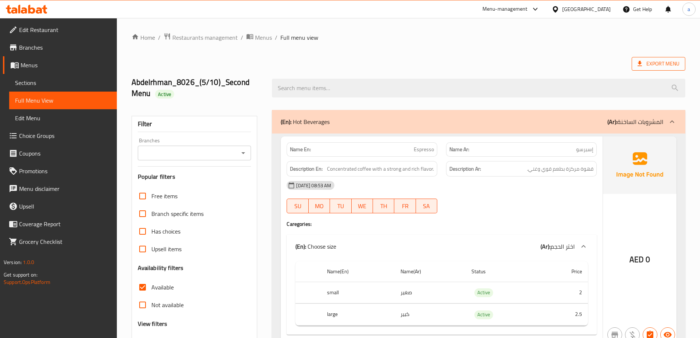
click at [670, 59] on span "Export Menu" at bounding box center [658, 63] width 42 height 9
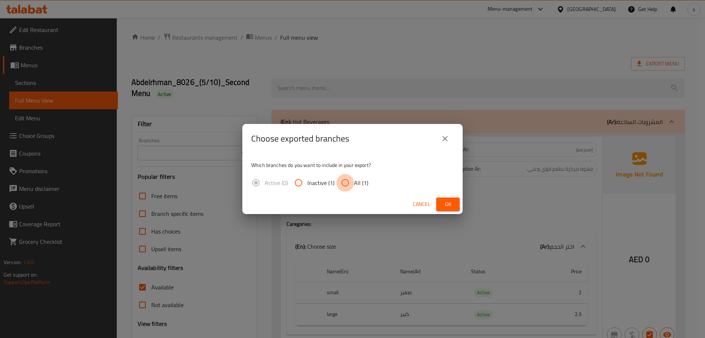
click at [350, 184] on input "All (1)" at bounding box center [345, 183] width 18 height 18
radio input "true"
click at [440, 203] on button "Ok" at bounding box center [448, 204] width 24 height 14
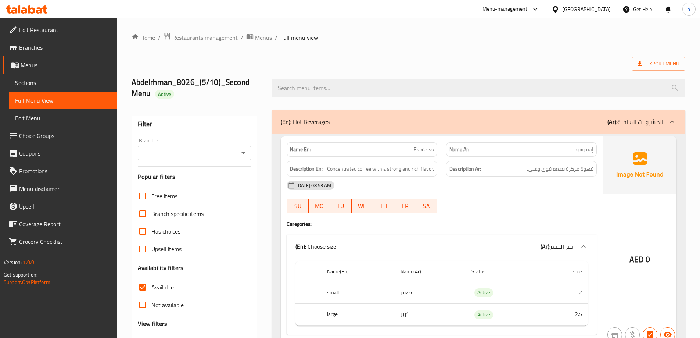
click at [34, 61] on span "Menus" at bounding box center [66, 65] width 90 height 9
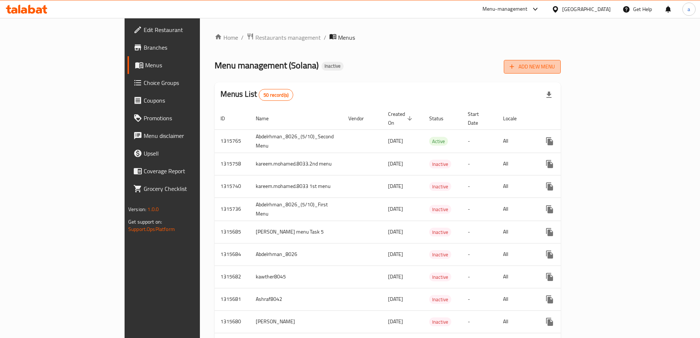
click at [555, 71] on span "Add New Menu" at bounding box center [531, 66] width 45 height 9
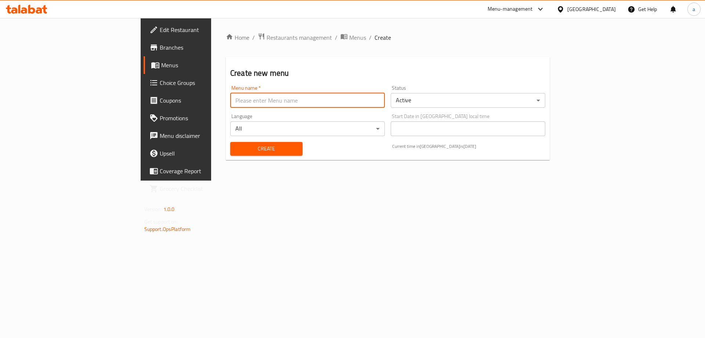
click at [246, 101] on input "text" at bounding box center [307, 100] width 155 height 15
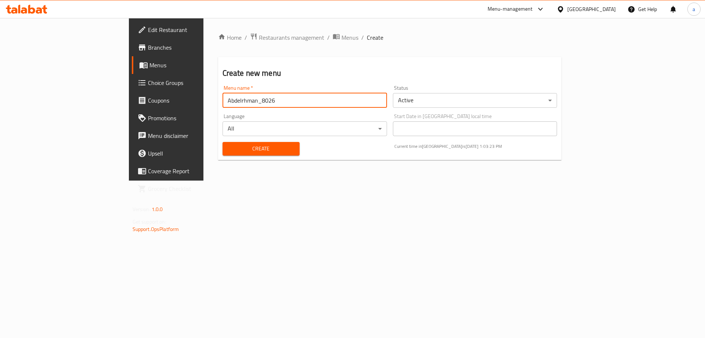
click at [238, 105] on input "Abdelrhman_8026" at bounding box center [305, 100] width 165 height 15
drag, startPoint x: 226, startPoint y: 101, endPoint x: 212, endPoint y: 100, distance: 14.0
click at [223, 100] on input "Abdelrhman_8026_(5/10)_Second Menu" at bounding box center [305, 100] width 165 height 15
paste input "thir"
click at [223, 100] on input "Abdelrhman_8026_(5/10)_third Menu" at bounding box center [305, 100] width 165 height 15
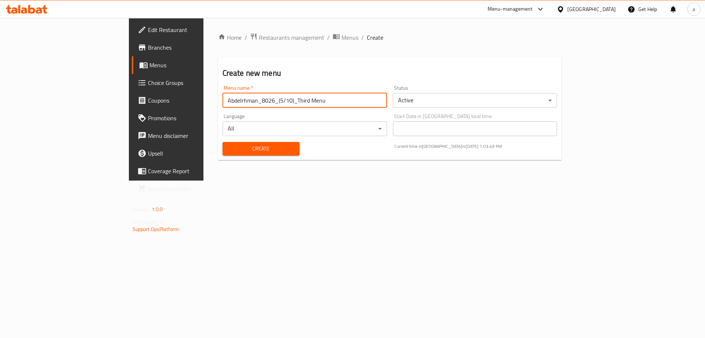
type input "Abdelrhman_8026_(5/10)_Third Menu"
click at [228, 145] on span "Create" at bounding box center [260, 148] width 65 height 9
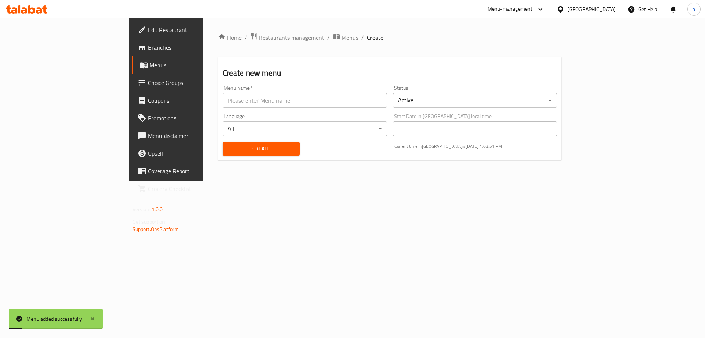
click at [132, 58] on link "Menus" at bounding box center [189, 65] width 115 height 18
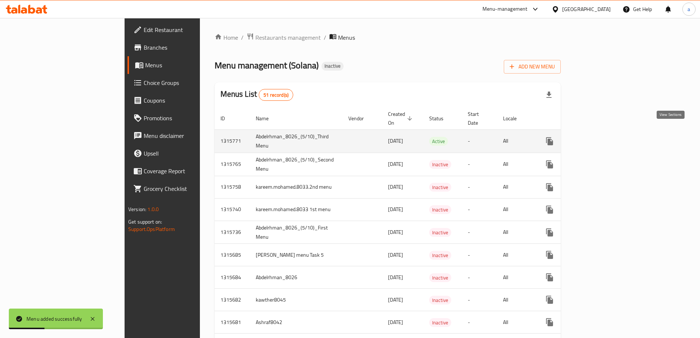
click at [607, 137] on icon "enhanced table" at bounding box center [602, 141] width 9 height 9
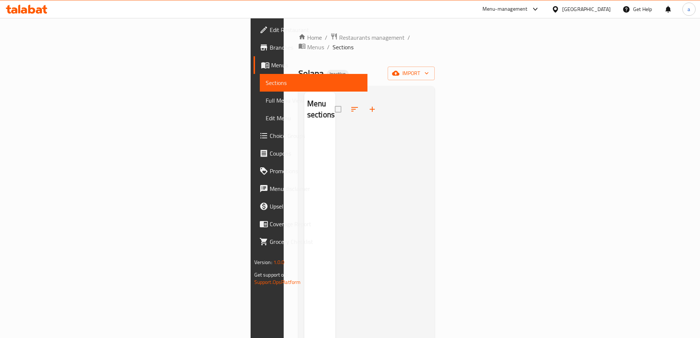
click at [304, 186] on div "Menu sections" at bounding box center [319, 261] width 31 height 338
click at [429, 69] on span "import" at bounding box center [410, 73] width 35 height 9
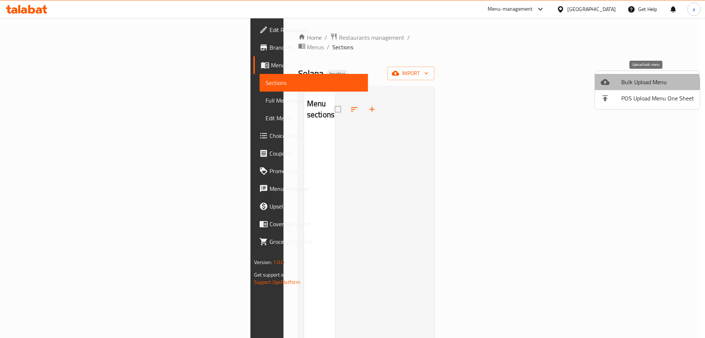
click at [641, 86] on span "Bulk Upload Menu" at bounding box center [657, 81] width 73 height 9
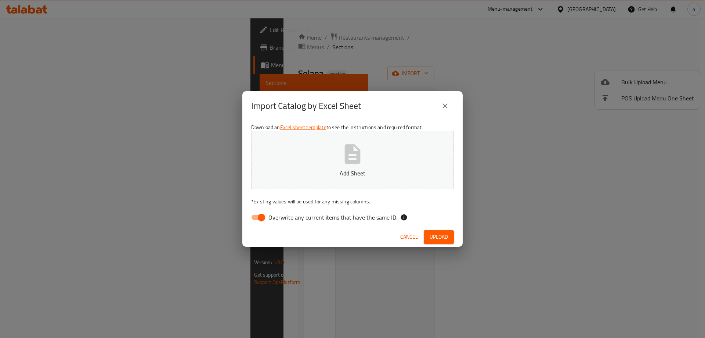
drag, startPoint x: 311, startPoint y: 216, endPoint x: 327, endPoint y: 204, distance: 19.6
click at [312, 216] on span "Overwrite any current items that have the same ID." at bounding box center [332, 217] width 129 height 9
click at [282, 216] on input "Overwrite any current items that have the same ID." at bounding box center [262, 217] width 42 height 14
checkbox input "false"
click at [435, 232] on span "Upload" at bounding box center [439, 236] width 18 height 9
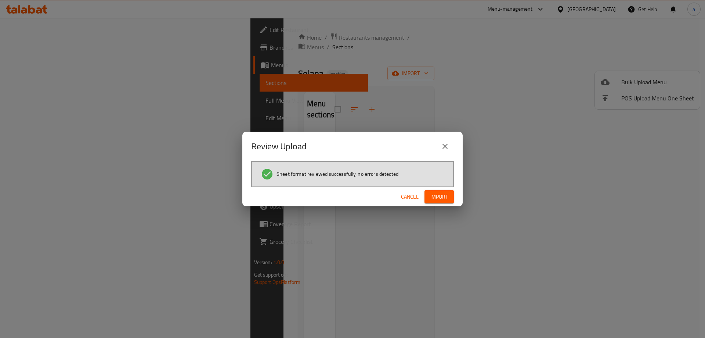
click at [437, 199] on span "Import" at bounding box center [439, 196] width 18 height 9
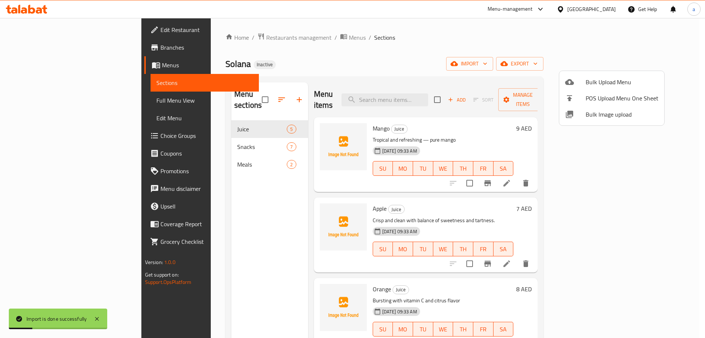
click at [61, 135] on div at bounding box center [352, 169] width 705 height 338
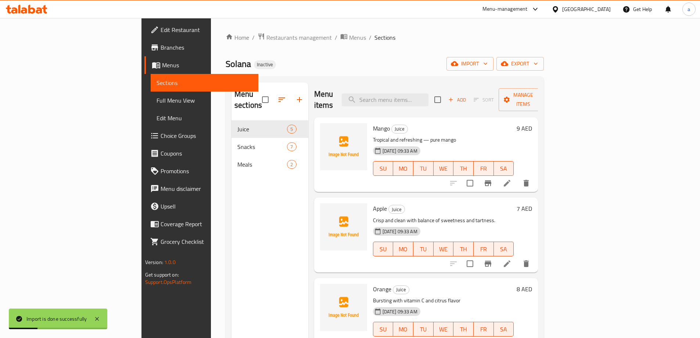
click at [161, 135] on span "Choice Groups" at bounding box center [207, 135] width 92 height 9
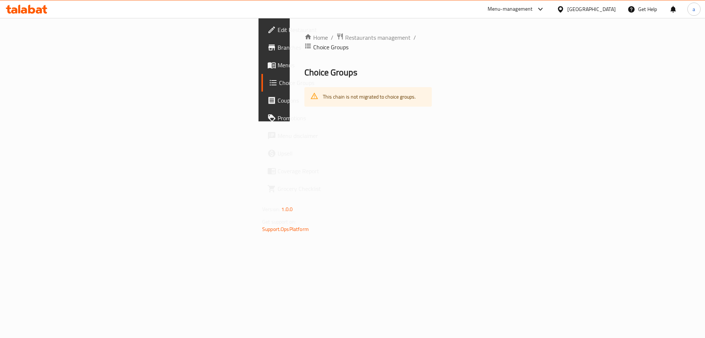
click at [262, 60] on link "Menus" at bounding box center [319, 65] width 115 height 18
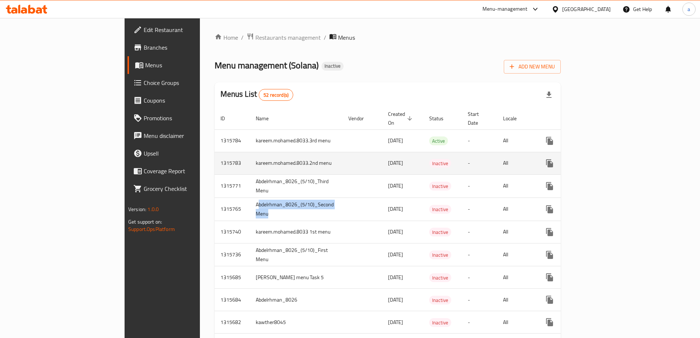
drag, startPoint x: 175, startPoint y: 198, endPoint x: 200, endPoint y: 164, distance: 42.5
click at [296, 206] on tr "1315765 Abdelrhman_8026_(5/10)_Second Menu 05/10/2025 Inactive - All" at bounding box center [415, 208] width 403 height 23
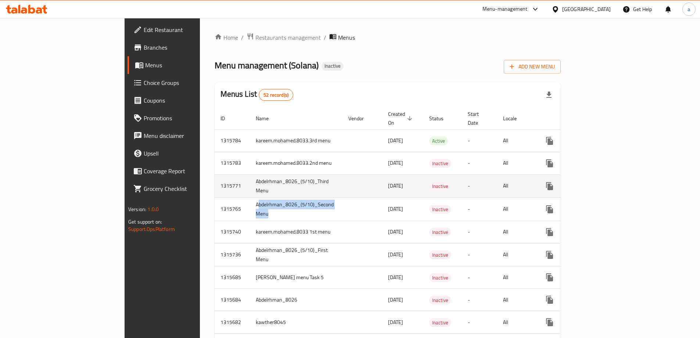
drag, startPoint x: 182, startPoint y: 173, endPoint x: 397, endPoint y: 174, distance: 214.9
click at [380, 178] on tr "1315771 Abdelrhman_8026_(5/10)_Third Menu 05/10/2025 Inactive - All" at bounding box center [415, 185] width 403 height 23
click at [607, 181] on icon "enhanced table" at bounding box center [602, 185] width 9 height 9
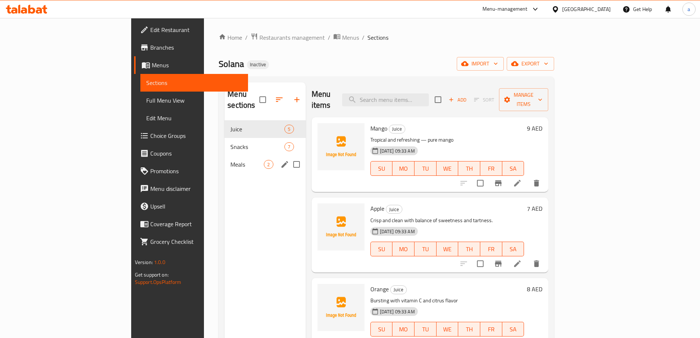
click at [224, 158] on div "Meals 2" at bounding box center [264, 164] width 81 height 18
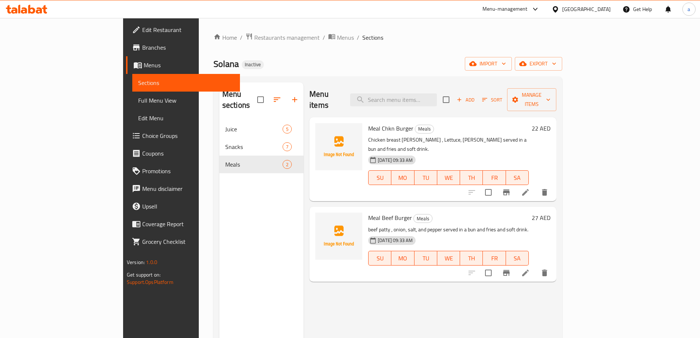
click at [530, 188] on icon at bounding box center [525, 192] width 9 height 9
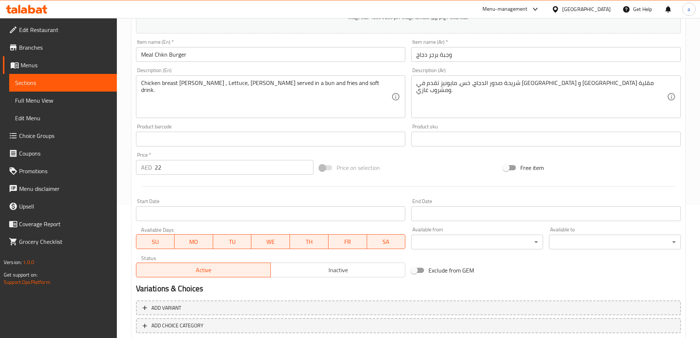
scroll to position [176, 0]
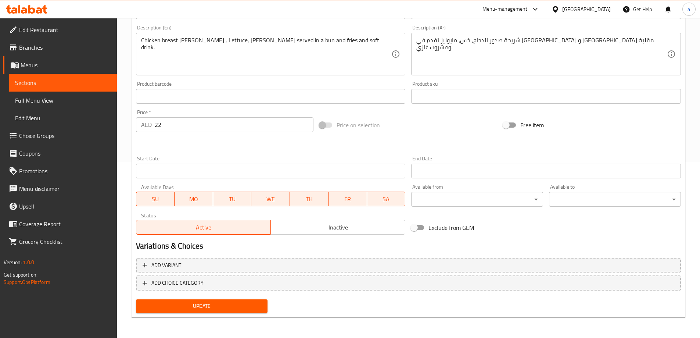
click at [303, 292] on div "Add variant ADD CHOICE CATEGORY" at bounding box center [408, 276] width 551 height 42
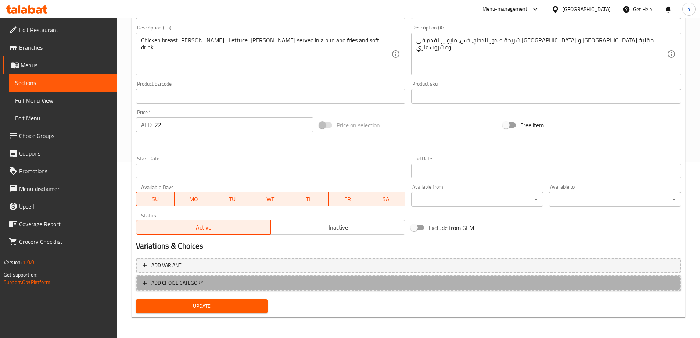
click at [301, 289] on button "ADD CHOICE CATEGORY" at bounding box center [408, 282] width 545 height 15
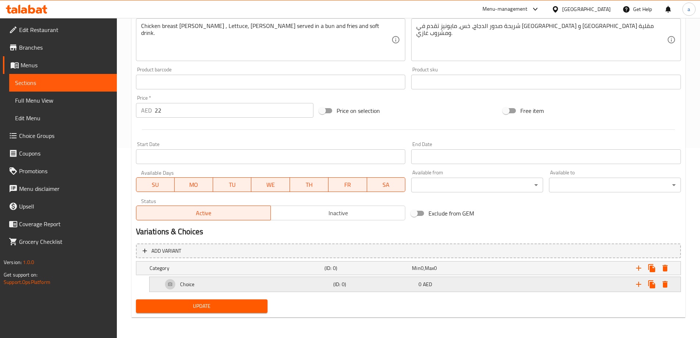
click at [315, 287] on div "Choice" at bounding box center [246, 284] width 170 height 18
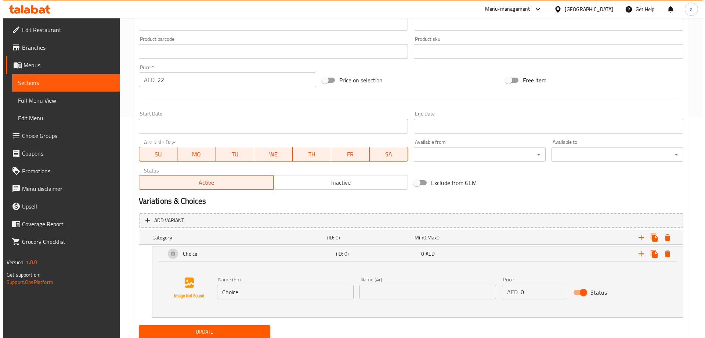
scroll to position [246, 0]
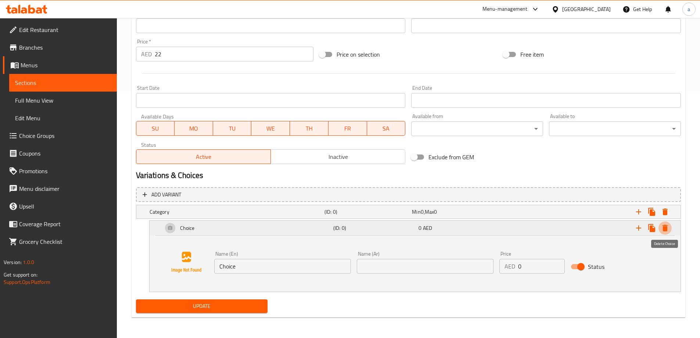
click at [665, 228] on icon "Expand" at bounding box center [664, 227] width 5 height 7
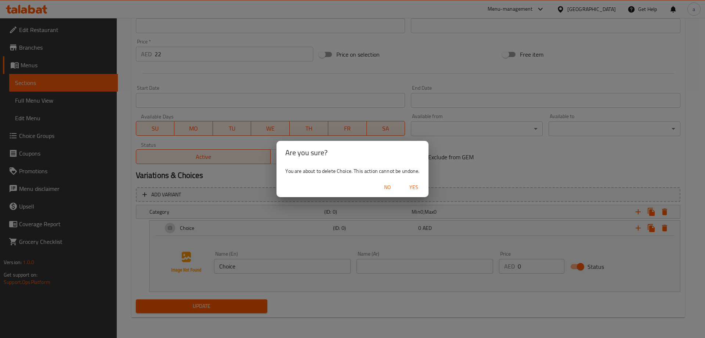
click at [424, 185] on button "Yes" at bounding box center [414, 187] width 24 height 14
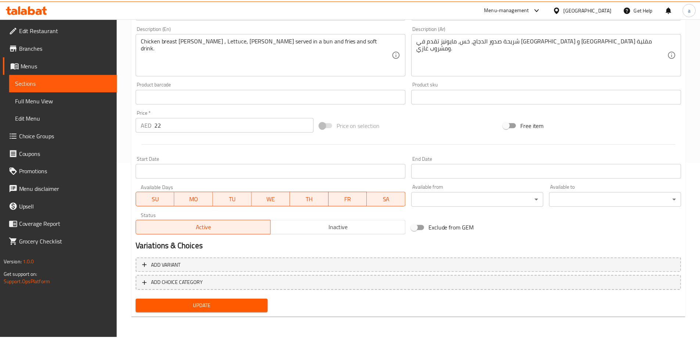
scroll to position [176, 0]
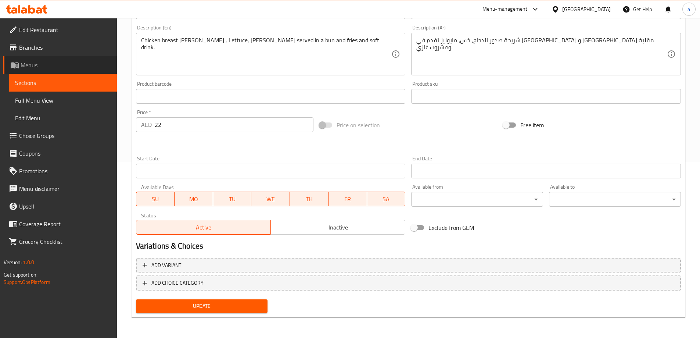
click at [43, 69] on span "Menus" at bounding box center [66, 65] width 90 height 9
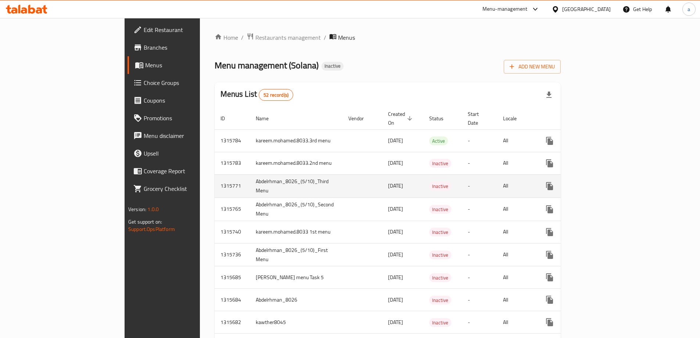
click at [607, 181] on icon "enhanced table" at bounding box center [602, 185] width 9 height 9
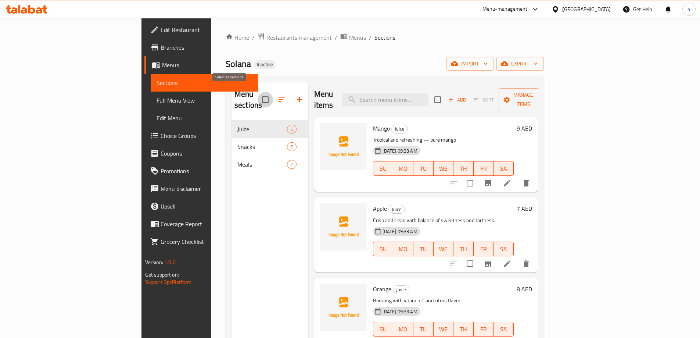
click at [257, 95] on input "checkbox" at bounding box center [264, 99] width 15 height 15
checkbox input "true"
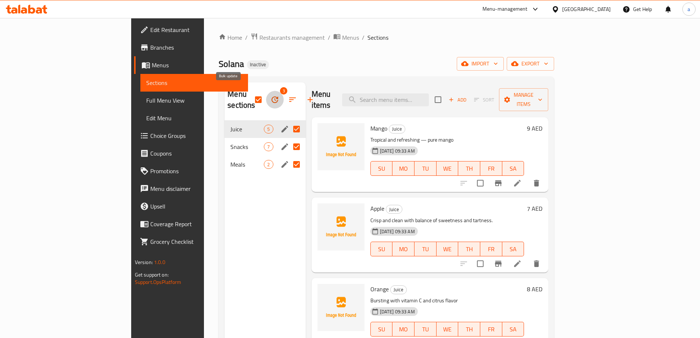
click at [271, 96] on icon "button" at bounding box center [274, 99] width 7 height 7
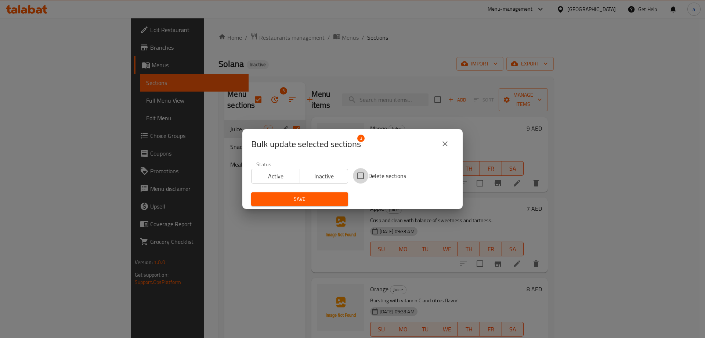
click at [362, 177] on input "Delete sections" at bounding box center [360, 175] width 15 height 15
checkbox input "true"
click at [306, 205] on button "Save" at bounding box center [299, 199] width 97 height 14
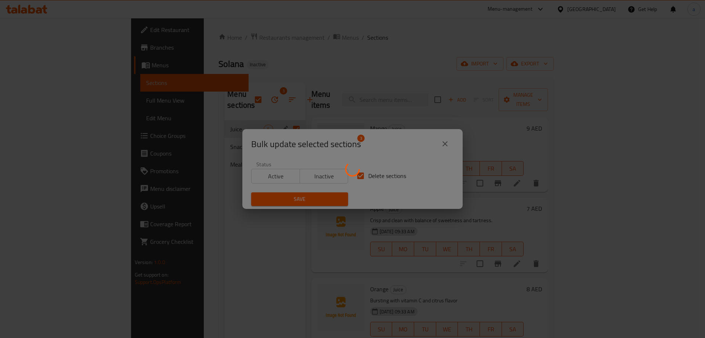
checkbox input "false"
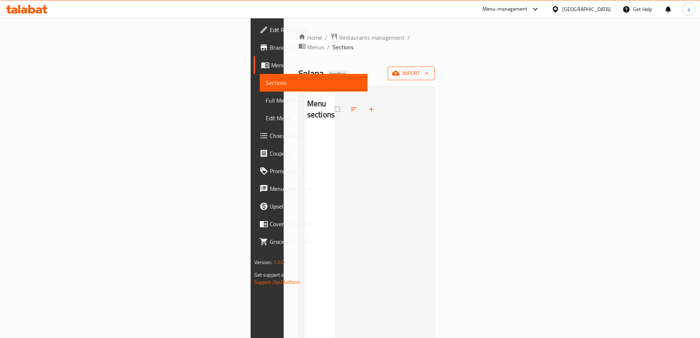
click at [434, 69] on button "import" at bounding box center [410, 73] width 47 height 14
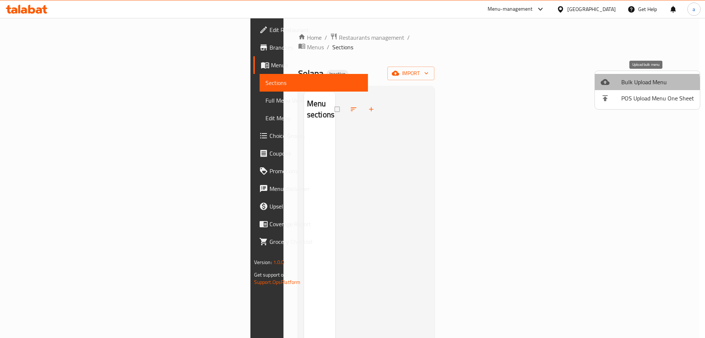
click at [621, 86] on span "Bulk Upload Menu" at bounding box center [657, 81] width 73 height 9
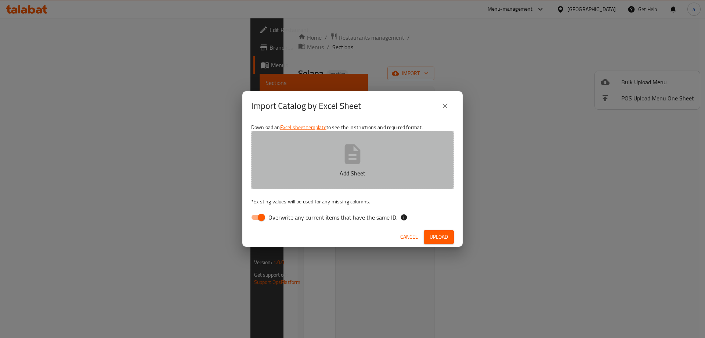
click at [400, 155] on button "Add Sheet" at bounding box center [352, 160] width 203 height 58
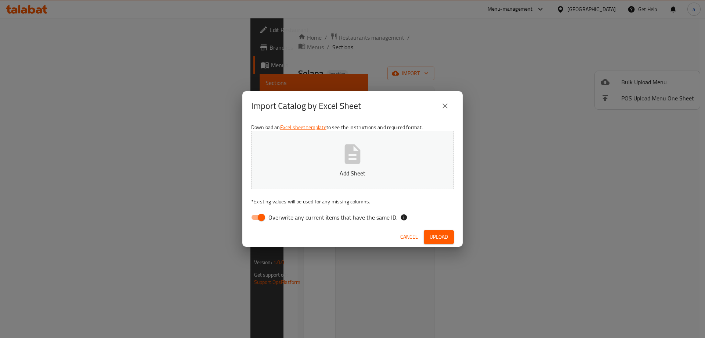
click at [324, 219] on span "Overwrite any current items that have the same ID." at bounding box center [332, 217] width 129 height 9
click at [282, 219] on input "Overwrite any current items that have the same ID." at bounding box center [262, 217] width 42 height 14
checkbox input "false"
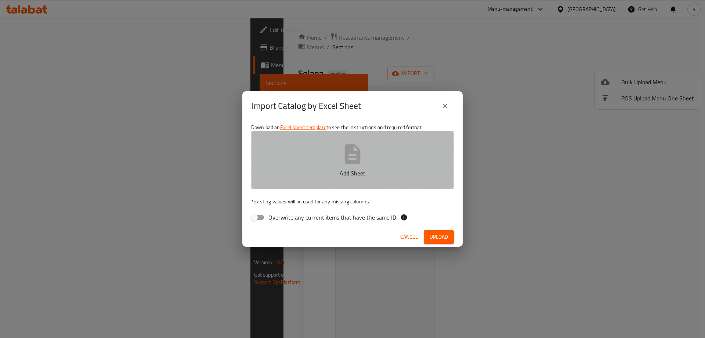
click at [346, 173] on p "Add Sheet" at bounding box center [353, 173] width 180 height 9
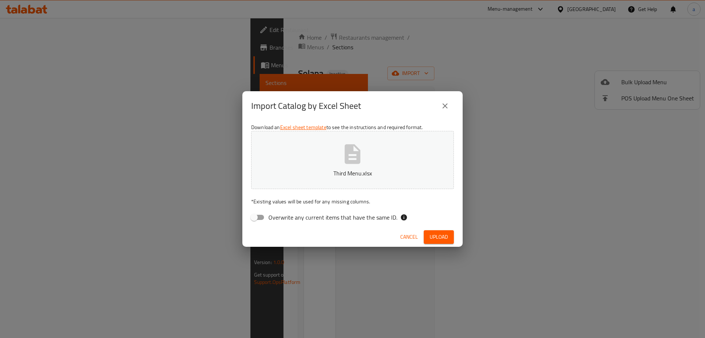
click at [432, 236] on span "Upload" at bounding box center [439, 236] width 18 height 9
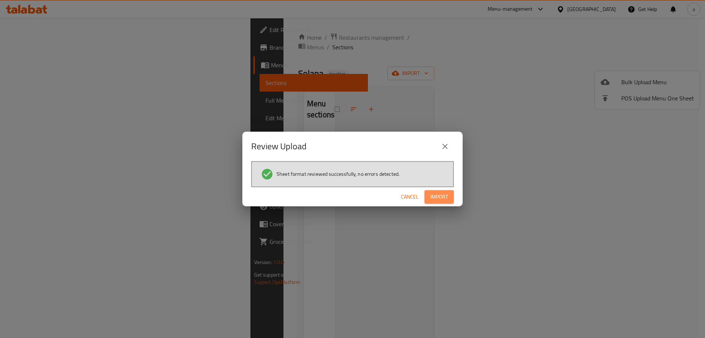
click at [434, 196] on span "Import" at bounding box center [439, 196] width 18 height 9
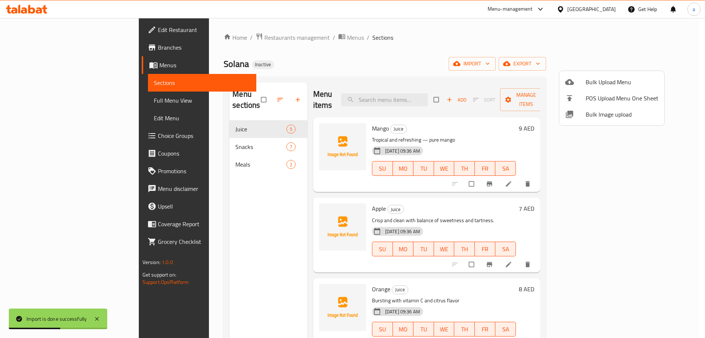
click at [194, 150] on div at bounding box center [352, 169] width 705 height 338
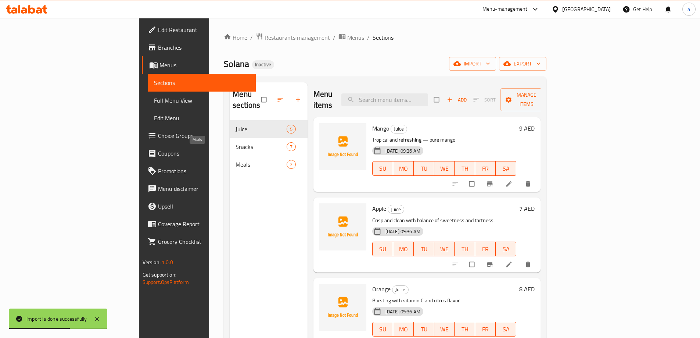
click at [235, 160] on span "Meals" at bounding box center [260, 164] width 51 height 9
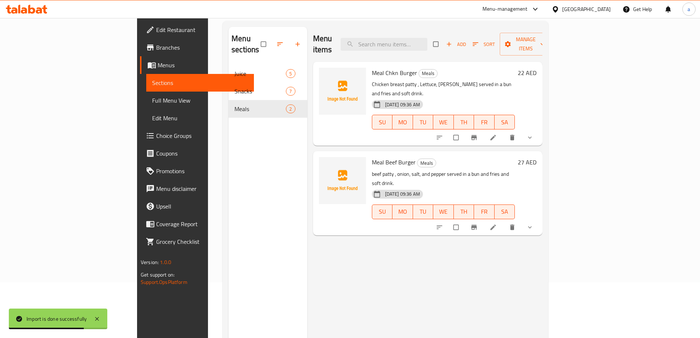
scroll to position [103, 0]
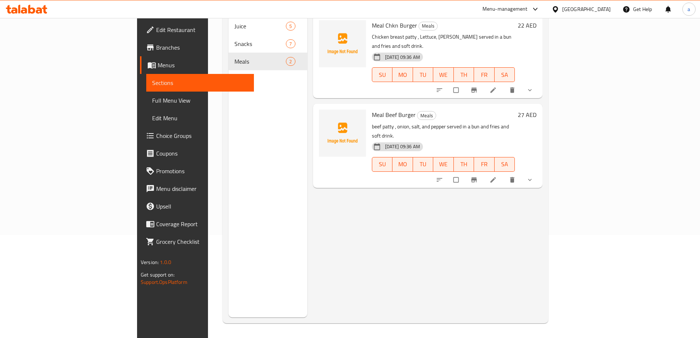
click at [517, 139] on div "[DATE] 09:36 AM SU MO TU WE TH FR SA" at bounding box center [443, 159] width 149 height 40
click at [539, 172] on button "show more" at bounding box center [531, 180] width 18 height 16
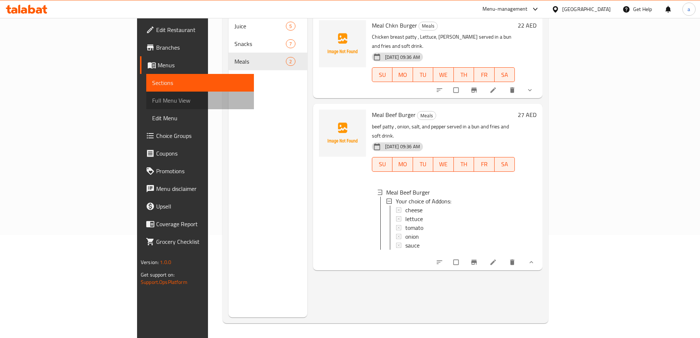
click at [152, 96] on span "Full Menu View" at bounding box center [200, 100] width 96 height 9
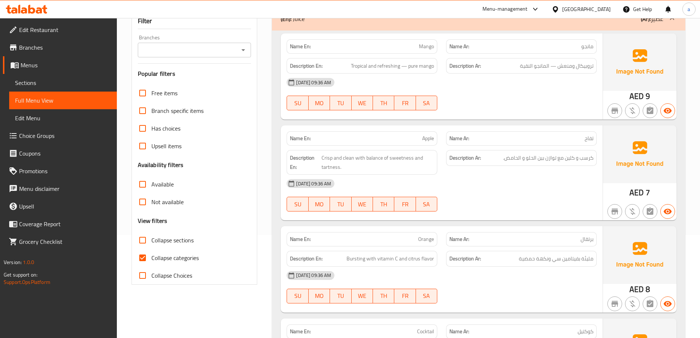
click at [152, 188] on span "Available" at bounding box center [162, 184] width 22 height 9
click at [151, 188] on input "Available" at bounding box center [143, 184] width 18 height 18
checkbox input "true"
click at [158, 259] on span "Collapse categories" at bounding box center [174, 257] width 47 height 9
click at [151, 259] on input "Collapse categories" at bounding box center [143, 258] width 18 height 18
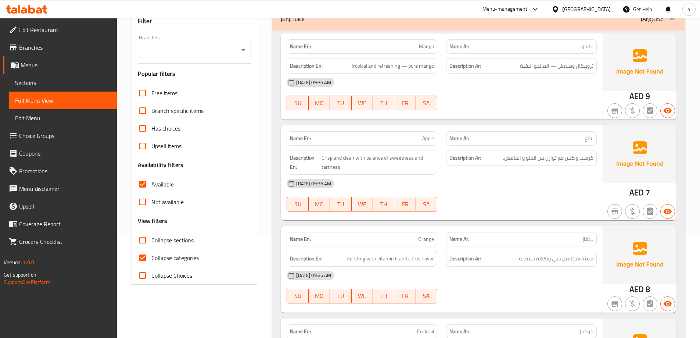
checkbox input "false"
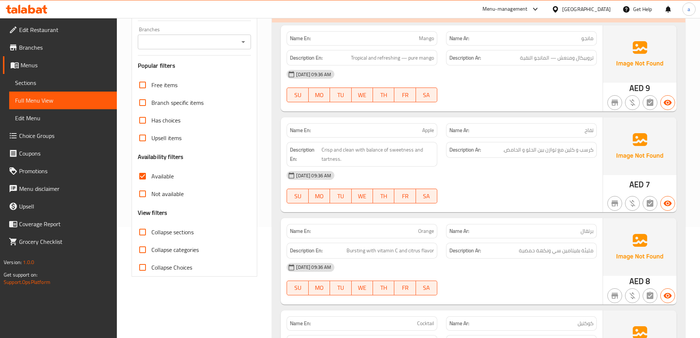
scroll to position [110, 0]
click at [173, 176] on span "Available" at bounding box center [162, 176] width 22 height 9
click at [151, 176] on input "Available" at bounding box center [143, 177] width 18 height 18
checkbox input "false"
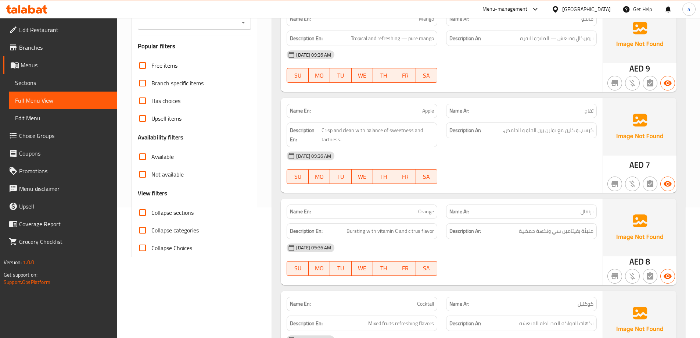
scroll to position [0, 0]
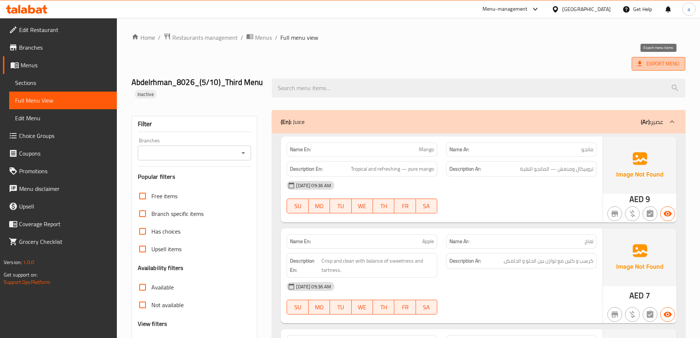
click at [643, 70] on span "Export Menu" at bounding box center [658, 64] width 54 height 14
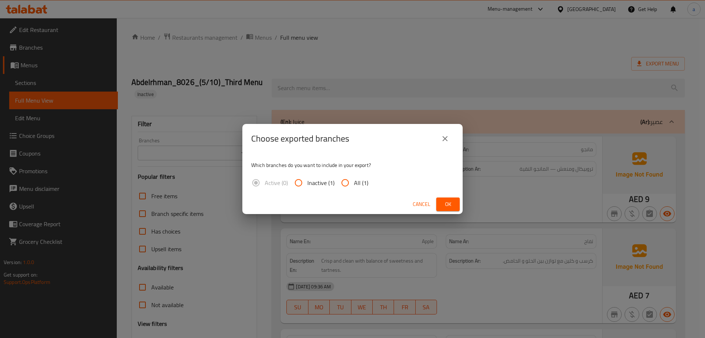
click at [351, 183] on input "All (1)" at bounding box center [345, 183] width 18 height 18
radio input "true"
click at [447, 203] on span "Ok" at bounding box center [448, 203] width 12 height 9
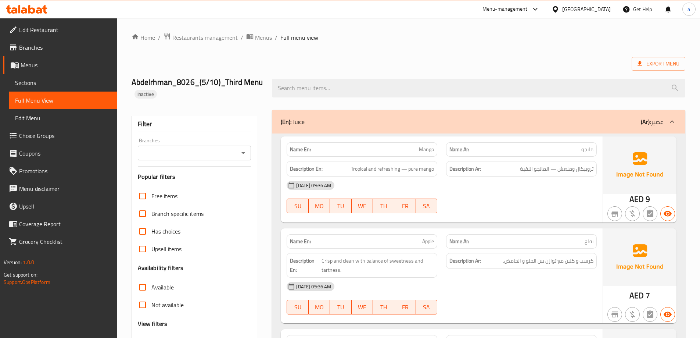
click at [35, 61] on span "Menus" at bounding box center [66, 65] width 90 height 9
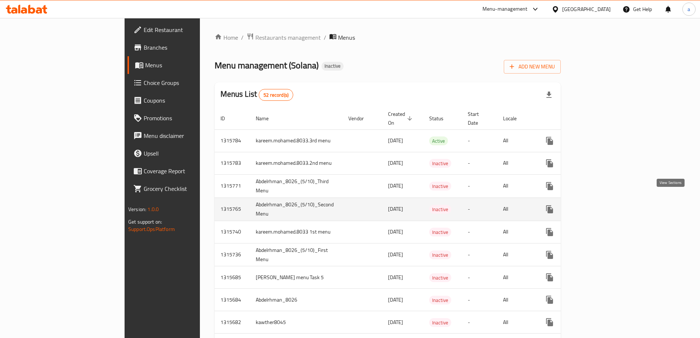
click at [606, 206] on icon "enhanced table" at bounding box center [602, 209] width 7 height 7
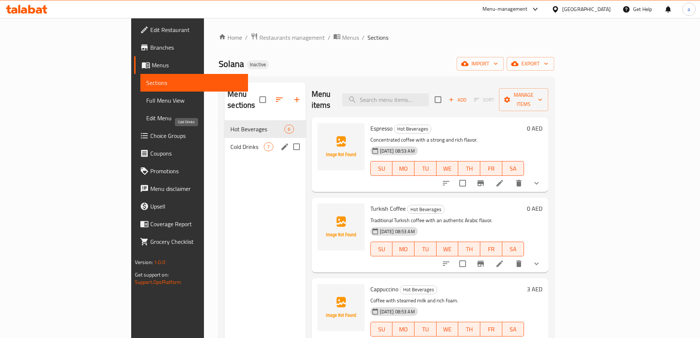
click at [230, 142] on span "Cold Drinks" at bounding box center [246, 146] width 33 height 9
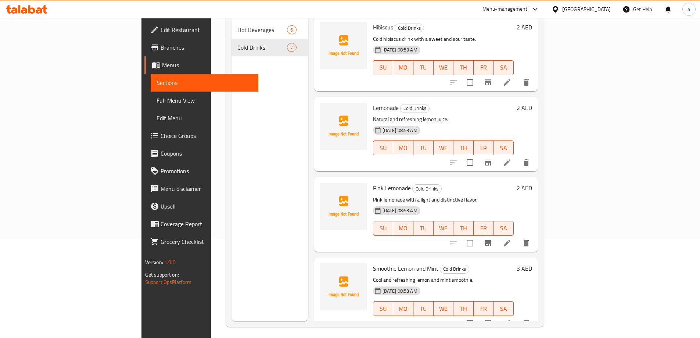
scroll to position [103, 0]
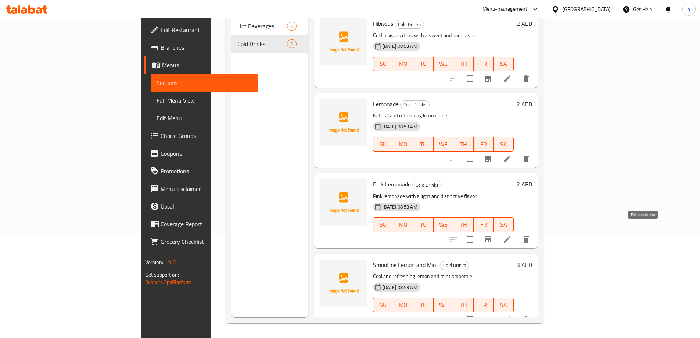
click at [511, 235] on icon at bounding box center [506, 239] width 9 height 9
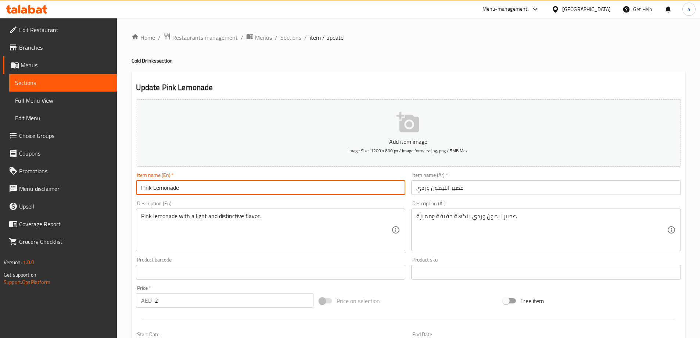
drag, startPoint x: 185, startPoint y: 185, endPoint x: 195, endPoint y: 192, distance: 11.7
click at [195, 192] on input "Pink Lemonade" at bounding box center [271, 187] width 270 height 15
paste input "lemon juice"
click at [188, 191] on input "Pink Lemonade lemon juice" at bounding box center [271, 187] width 270 height 15
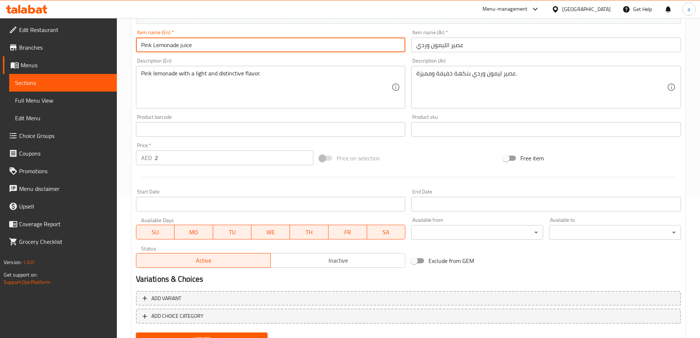
scroll to position [176, 0]
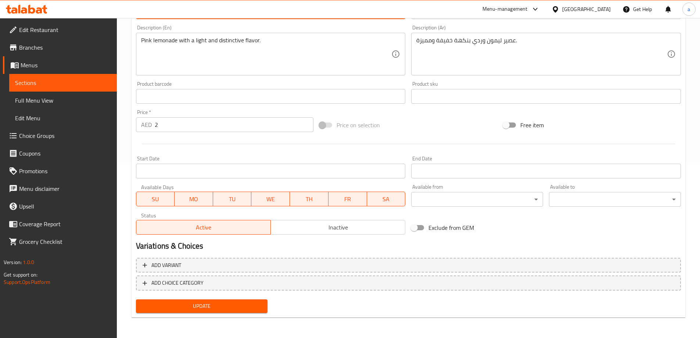
type input "Pink Lemonade juice"
click at [257, 303] on span "Update" at bounding box center [202, 305] width 120 height 9
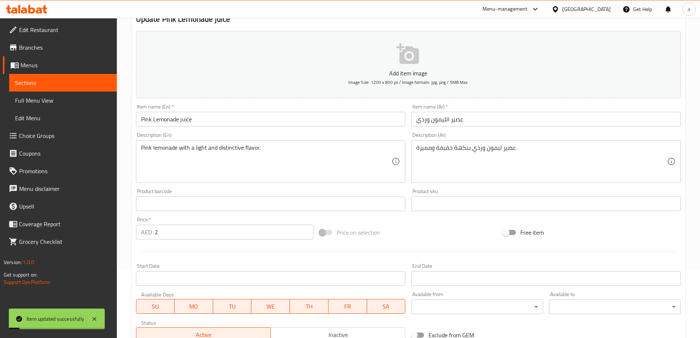
scroll to position [65, 0]
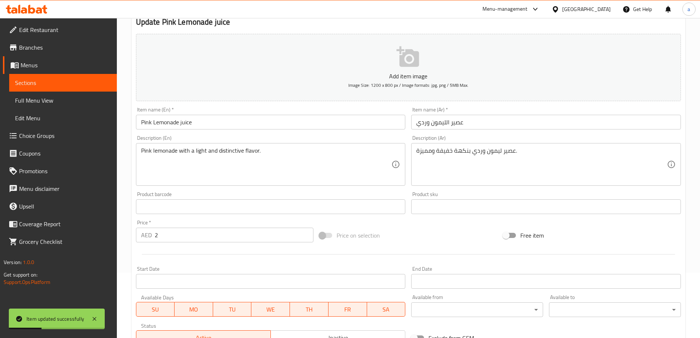
click at [28, 74] on link "Sections" at bounding box center [63, 83] width 108 height 18
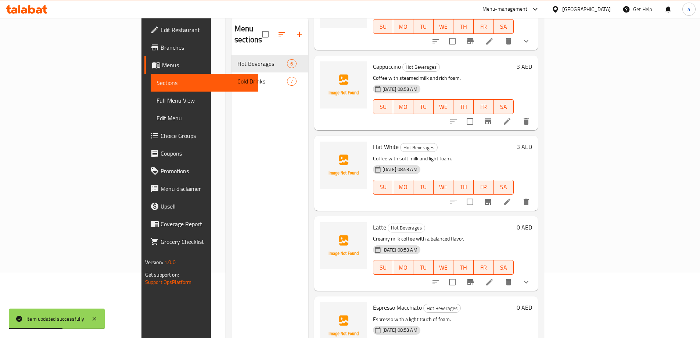
scroll to position [162, 0]
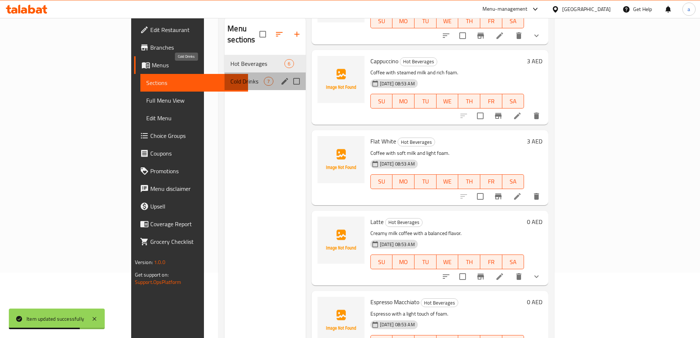
click at [230, 77] on span "Cold Drinks" at bounding box center [246, 81] width 33 height 9
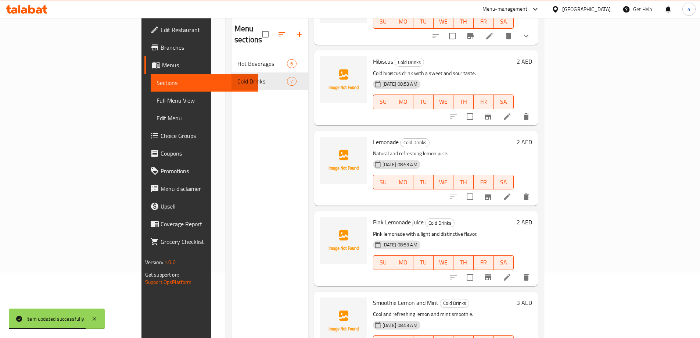
scroll to position [242, 0]
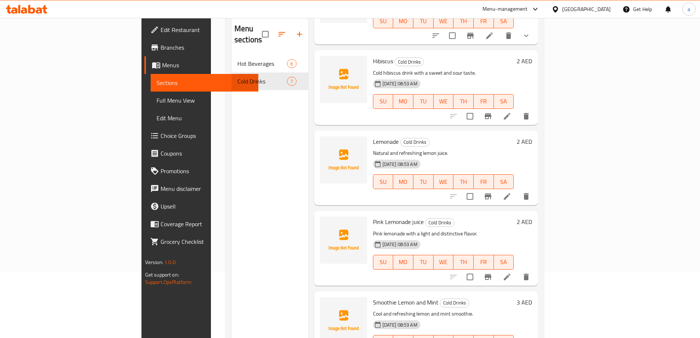
click at [511, 192] on icon at bounding box center [506, 196] width 9 height 9
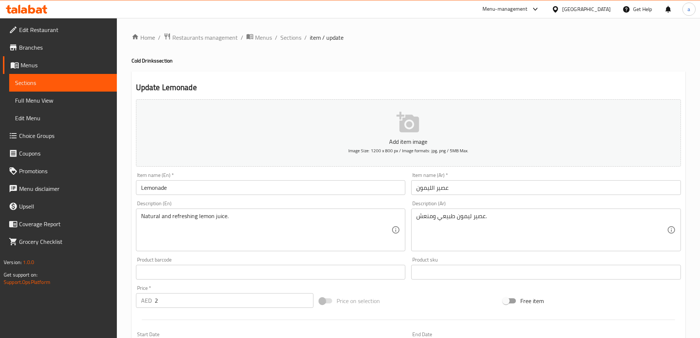
click at [181, 188] on input "Lemonade" at bounding box center [271, 187] width 270 height 15
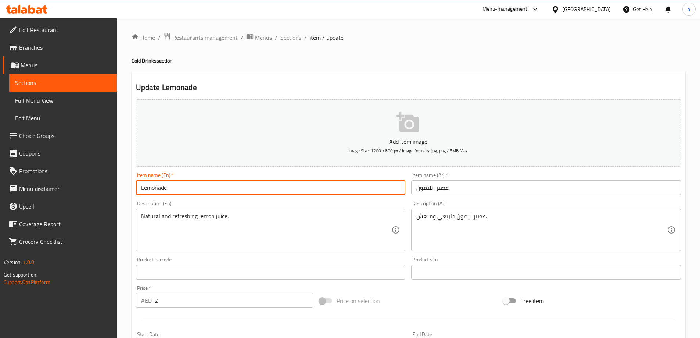
click at [181, 188] on input "Lemonade" at bounding box center [271, 187] width 270 height 15
paste input "lemon juic"
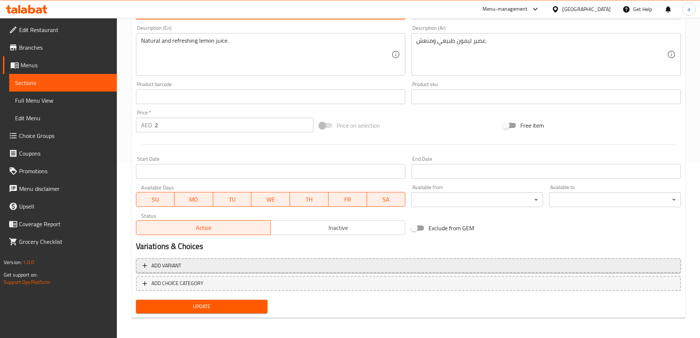
scroll to position [176, 0]
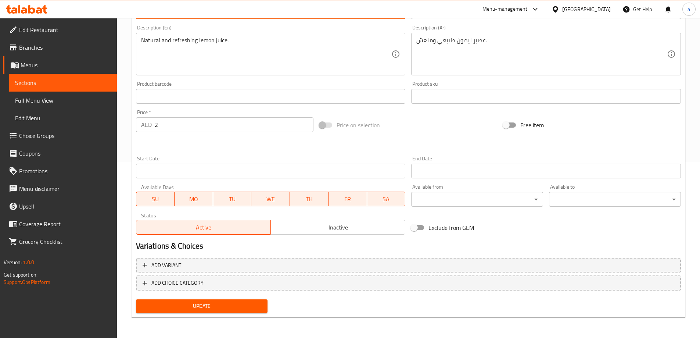
type input "lemon juice"
click at [212, 305] on span "Update" at bounding box center [202, 305] width 120 height 9
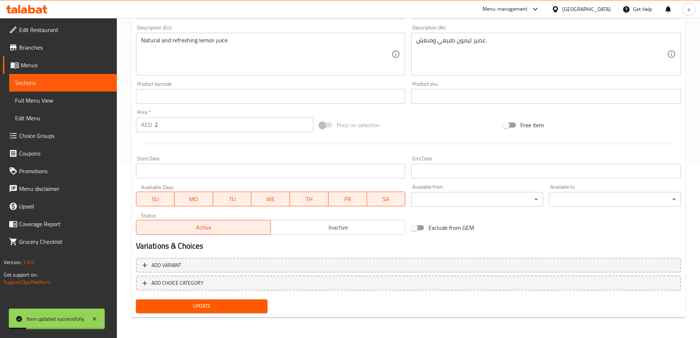
click at [37, 102] on span "Full Menu View" at bounding box center [63, 100] width 96 height 9
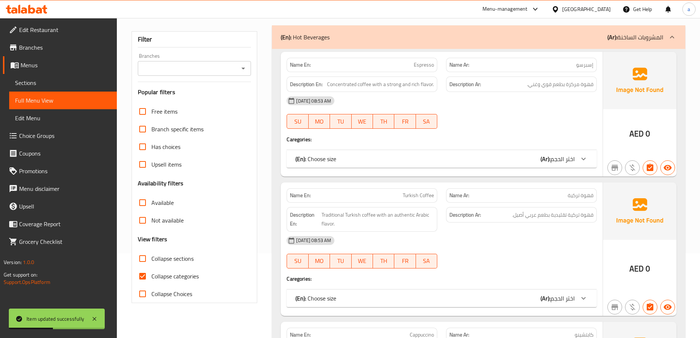
scroll to position [147, 0]
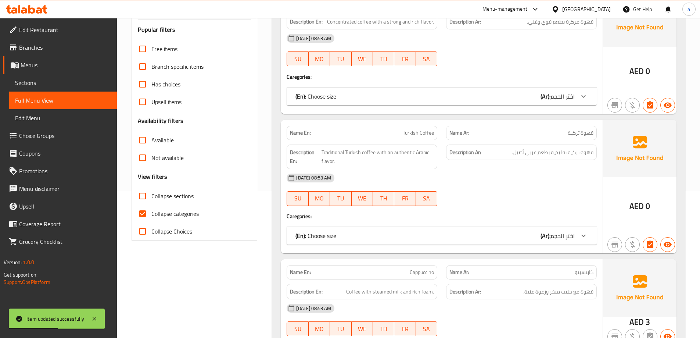
click at [154, 220] on label "Collapse categories" at bounding box center [166, 214] width 65 height 18
click at [151, 220] on input "Collapse categories" at bounding box center [143, 214] width 18 height 18
checkbox input "false"
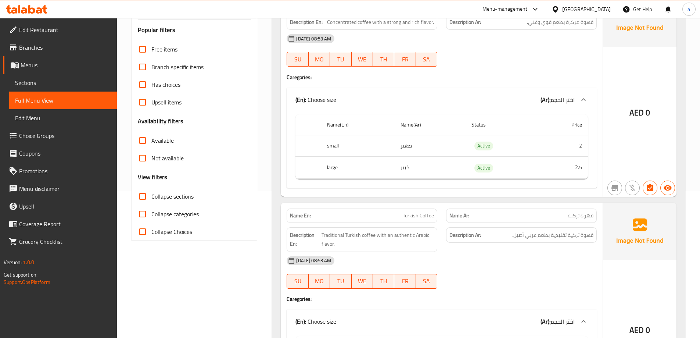
scroll to position [0, 0]
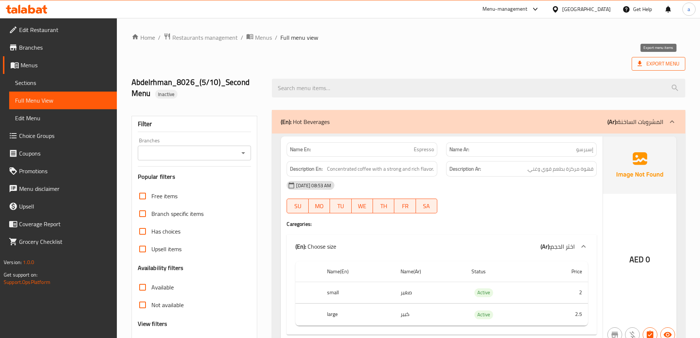
click at [649, 61] on span "Export Menu" at bounding box center [658, 63] width 42 height 9
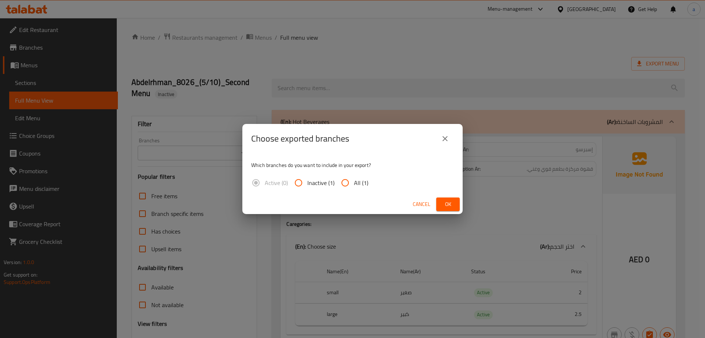
click at [363, 185] on span "All (1)" at bounding box center [361, 182] width 14 height 9
click at [354, 185] on input "All (1)" at bounding box center [345, 183] width 18 height 18
radio input "true"
click at [455, 208] on button "Ok" at bounding box center [448, 204] width 24 height 14
